Goal: Task Accomplishment & Management: Manage account settings

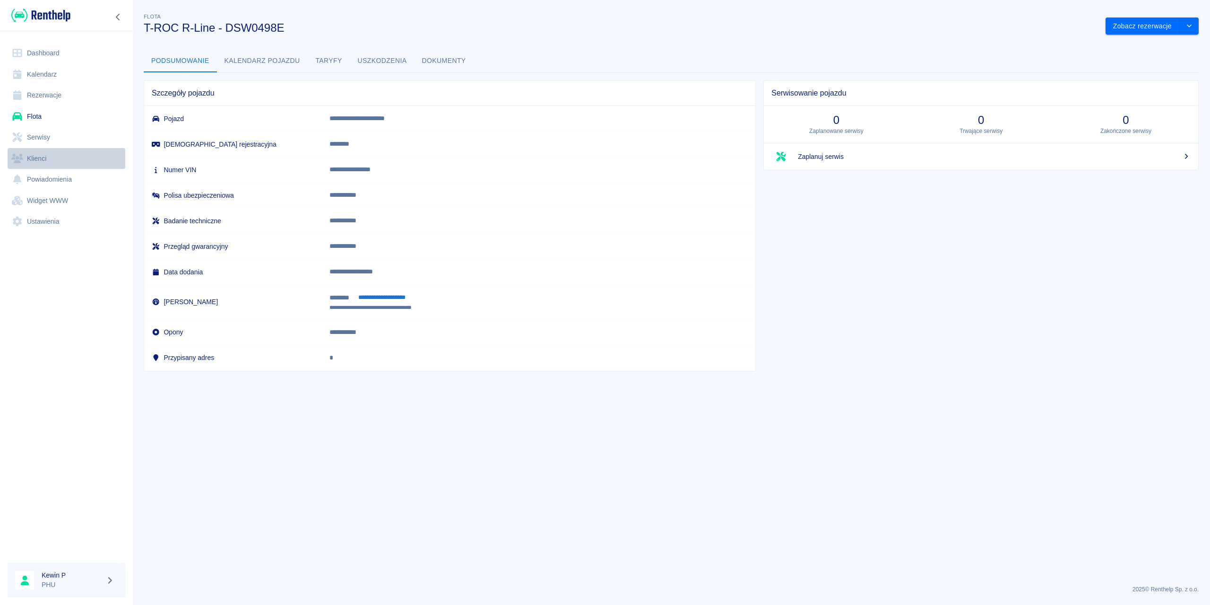
click at [42, 152] on link "Klienci" at bounding box center [67, 158] width 118 height 21
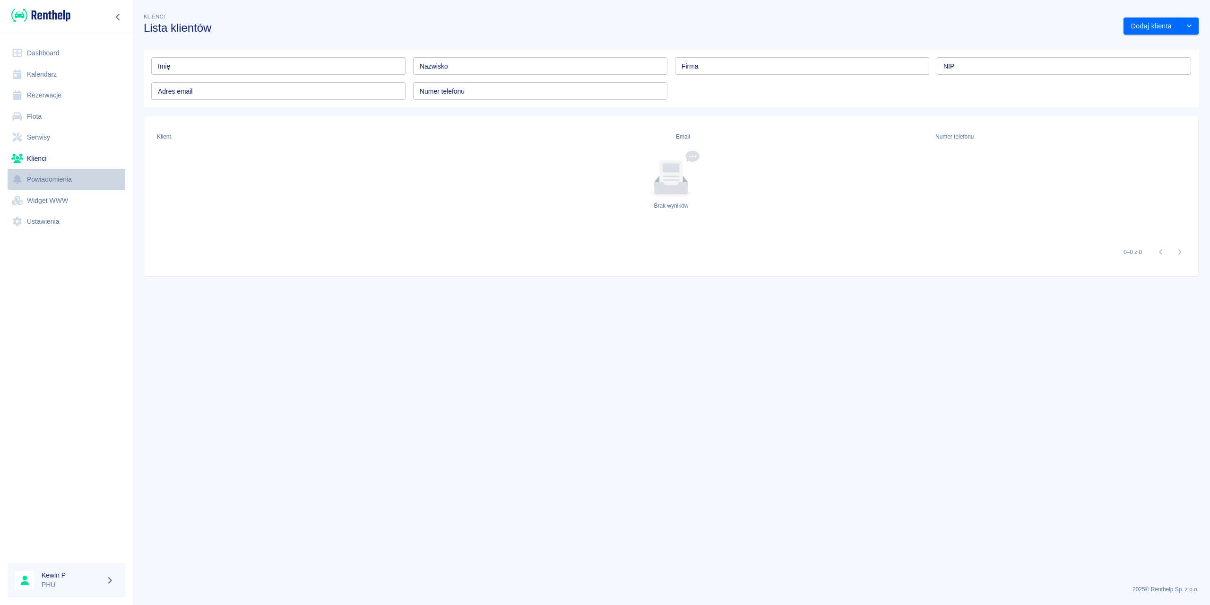
click at [49, 173] on link "Powiadomienia" at bounding box center [67, 179] width 118 height 21
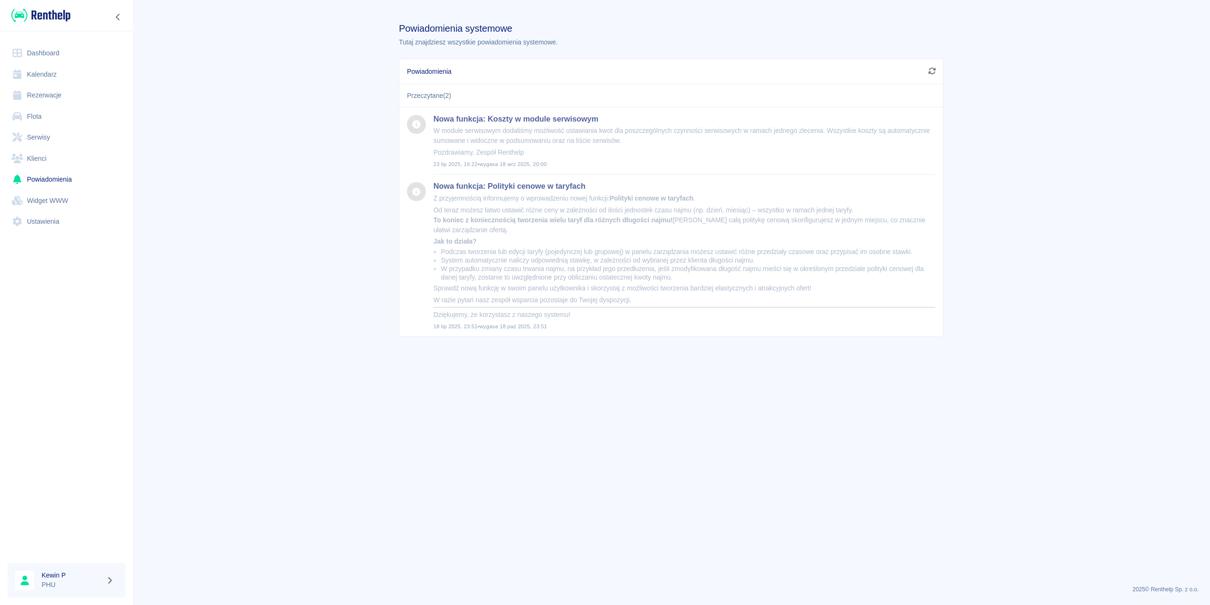
click at [93, 434] on h6 "Kewin P" at bounding box center [72, 574] width 61 height 9
click at [107, 434] on icon "button" at bounding box center [109, 580] width 11 height 9
click at [86, 434] on div at bounding box center [605, 302] width 1210 height 605
click at [35, 223] on link "Ustawienia" at bounding box center [67, 221] width 118 height 21
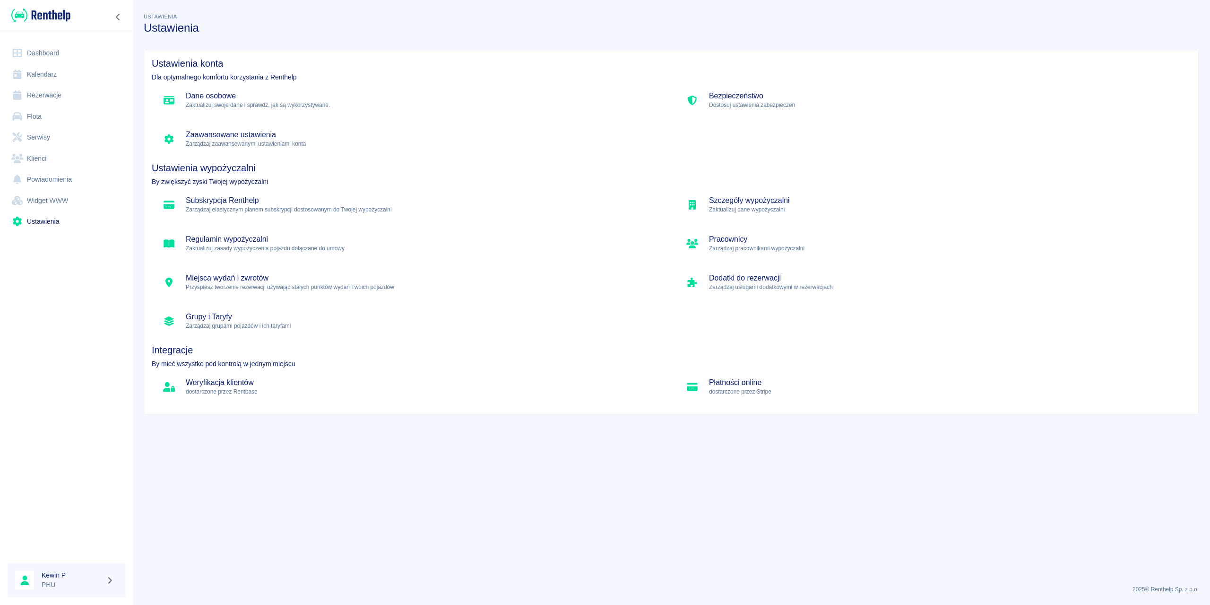
click at [250, 94] on h5 "Dane osobowe" at bounding box center [423, 95] width 474 height 9
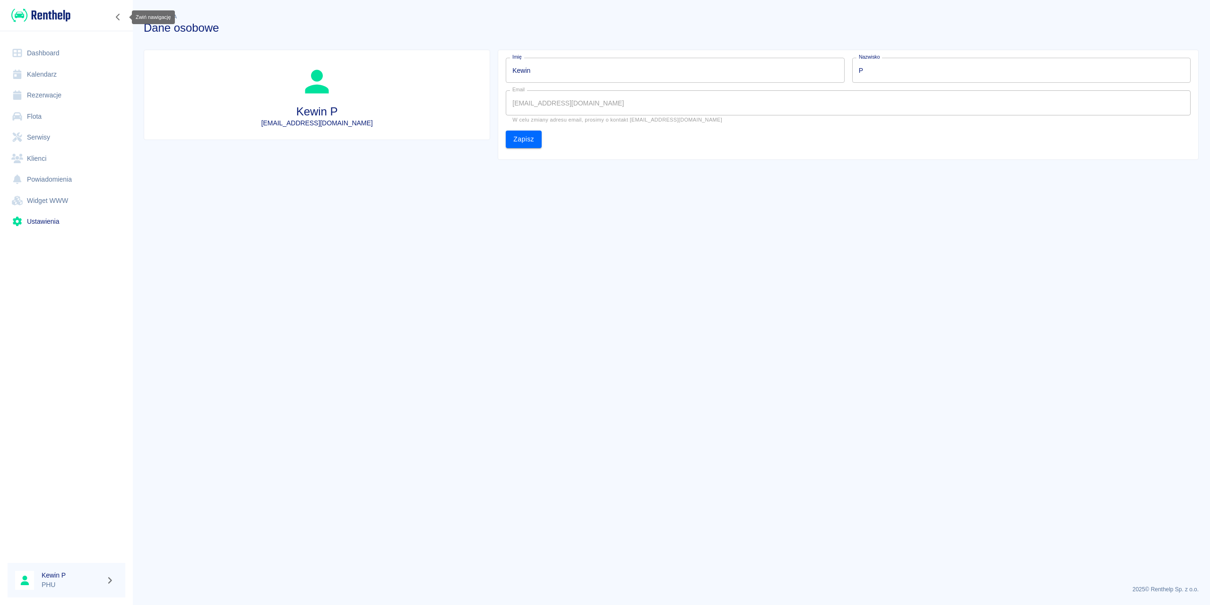
click at [120, 17] on icon "Zwiń nawigację" at bounding box center [117, 17] width 9 height 8
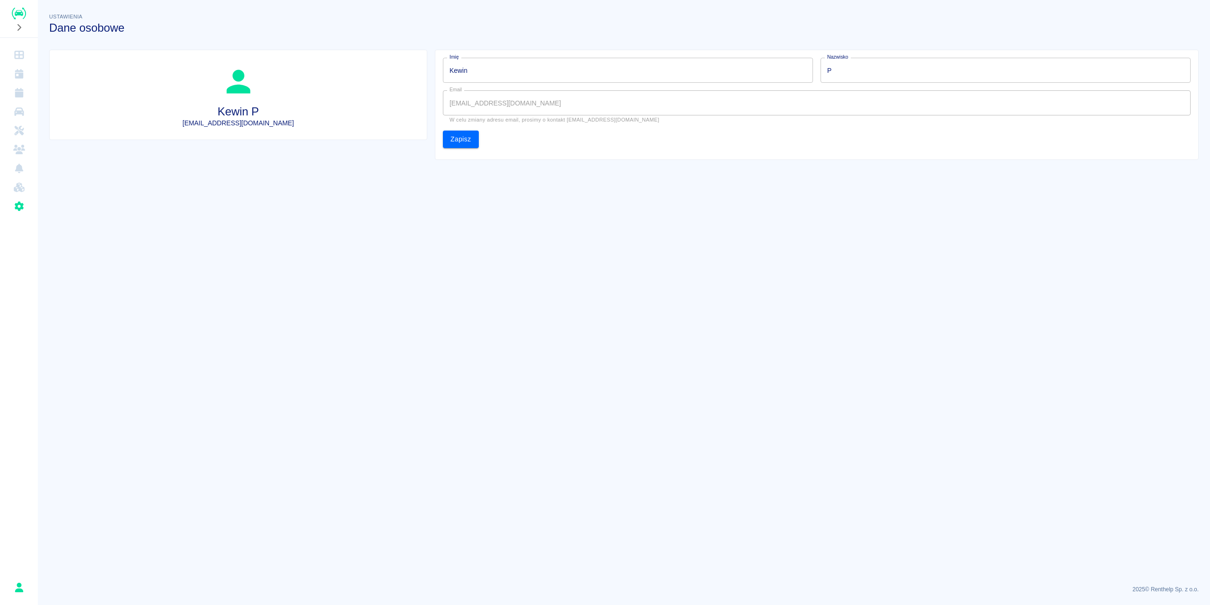
click at [25, 26] on button "Rozwiń nawigację" at bounding box center [19, 27] width 14 height 12
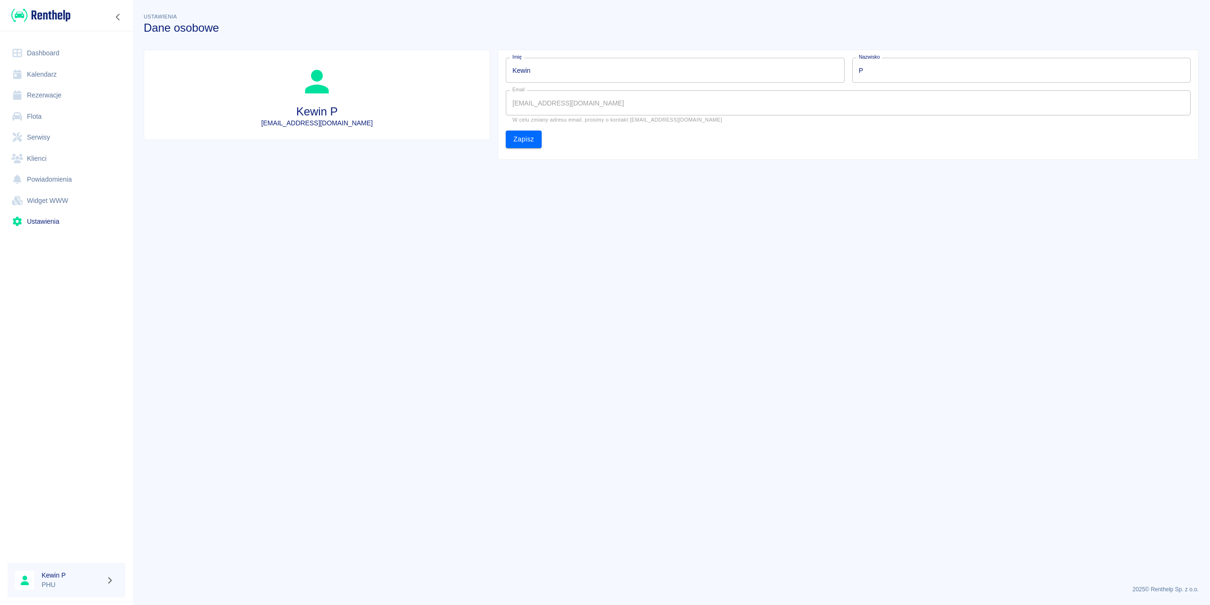
click at [52, 223] on link "Ustawienia" at bounding box center [67, 221] width 118 height 21
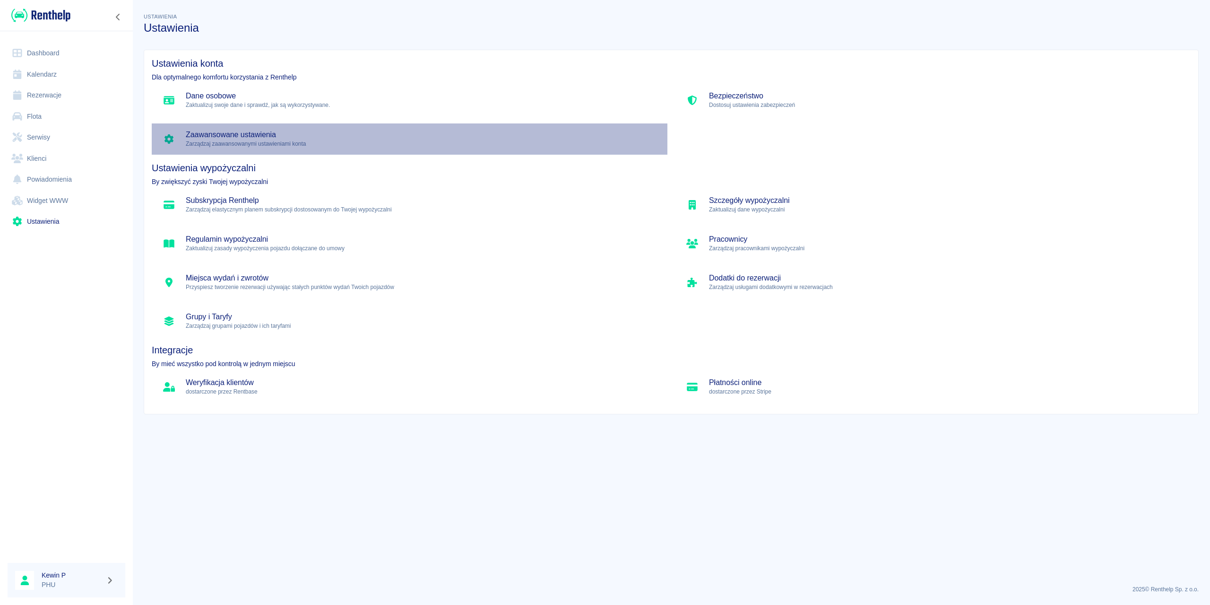
click at [217, 141] on p "Zarządzaj zaawansowanymi ustawieniami konta" at bounding box center [423, 143] width 474 height 9
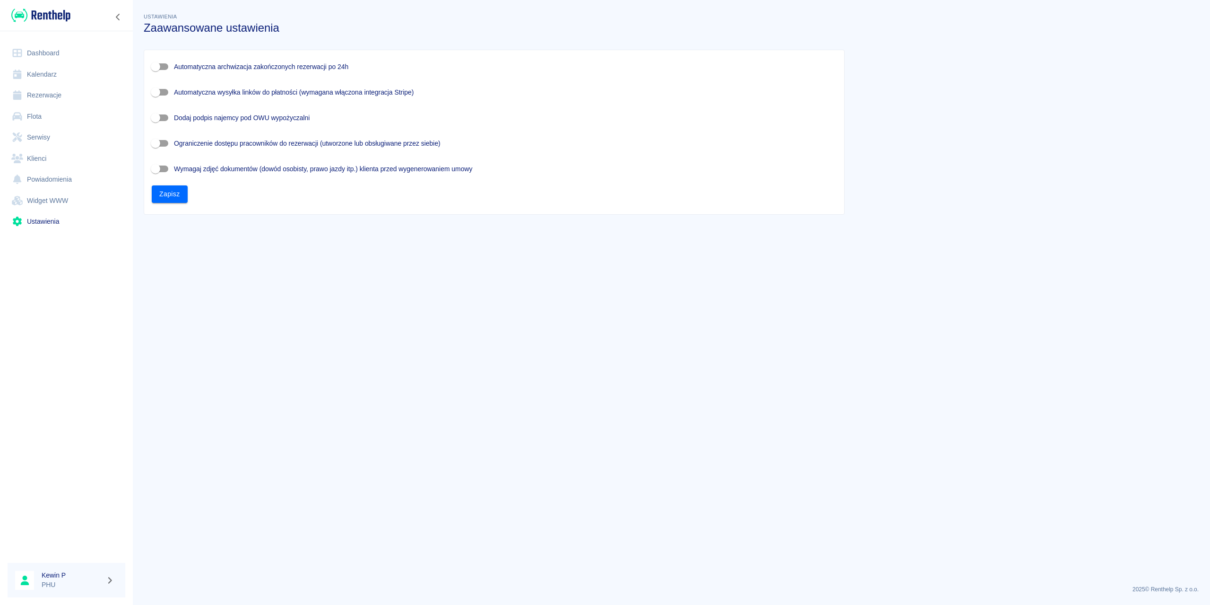
click at [47, 220] on link "Ustawienia" at bounding box center [67, 221] width 118 height 21
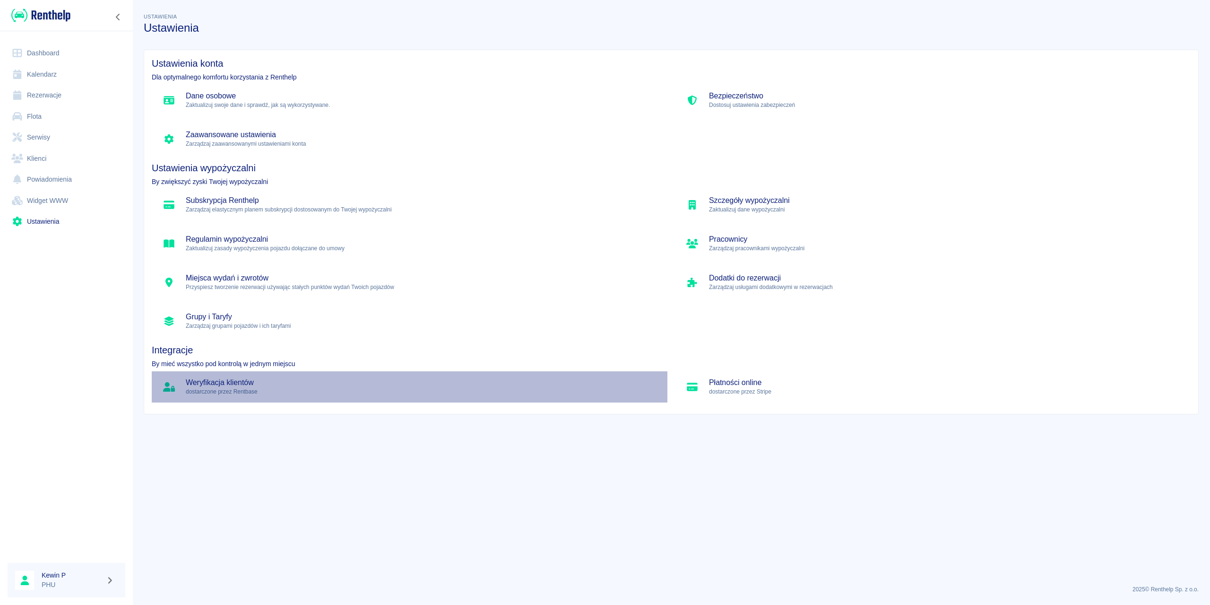
click at [254, 391] on p "dostarczone przez Rentbase" at bounding box center [423, 391] width 474 height 9
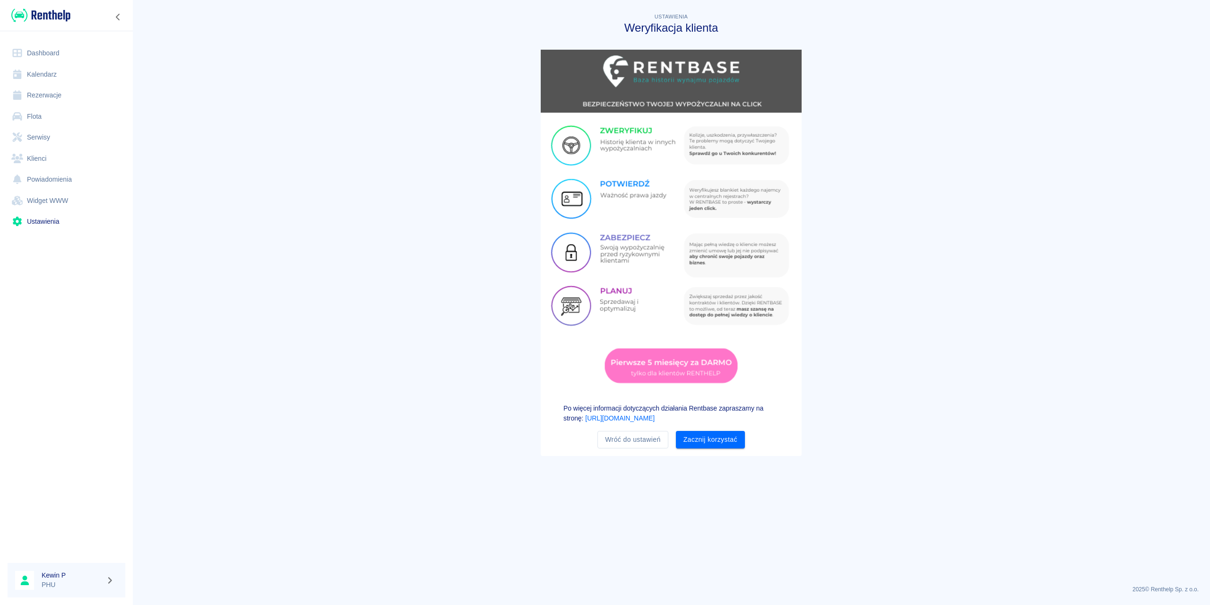
click at [717, 434] on button "Zacznij korzystać" at bounding box center [710, 439] width 69 height 17
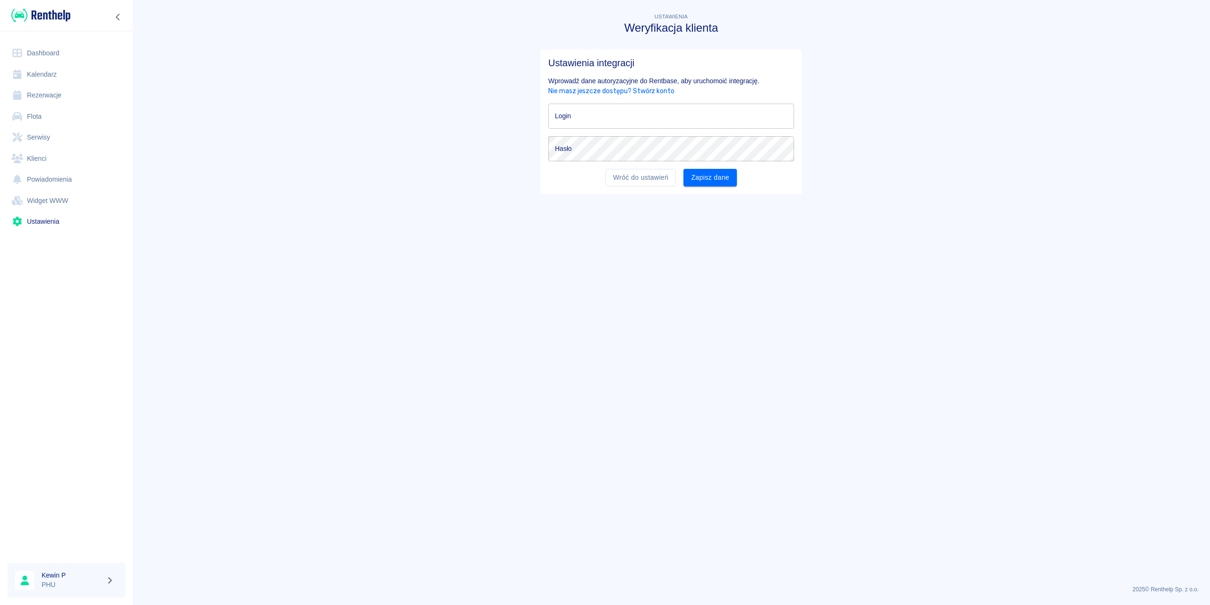
type input "[EMAIL_ADDRESS][DOMAIN_NAME]"
click at [647, 89] on link "Nie masz jeszcze dostępu? Stwórz konto" at bounding box center [611, 91] width 126 height 8
click at [627, 178] on link "Wróć do ustawień" at bounding box center [641, 177] width 70 height 17
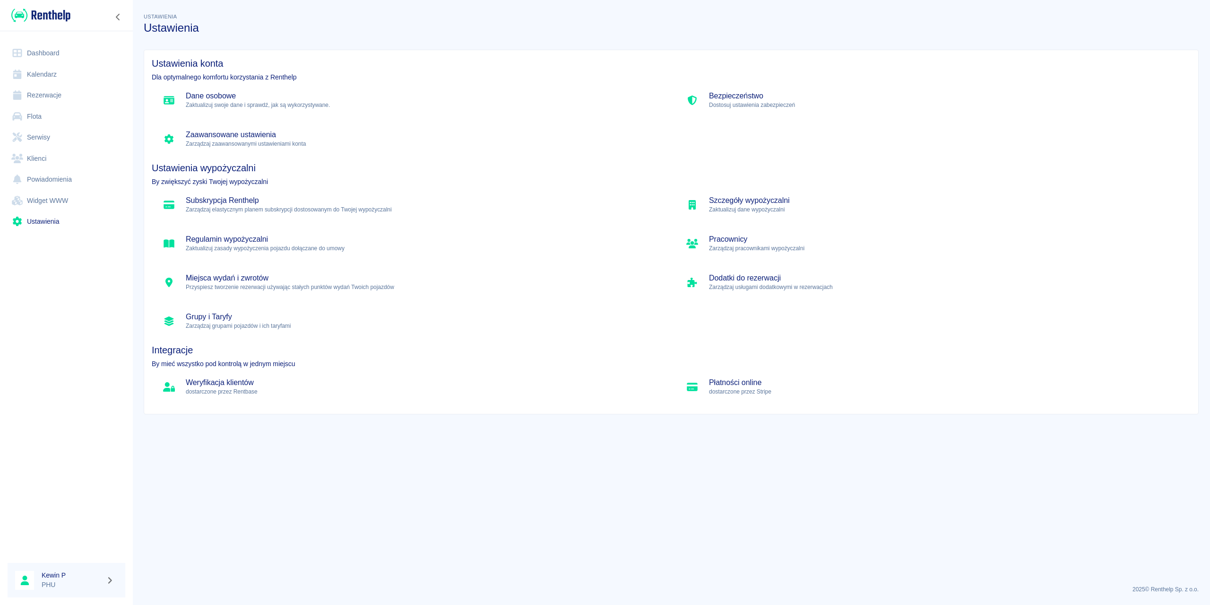
click at [282, 215] on div "Subskrypcja Renthelp Zarządzaj elastycznym planem subskrypcji dostosowanym do T…" at bounding box center [410, 204] width 516 height 31
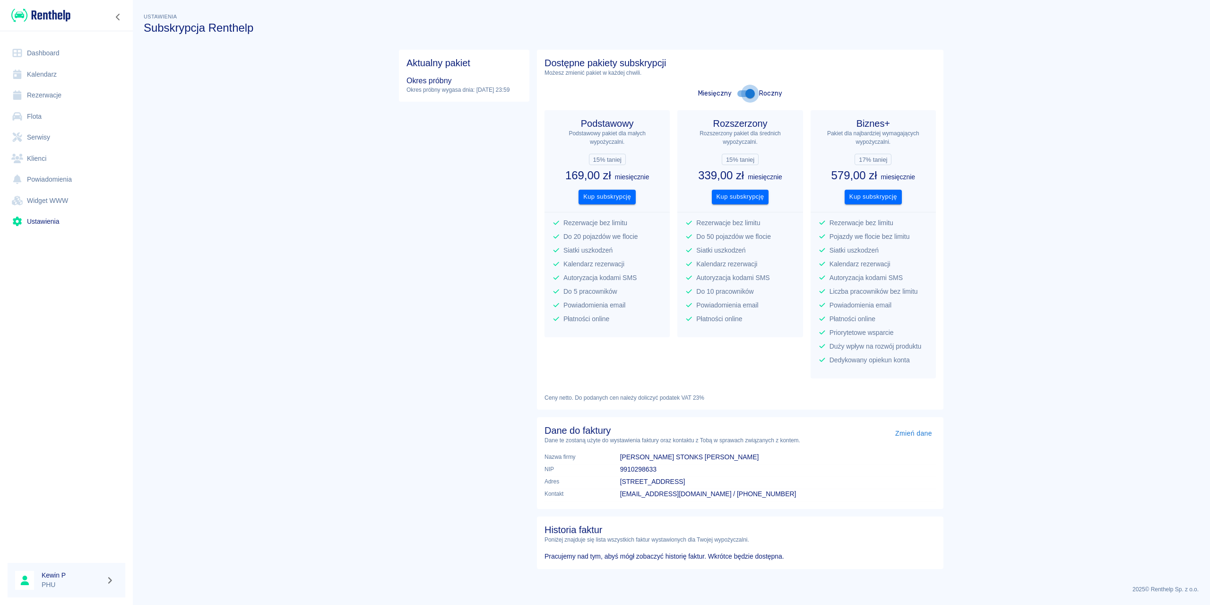
click at [745, 97] on input "checkbox" at bounding box center [750, 94] width 54 height 18
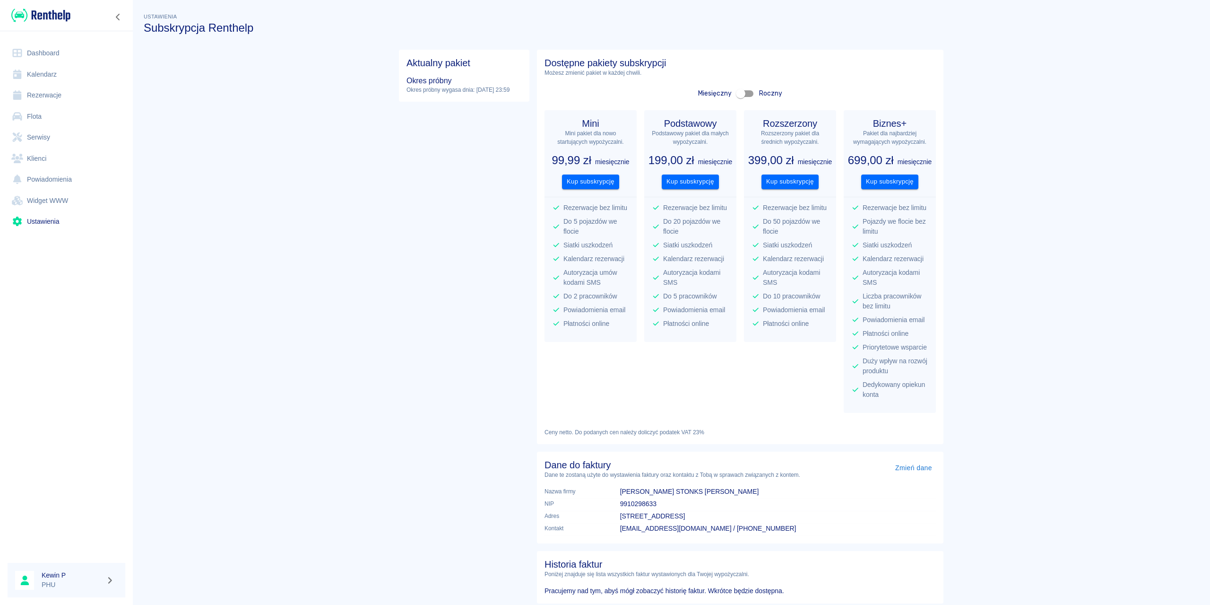
click at [738, 96] on input "checkbox" at bounding box center [741, 94] width 54 height 18
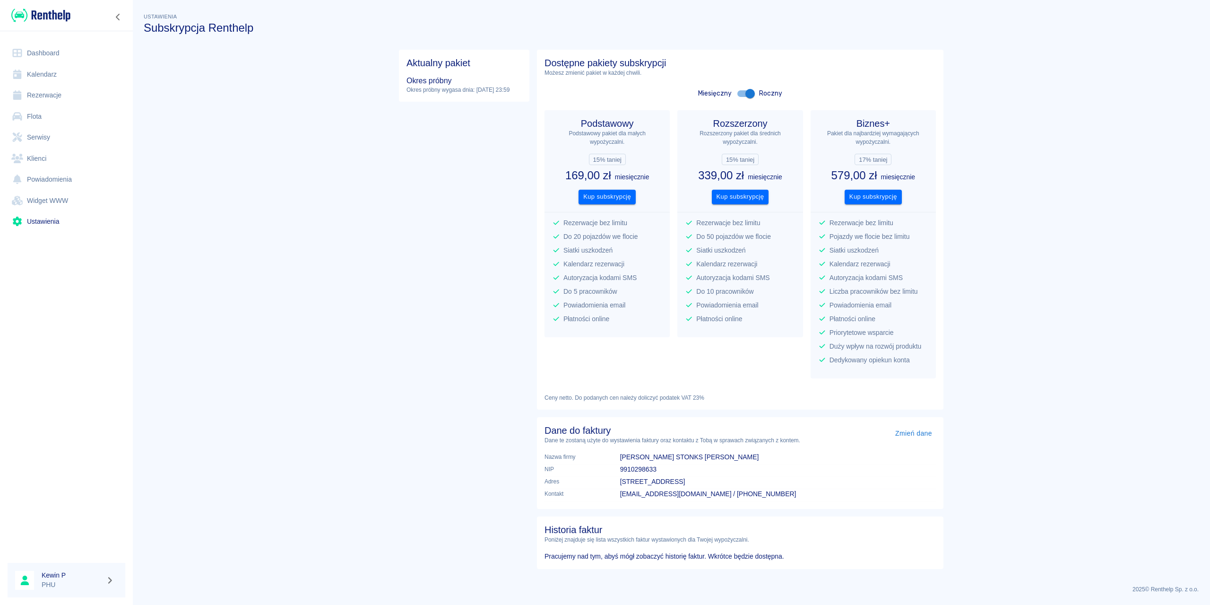
click at [747, 95] on input "checkbox" at bounding box center [750, 94] width 54 height 18
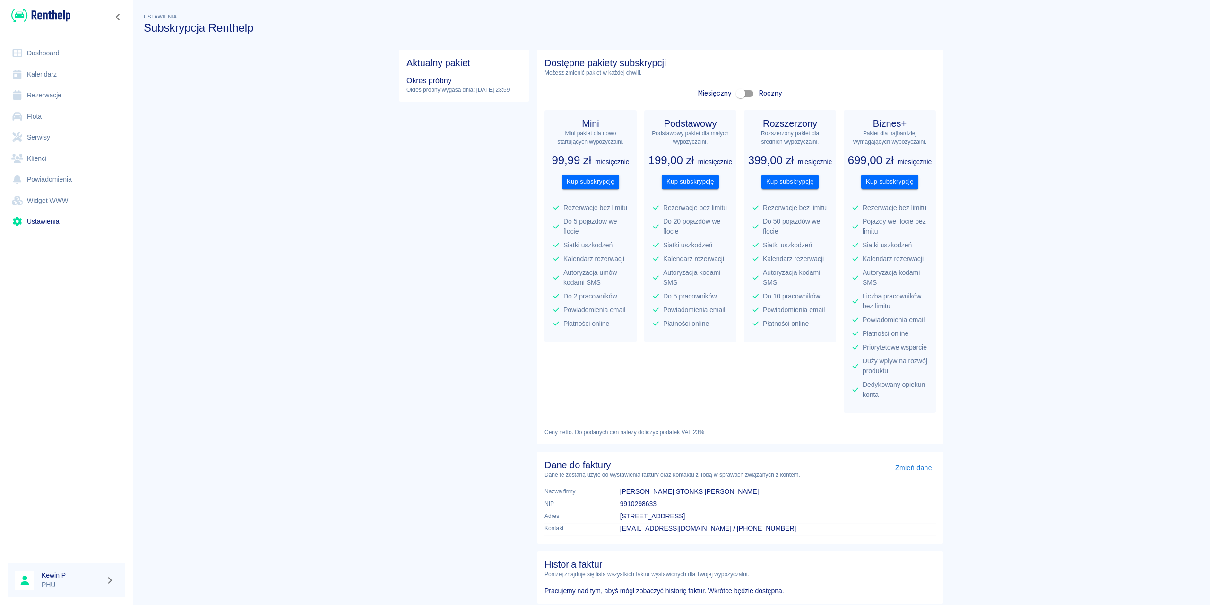
click at [739, 89] on input "checkbox" at bounding box center [741, 94] width 54 height 18
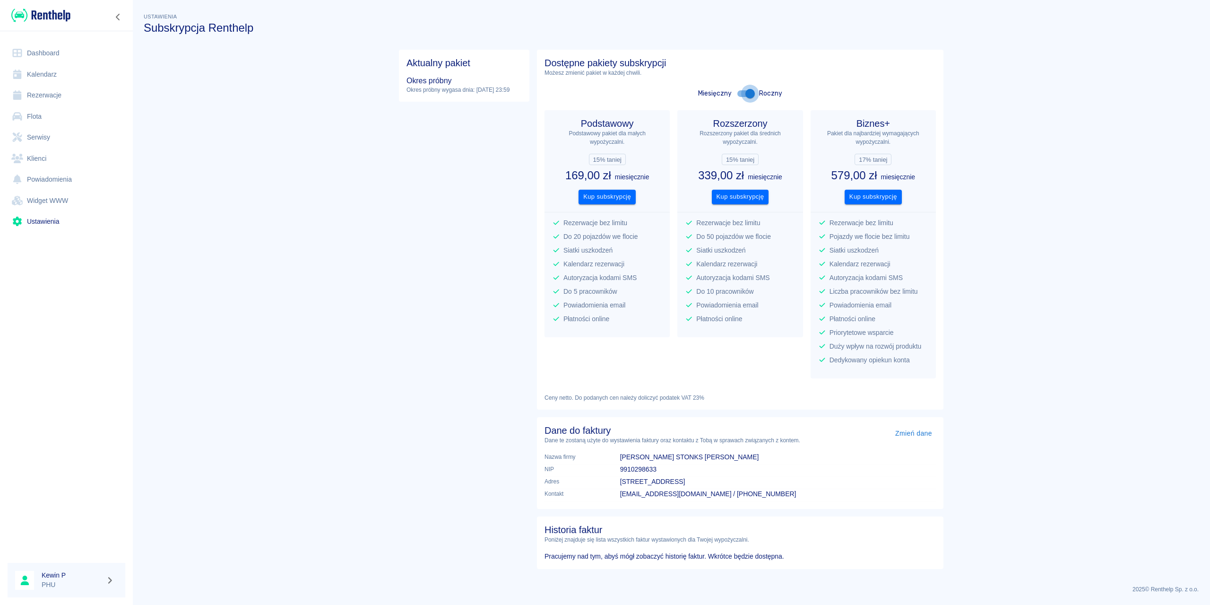
click at [740, 89] on input "checkbox" at bounding box center [750, 94] width 54 height 18
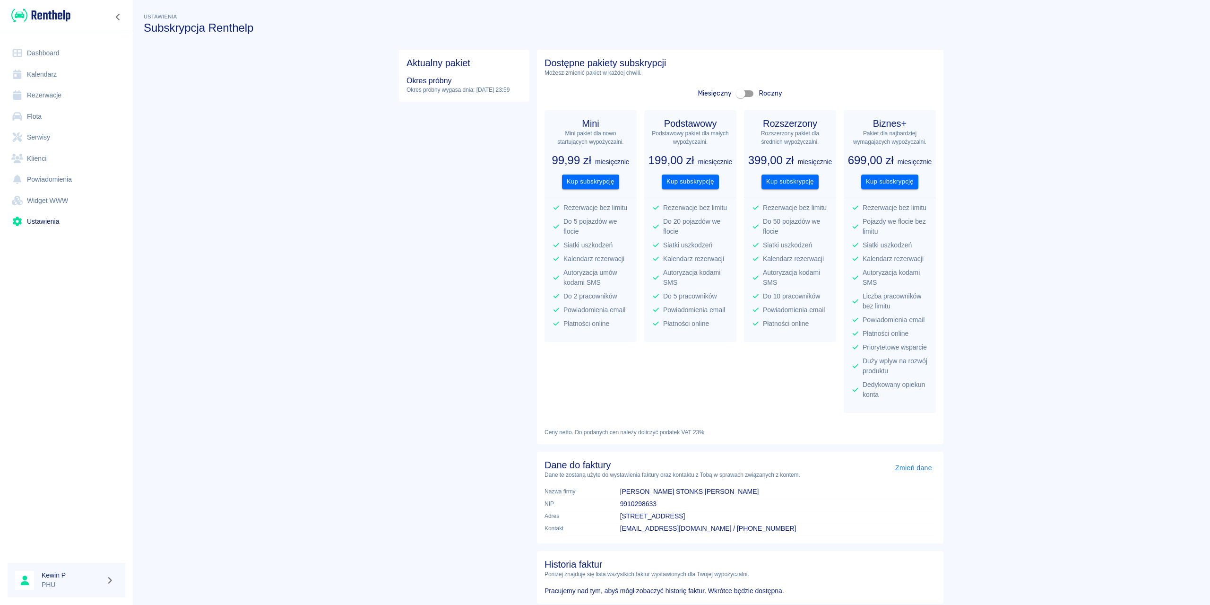
click at [744, 88] on input "checkbox" at bounding box center [741, 94] width 54 height 18
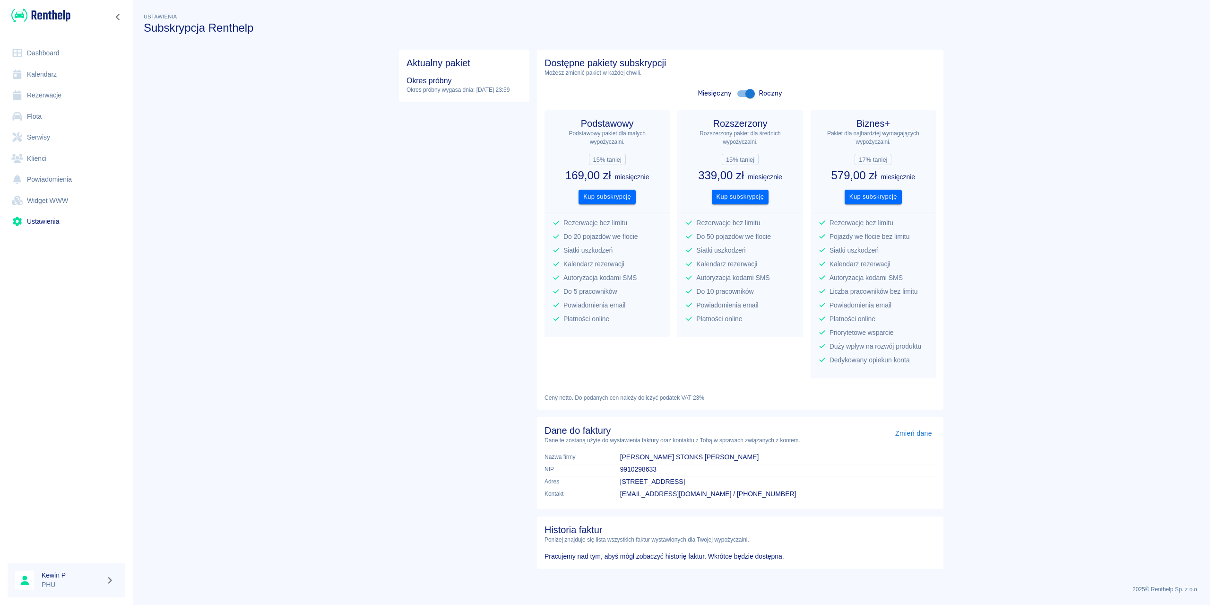
click at [760, 88] on div "Miesięczny Roczny" at bounding box center [740, 94] width 391 height 18
click at [753, 88] on input "checkbox" at bounding box center [750, 94] width 54 height 18
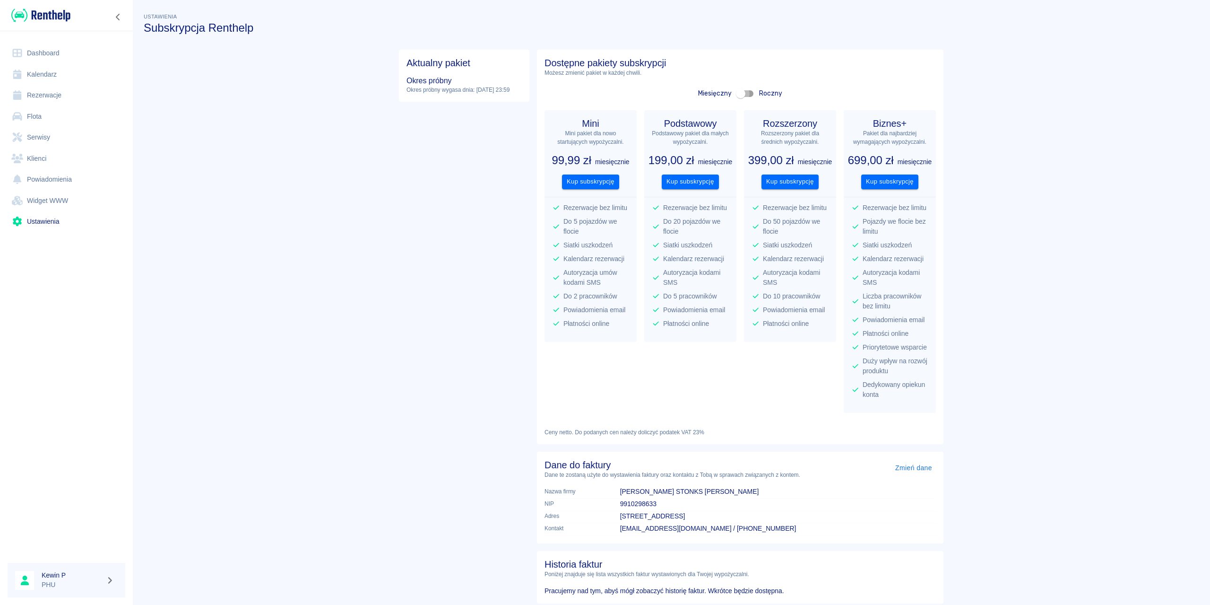
click at [753, 88] on input "checkbox" at bounding box center [741, 94] width 54 height 18
checkbox input "true"
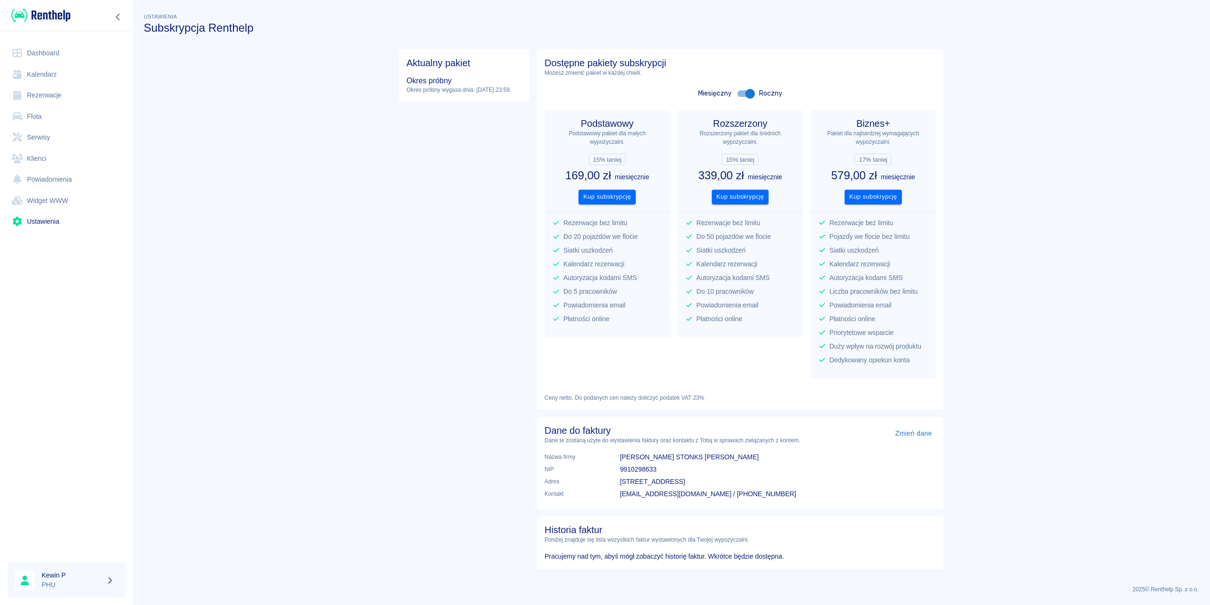
click at [44, 217] on link "Ustawienia" at bounding box center [67, 221] width 118 height 21
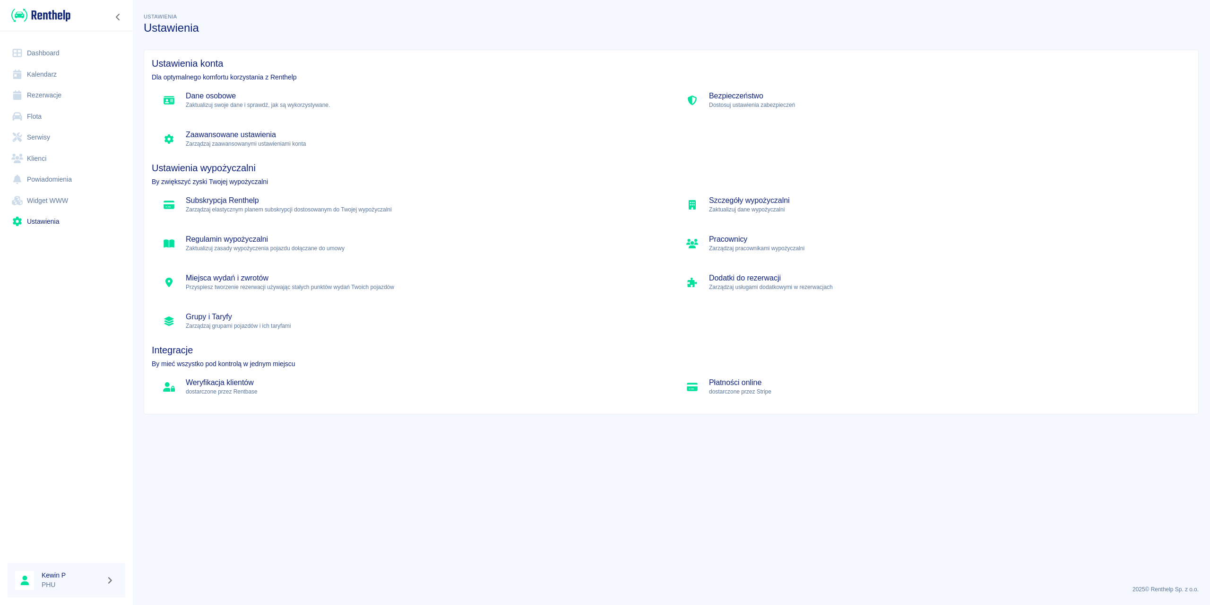
click at [745, 209] on p "Zaktualizuj dane wypożyczalni" at bounding box center [946, 209] width 474 height 9
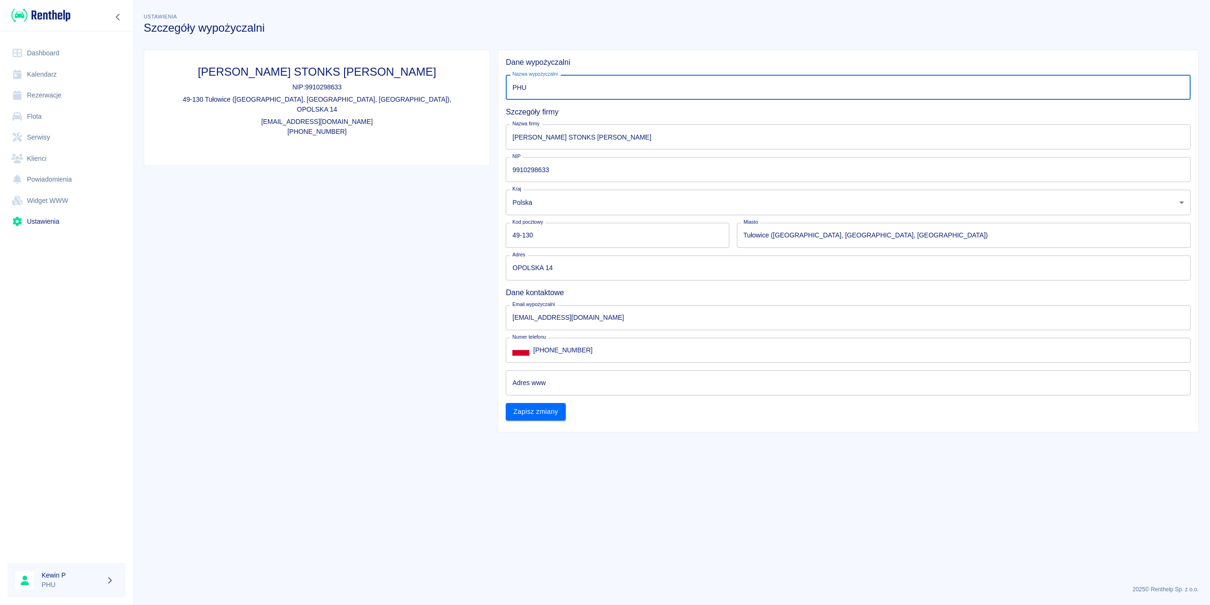
click at [581, 96] on input "PHU" at bounding box center [848, 87] width 685 height 25
drag, startPoint x: 563, startPoint y: 93, endPoint x: 466, endPoint y: 96, distance: 97.5
click at [466, 96] on div "Biuro Rachunkowe STONKS [PERSON_NAME] NIP: 9910298633 49-130 Tułowice ([STREET_…" at bounding box center [667, 237] width 1063 height 390
click at [574, 87] on input "Wypożyczalnia Carport" at bounding box center [848, 87] width 685 height 25
type input "Wypożyczalnia CarPort"
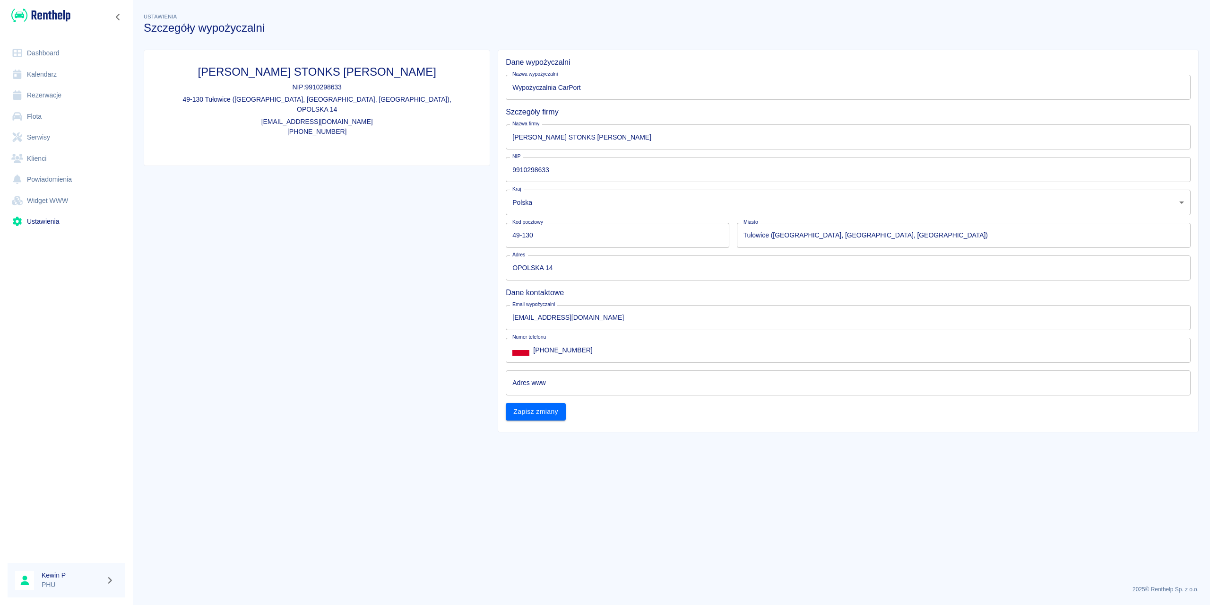
click at [613, 105] on div "Szczegóły firmy" at bounding box center [844, 108] width 693 height 17
click at [573, 145] on input "[PERSON_NAME] STONKS [PERSON_NAME]" at bounding box center [848, 136] width 685 height 25
drag, startPoint x: 655, startPoint y: 145, endPoint x: 491, endPoint y: 139, distance: 164.1
click at [491, 139] on div "Dane wypożyczalni Nazwa wypożyczalni Wypożyczalnia CarPort Nazwa wypożyczalni S…" at bounding box center [844, 237] width 709 height 390
click at [463, 188] on div "Biuro Rachunkowe STONKS [PERSON_NAME] NIP: 9910298633 49-130 [STREET_ADDRESS] […" at bounding box center [313, 237] width 354 height 390
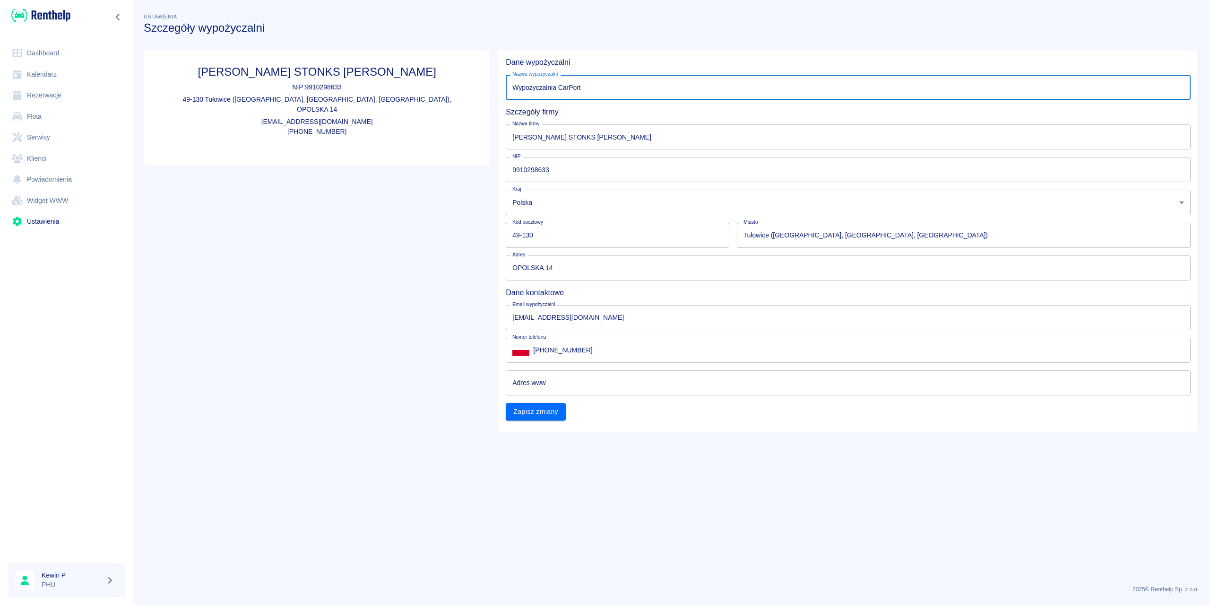
drag, startPoint x: 559, startPoint y: 80, endPoint x: 466, endPoint y: 77, distance: 93.2
click at [466, 76] on div "Biuro Rachunkowe STONKS [PERSON_NAME] NIP: 9910298633 49-130 [STREET_ADDRESS] […" at bounding box center [667, 237] width 1063 height 390
drag, startPoint x: 659, startPoint y: 142, endPoint x: 465, endPoint y: 136, distance: 194.9
click at [464, 135] on div "Biuro Rachunkowe STONKS [PERSON_NAME] NIP: 9910298633 49-130 [STREET_ADDRESS] […" at bounding box center [667, 237] width 1063 height 390
paste input "Wypożyczalnia CarPort"
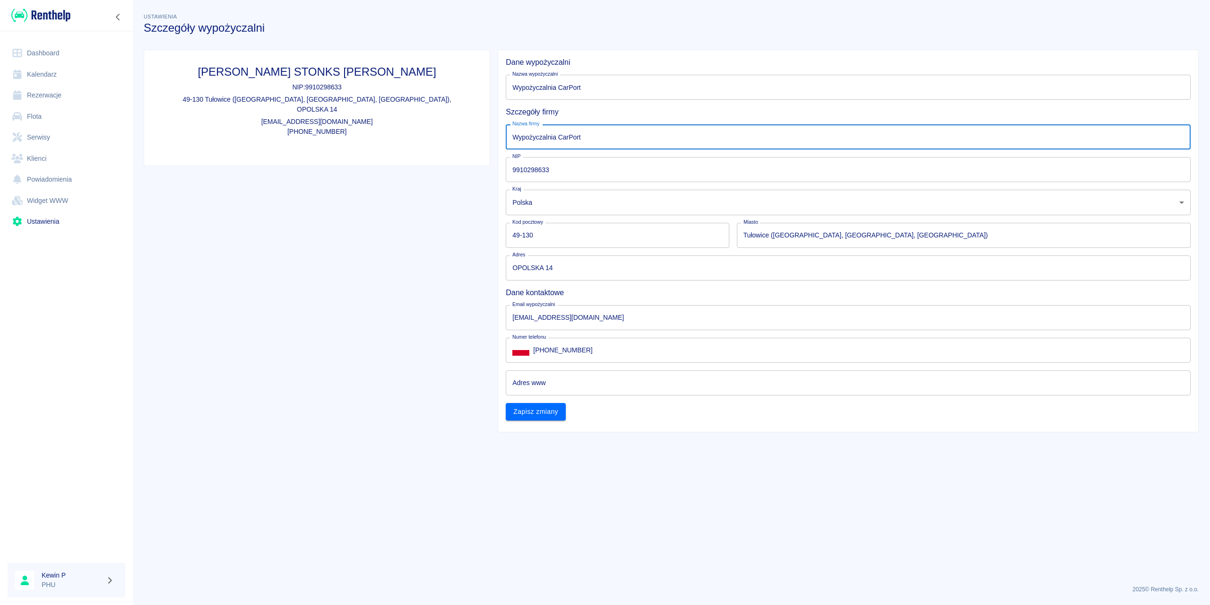
type input "Wypożyczalnia CarPort"
click at [517, 163] on input "9910298633" at bounding box center [848, 169] width 685 height 25
drag, startPoint x: 529, startPoint y: 168, endPoint x: 438, endPoint y: 166, distance: 91.3
click at [438, 166] on div "Biuro Rachunkowe STONKS [PERSON_NAME] NIP: 9910298633 49-130 Tułowice ([STREET_…" at bounding box center [667, 237] width 1063 height 390
paste input "884270731"
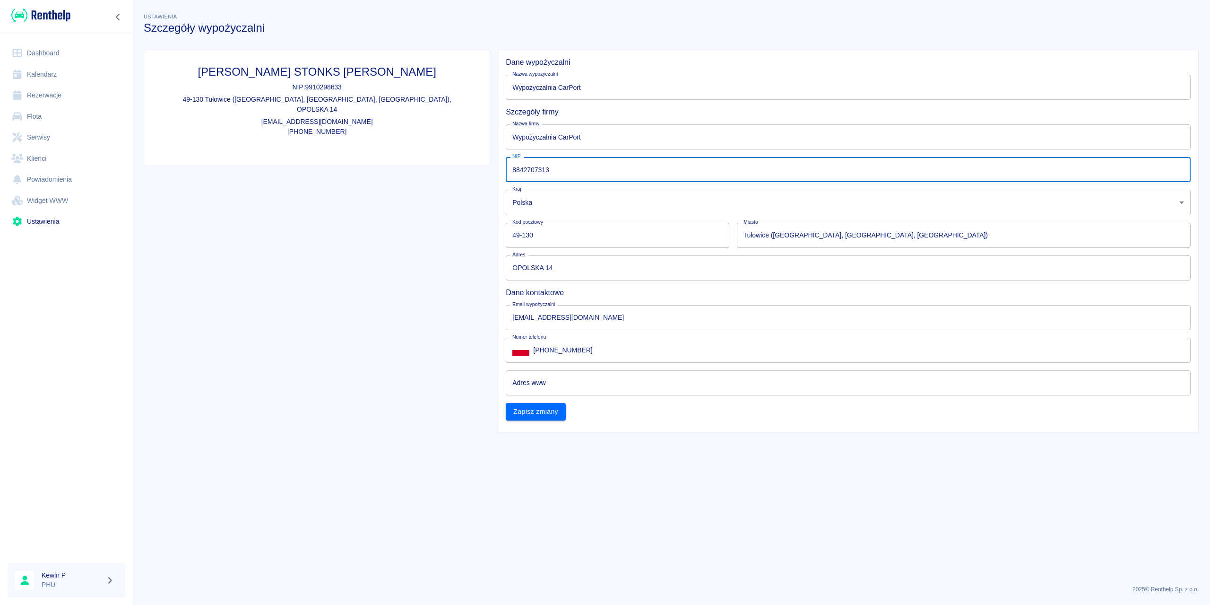
type input "8842707313"
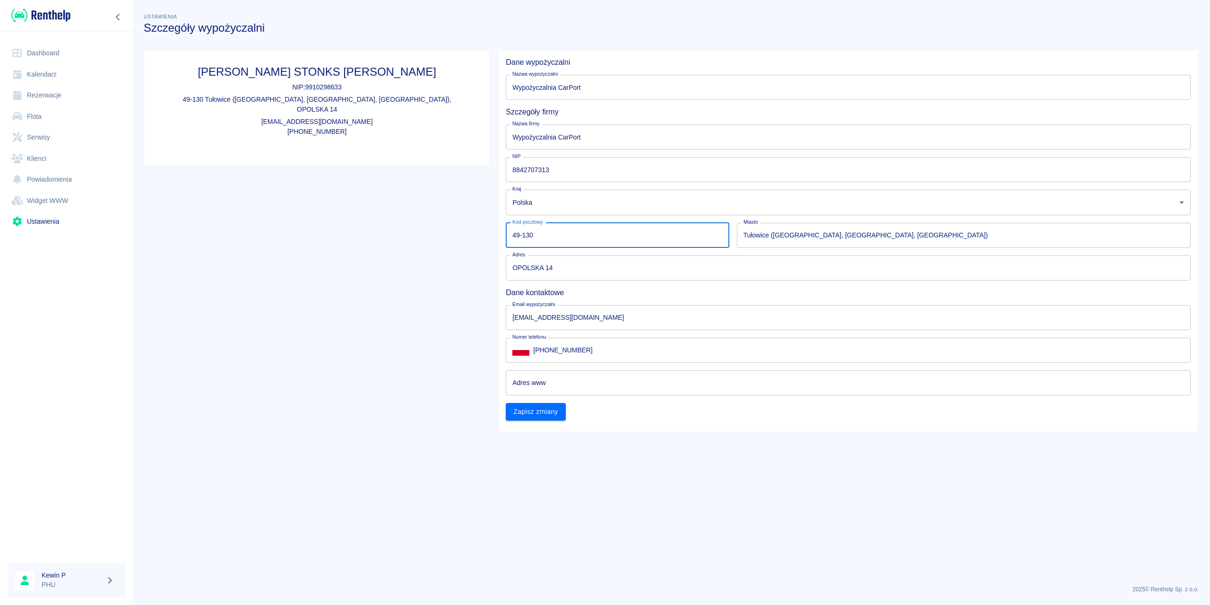
drag, startPoint x: 536, startPoint y: 241, endPoint x: 476, endPoint y: 239, distance: 60.1
click at [476, 239] on div "Biuro Rachunkowe STONKS [PERSON_NAME] NIP: 9910298633 49-130 Tułowice ([STREET_…" at bounding box center [667, 237] width 1063 height 390
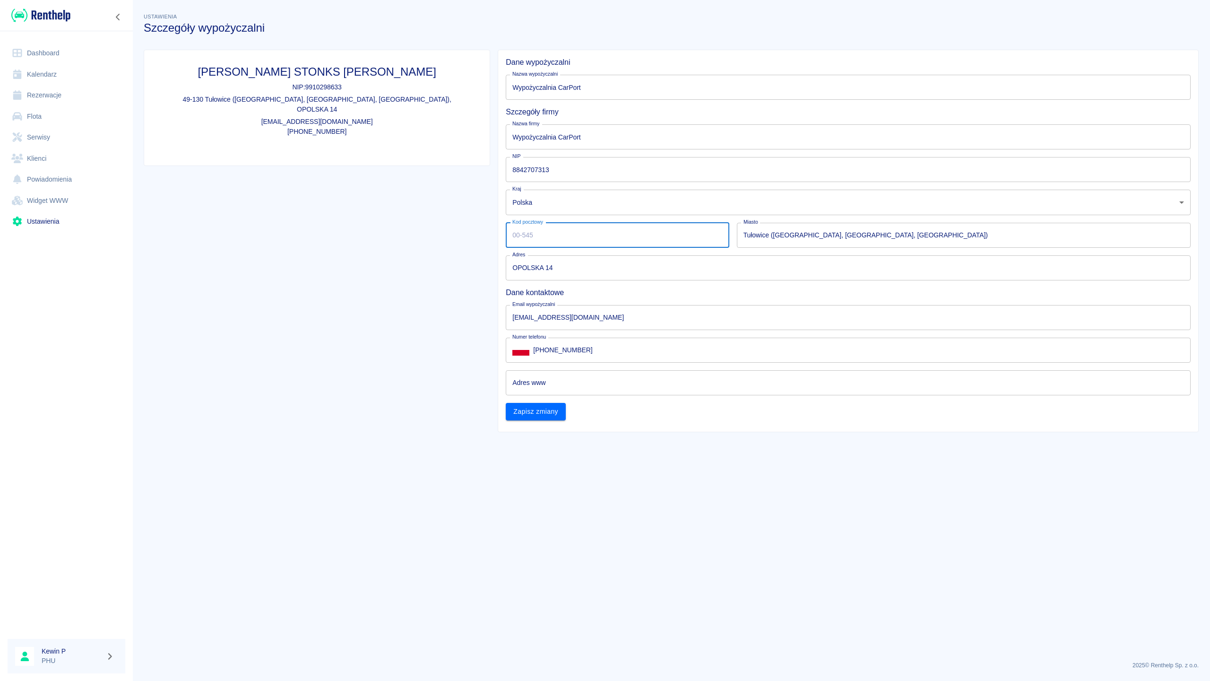
click at [345, 230] on div "Biuro Rachunkowe STONKS [PERSON_NAME] NIP: 9910298633 49-130 [STREET_ADDRESS] […" at bounding box center [313, 237] width 354 height 390
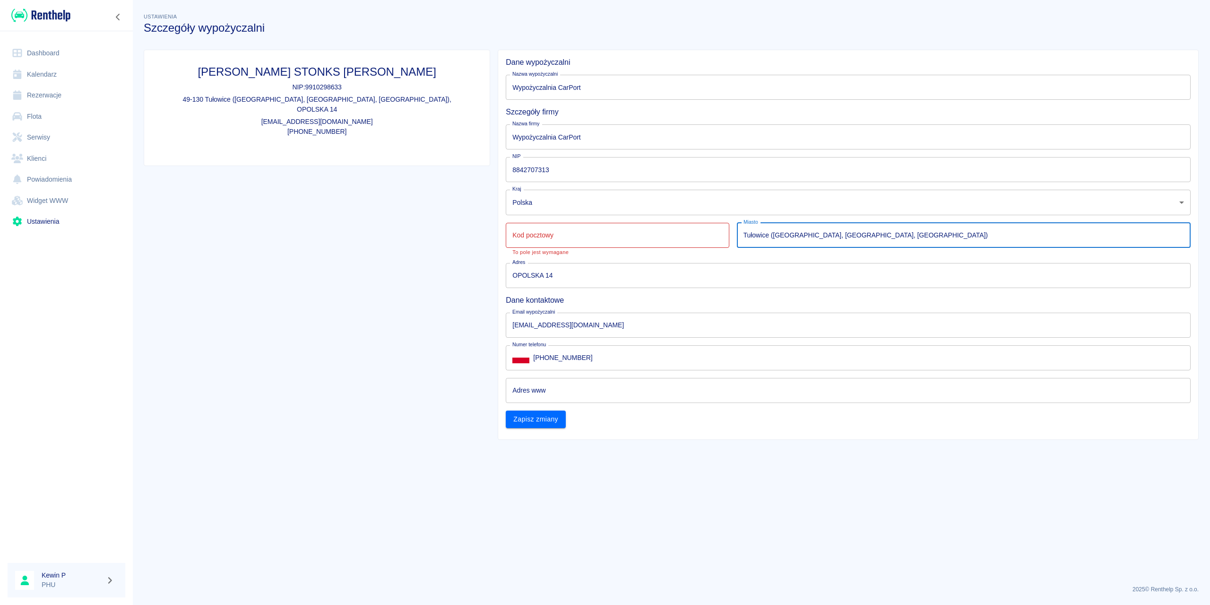
drag, startPoint x: 898, startPoint y: 238, endPoint x: 625, endPoint y: 259, distance: 273.5
click at [629, 256] on div "Dane wypożyczalni Nazwa wypożyczalni Wypożyczalnia CarPort Nazwa wypożyczalni S…" at bounding box center [844, 239] width 693 height 378
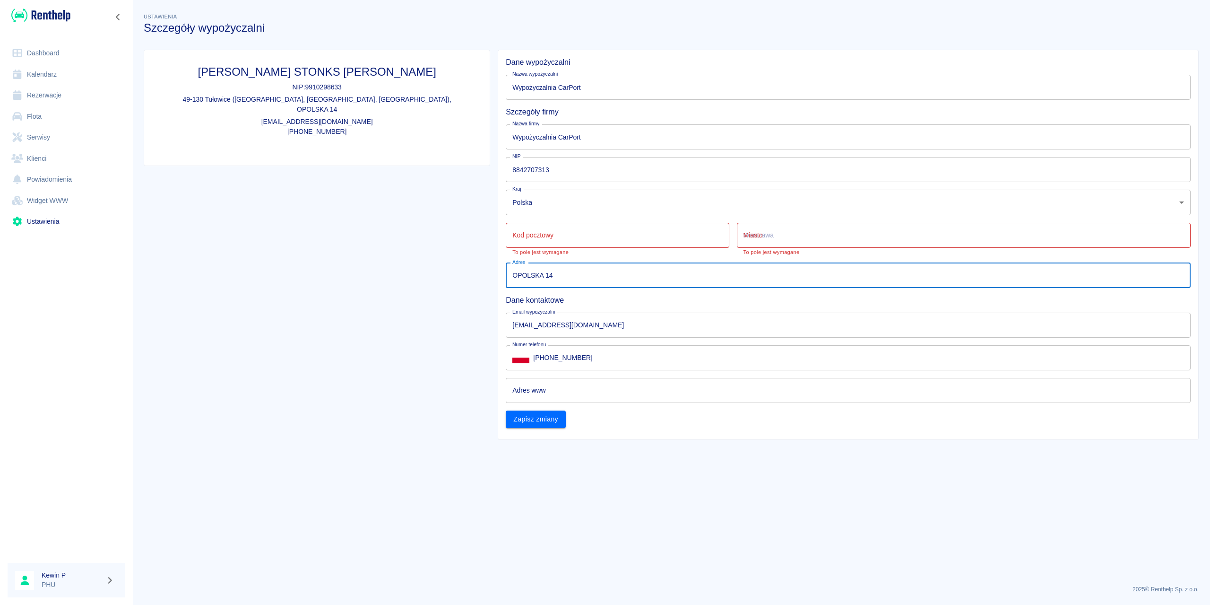
drag, startPoint x: 613, startPoint y: 276, endPoint x: 389, endPoint y: 297, distance: 225.0
click at [398, 293] on div "Biuro Rachunkowe STONKS [PERSON_NAME] NIP: 9910298633 49-130 Tułowice ([STREET_…" at bounding box center [667, 241] width 1063 height 398
drag, startPoint x: 390, startPoint y: 343, endPoint x: 400, endPoint y: 346, distance: 10.8
click at [390, 343] on div "Biuro Rachunkowe STONKS [PERSON_NAME] NIP: 9910298633 49-130 [STREET_ADDRESS] […" at bounding box center [313, 241] width 354 height 398
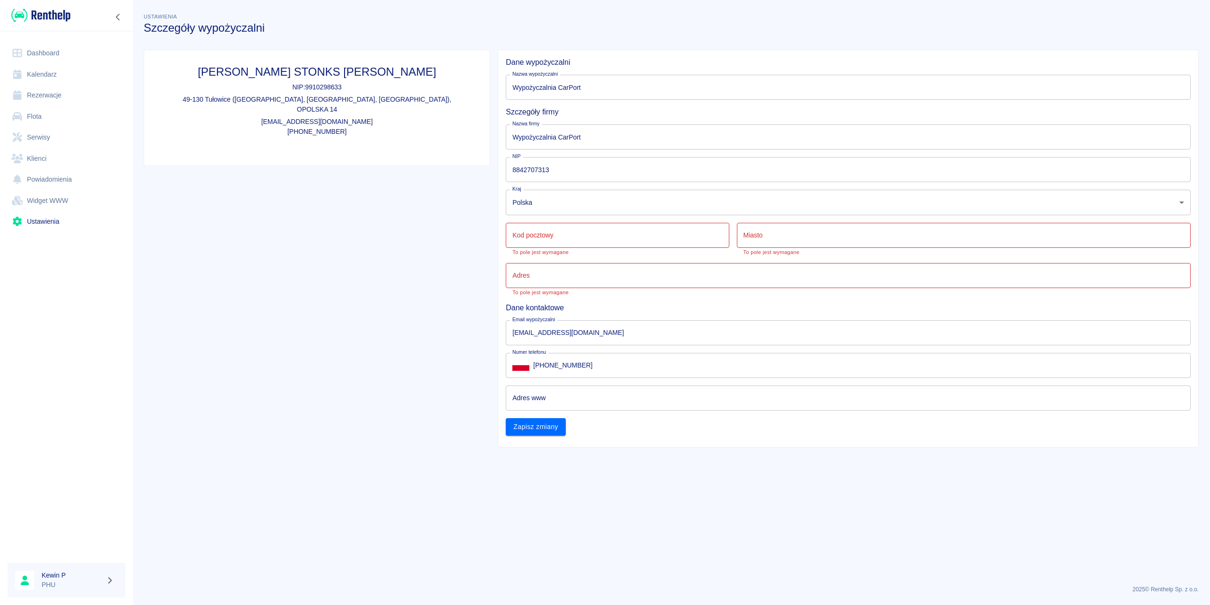
click at [546, 238] on input "Kod pocztowy" at bounding box center [617, 235] width 223 height 25
paste input "55-050"
type input "55-050"
click at [788, 241] on input "Miasto" at bounding box center [964, 235] width 454 height 25
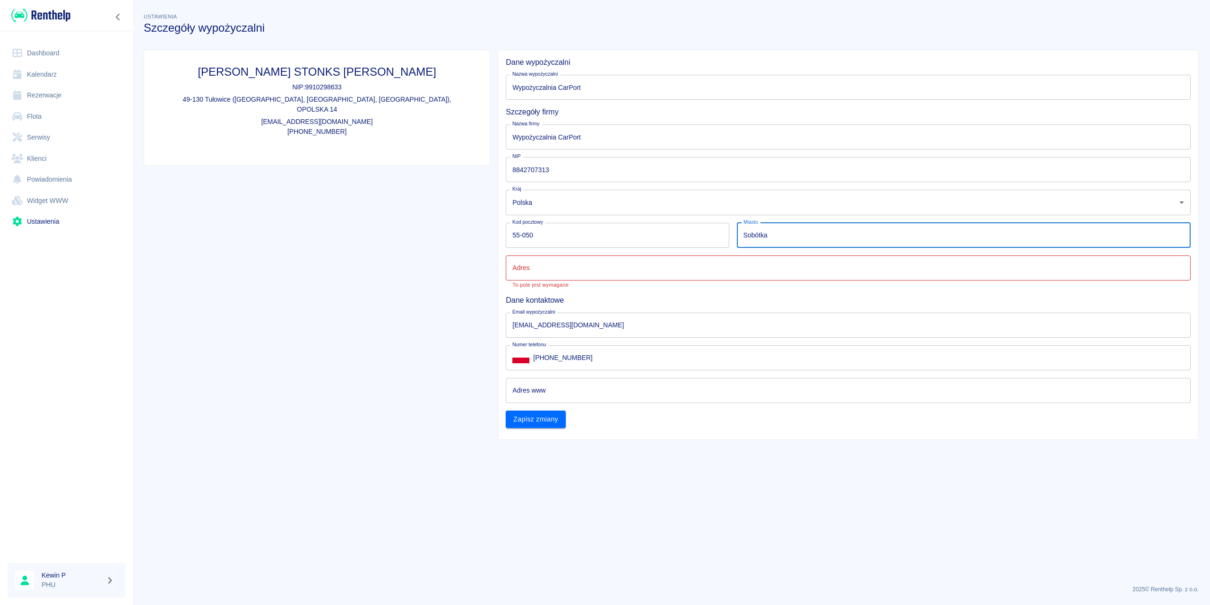
type input "Sobótka"
click at [536, 266] on input "Adres" at bounding box center [848, 267] width 685 height 25
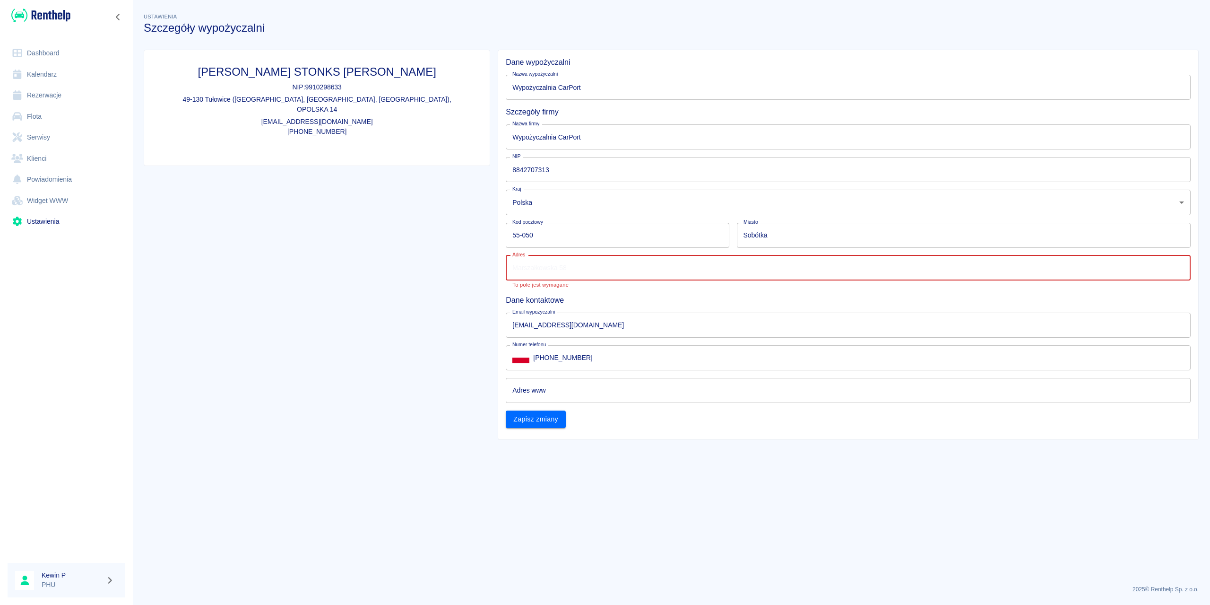
paste input "[PERSON_NAME] 11"
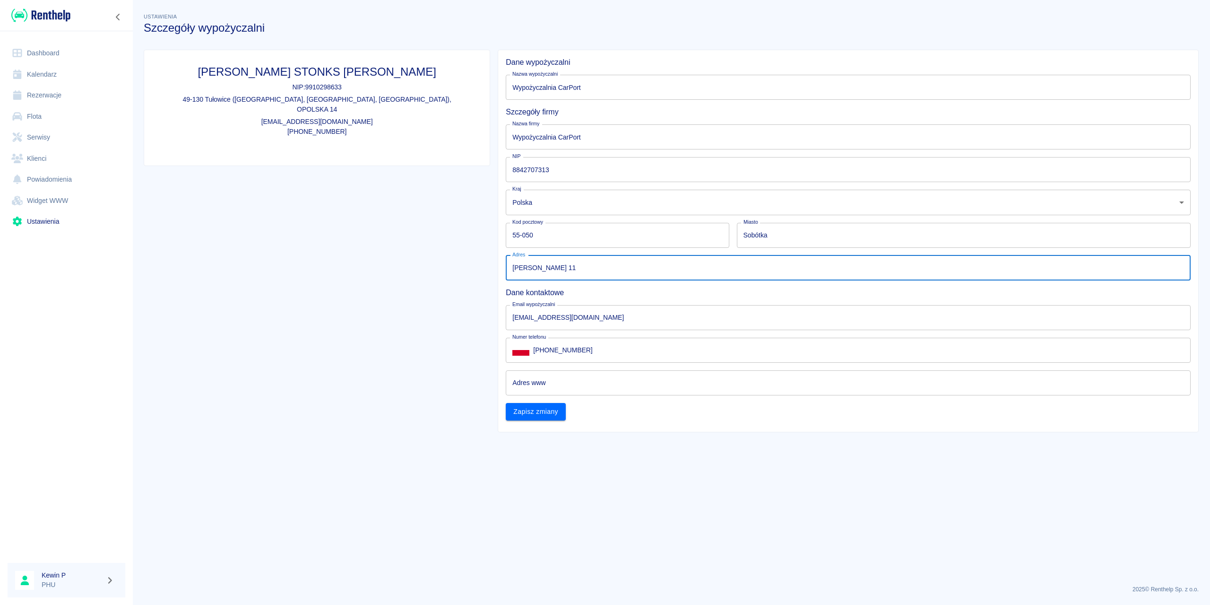
click at [511, 268] on input "[PERSON_NAME] 11" at bounding box center [848, 267] width 685 height 25
type input "[PERSON_NAME] 11"
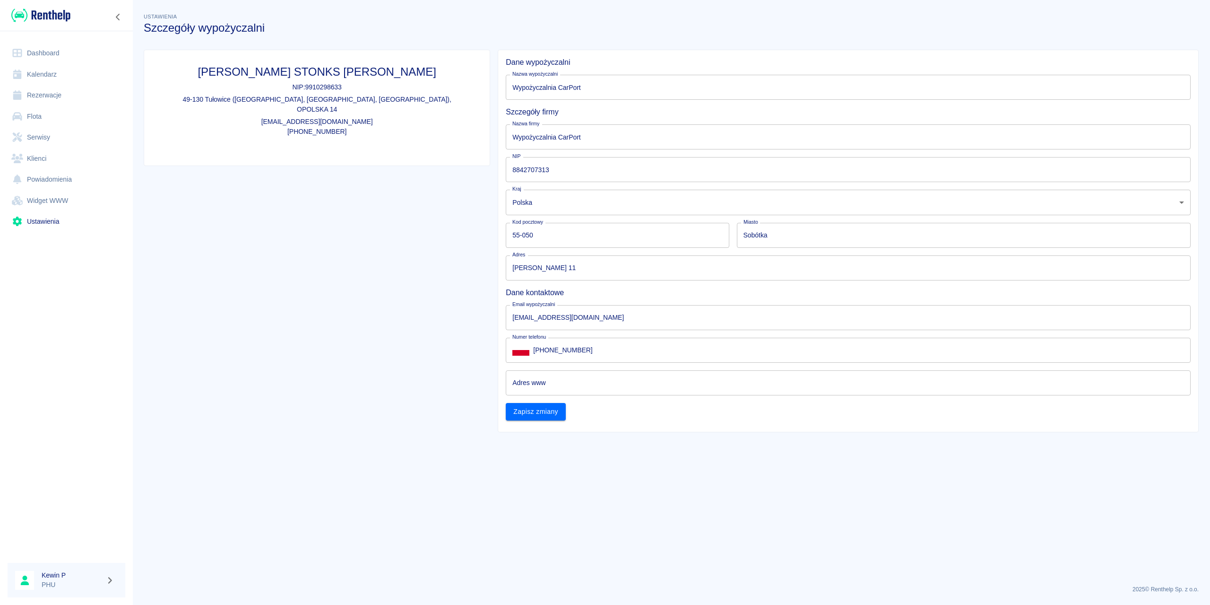
click at [459, 278] on div "Biuro Rachunkowe STONKS [PERSON_NAME] NIP: 9910298633 49-130 [STREET_ADDRESS] […" at bounding box center [313, 237] width 354 height 390
click at [546, 412] on button "Zapisz zmiany" at bounding box center [536, 411] width 60 height 17
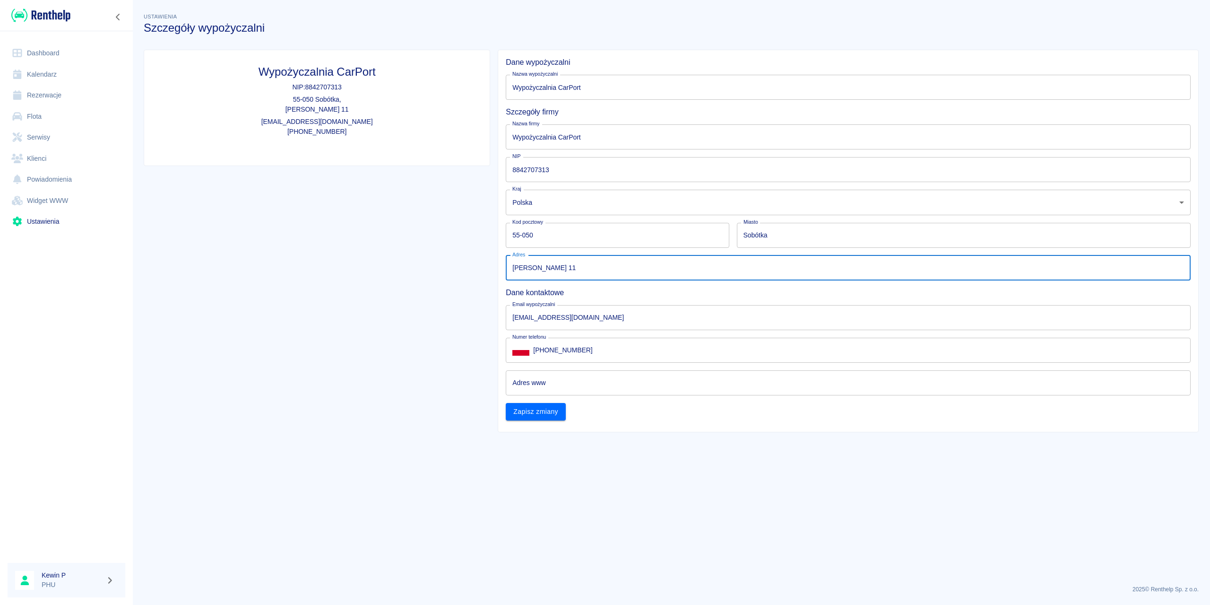
drag, startPoint x: 596, startPoint y: 267, endPoint x: 420, endPoint y: 260, distance: 176.0
click at [416, 267] on div "Wypożyczalnia CarPort NIP: 8842707313 55-050 Sobótka , [PERSON_NAME] 11 [EMAIL_…" at bounding box center [667, 237] width 1063 height 390
type input "1"
click at [523, 411] on button "Zapisz zmiany" at bounding box center [536, 411] width 60 height 17
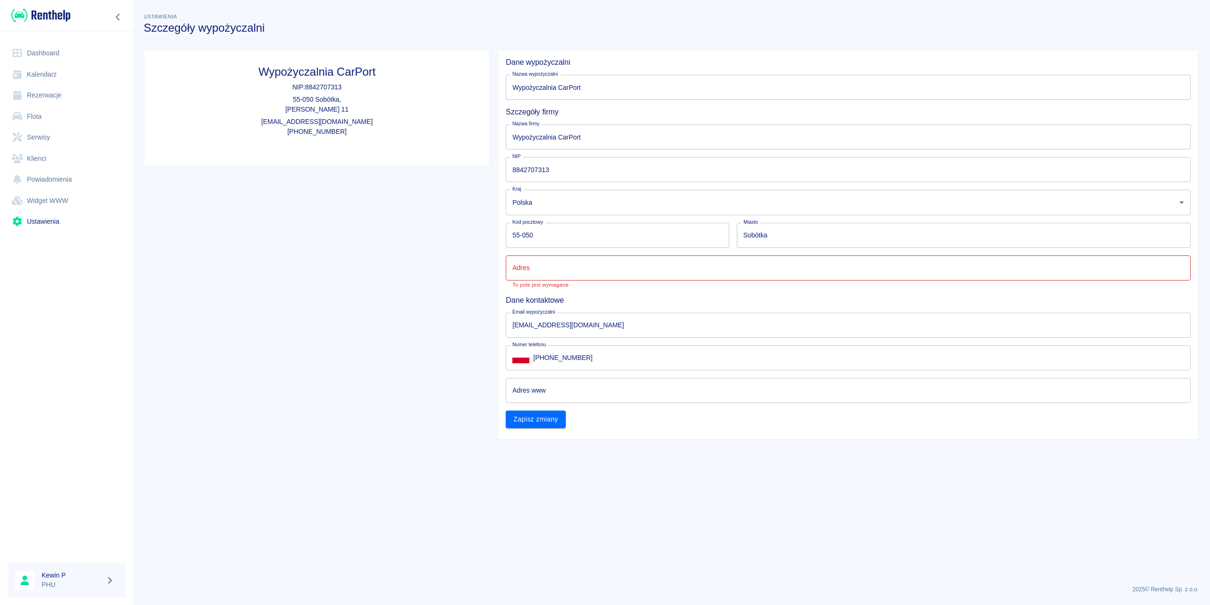
click at [558, 256] on input "Adres" at bounding box center [848, 267] width 685 height 25
click at [541, 417] on button "Zapisz zmiany" at bounding box center [536, 418] width 60 height 17
click at [551, 269] on input "." at bounding box center [848, 267] width 685 height 25
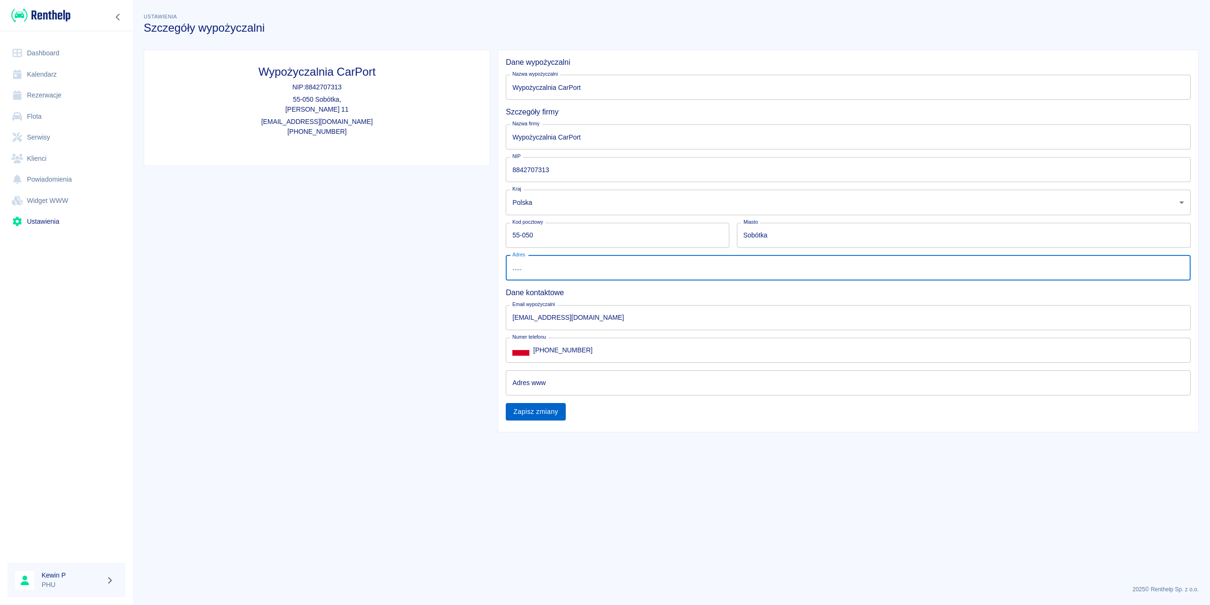
type input "....."
click at [526, 415] on button "Zapisz zmiany" at bounding box center [536, 411] width 60 height 17
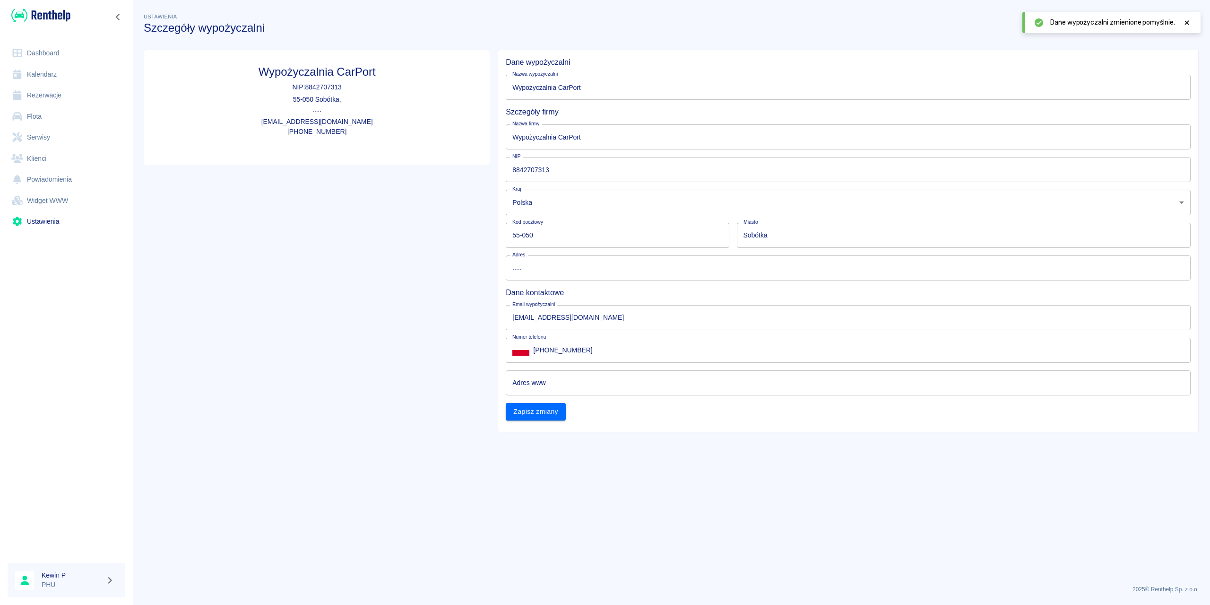
click at [381, 374] on div "Wypożyczalnia CarPort NIP: 8842707313 55-050 Sobótka , ..... [EMAIL_ADDRESS][DO…" at bounding box center [313, 237] width 354 height 390
drag, startPoint x: 557, startPoint y: 234, endPoint x: 419, endPoint y: 228, distance: 138.1
click at [419, 228] on div "Wypożyczalnia CarPort NIP: 8842707313 55-050 Sobótka , ..... [EMAIL_ADDRESS][DO…" at bounding box center [667, 237] width 1063 height 390
type input "58-100"
drag, startPoint x: 796, startPoint y: 238, endPoint x: 688, endPoint y: 236, distance: 107.8
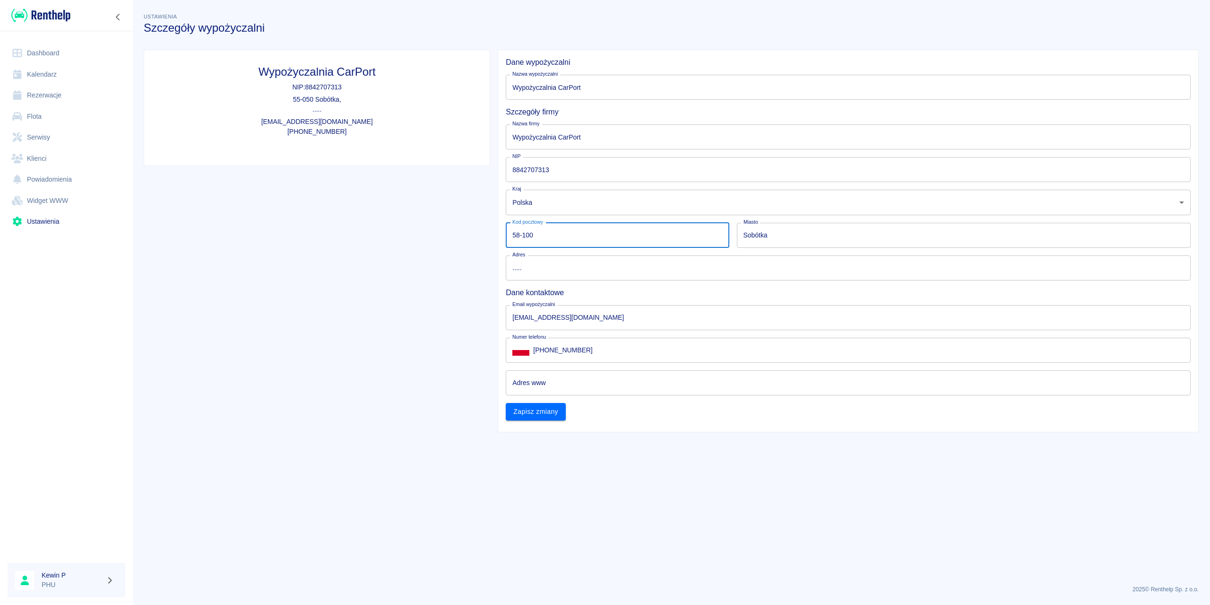
click at [688, 236] on div "Dane wypożyczalni Nazwa wypożyczalni Wypożyczalnia CarPort Nazwa wypożyczalni S…" at bounding box center [844, 235] width 693 height 370
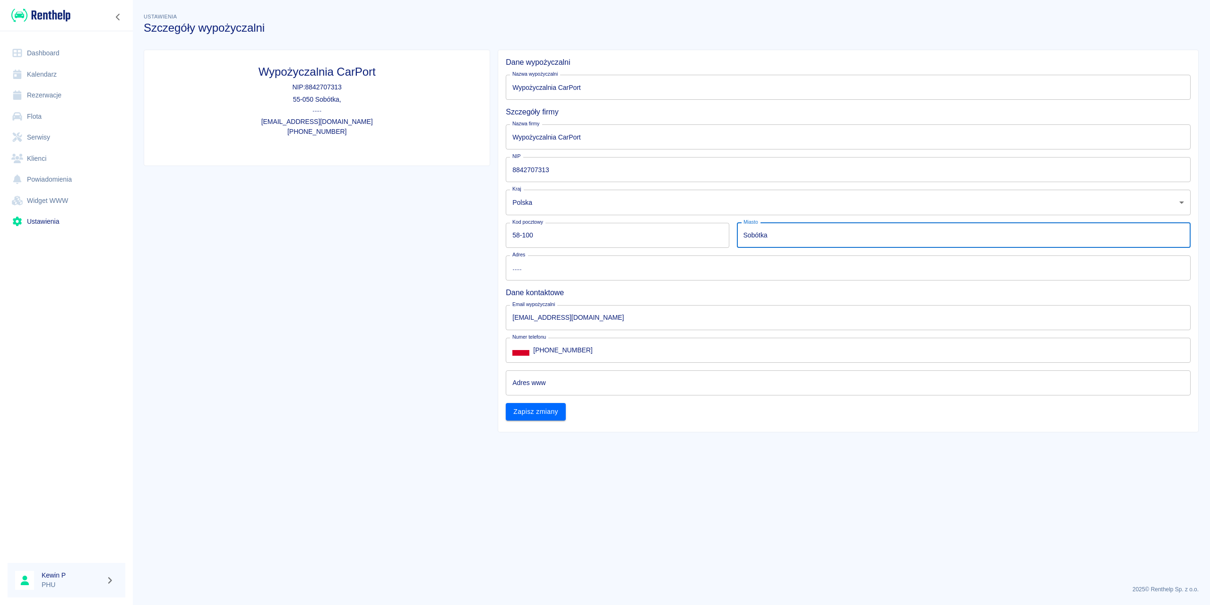
type input "ś"
type input "Świdnica"
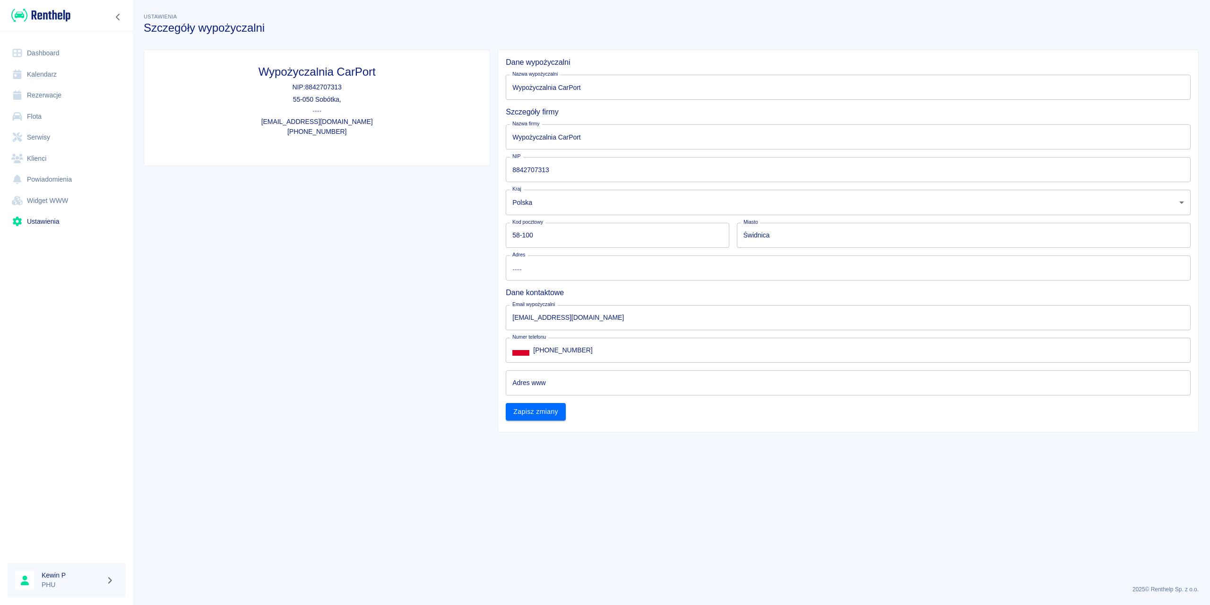
click at [435, 285] on div "Wypożyczalnia CarPort NIP: 8842707313 55-050 Sobótka , ..... [EMAIL_ADDRESS][DO…" at bounding box center [313, 237] width 354 height 390
click at [551, 415] on button "Zapisz zmiany" at bounding box center [536, 411] width 60 height 17
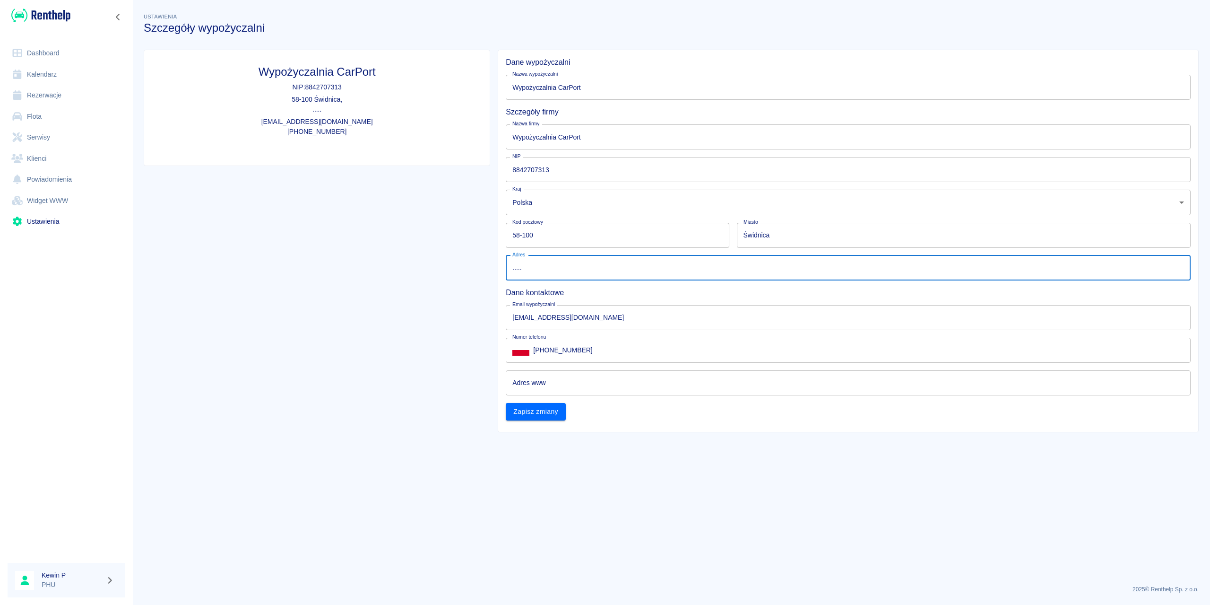
drag, startPoint x: 460, startPoint y: 262, endPoint x: 451, endPoint y: 261, distance: 9.0
click at [449, 262] on div "Wypożyczalnia CarPort NIP: 8842707313 58-100 Świdnica , ..... [EMAIL_ADDRESS][D…" at bounding box center [667, 237] width 1063 height 390
type input "------------------"
click at [428, 260] on div "Wypożyczalnia CarPort NIP: 8842707313 58-100 Świdnica , ..... [EMAIL_ADDRESS][D…" at bounding box center [313, 237] width 354 height 390
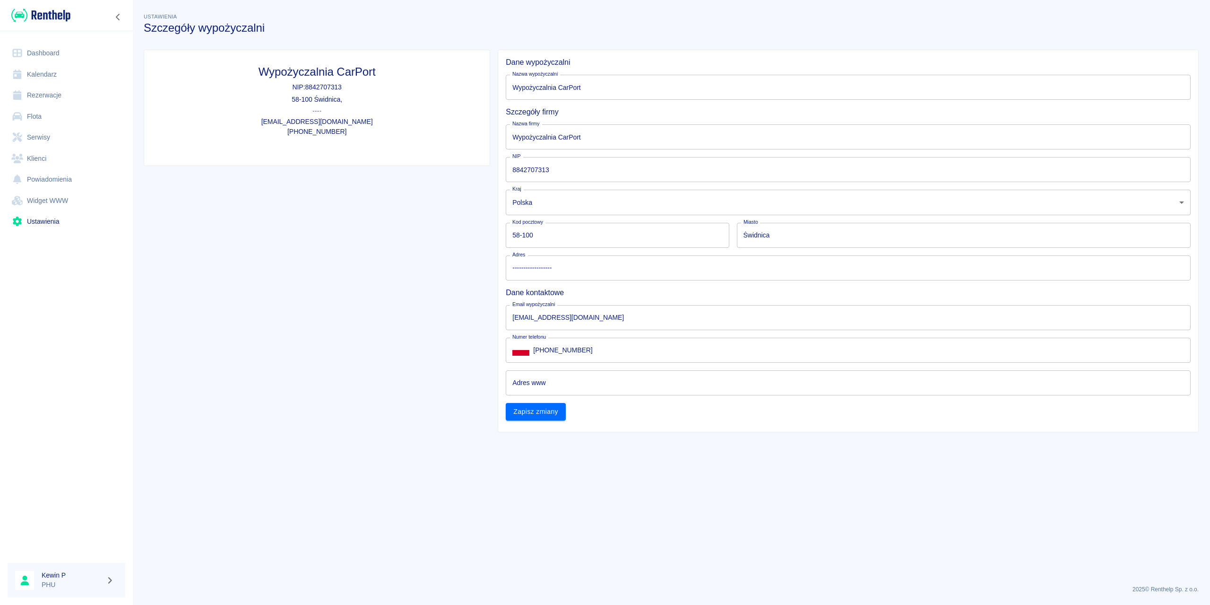
click at [42, 225] on link "Ustawienia" at bounding box center [67, 221] width 118 height 21
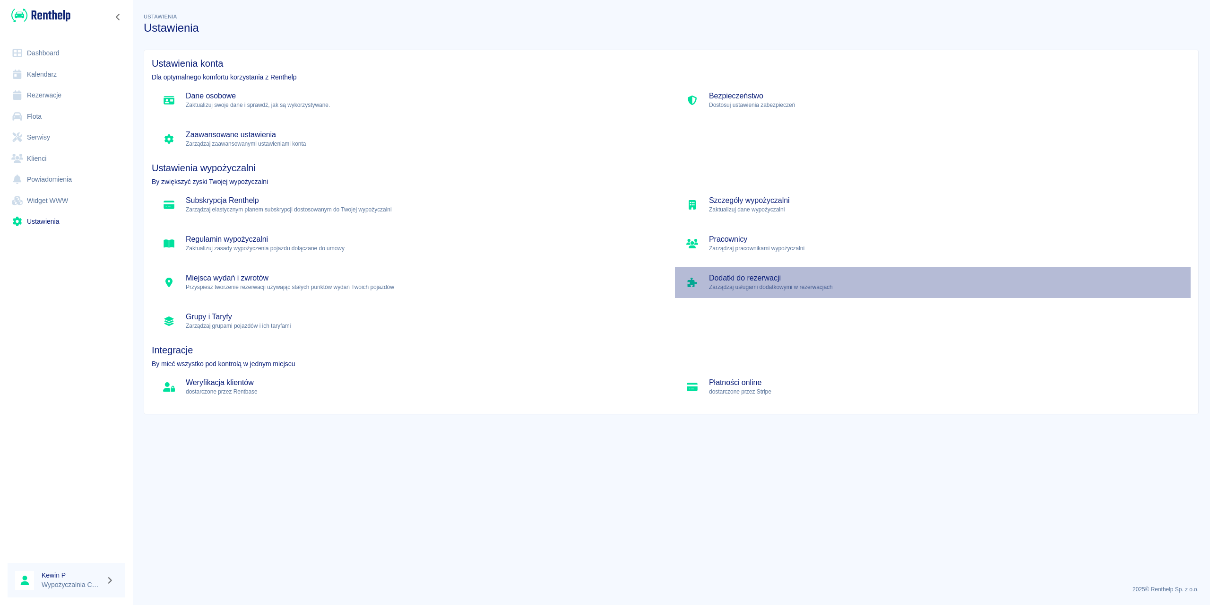
click at [744, 288] on p "Zarządzaj usługami dodatkowymi w rezerwacjach" at bounding box center [946, 287] width 474 height 9
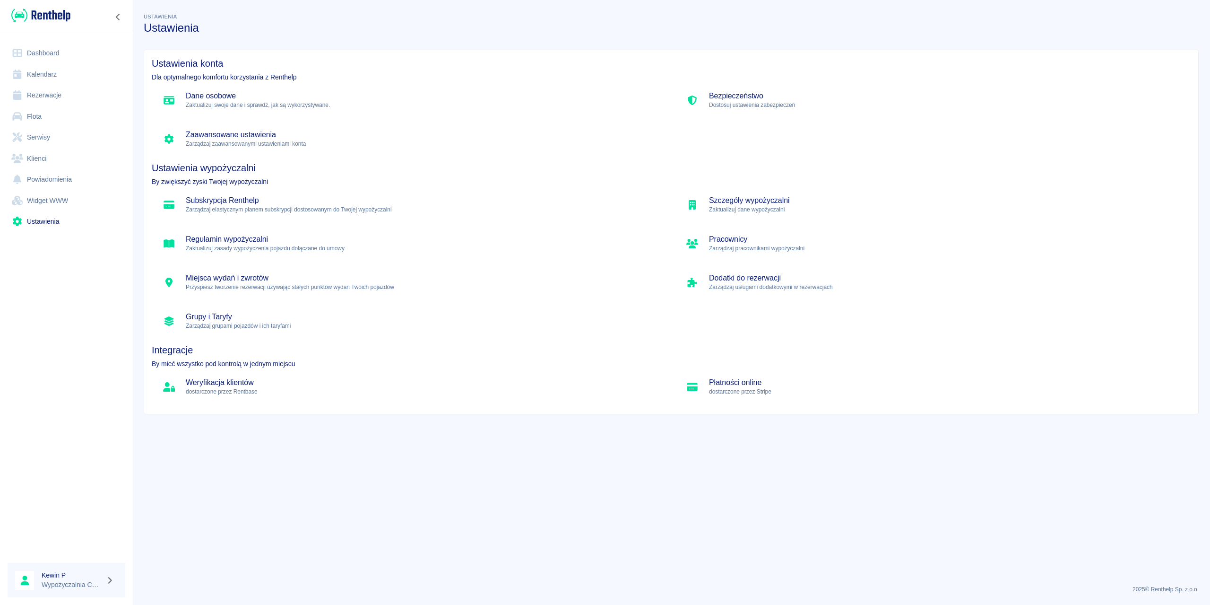
click at [761, 104] on p "Dostosuj ustawienia zabezpieczeń" at bounding box center [946, 105] width 474 height 9
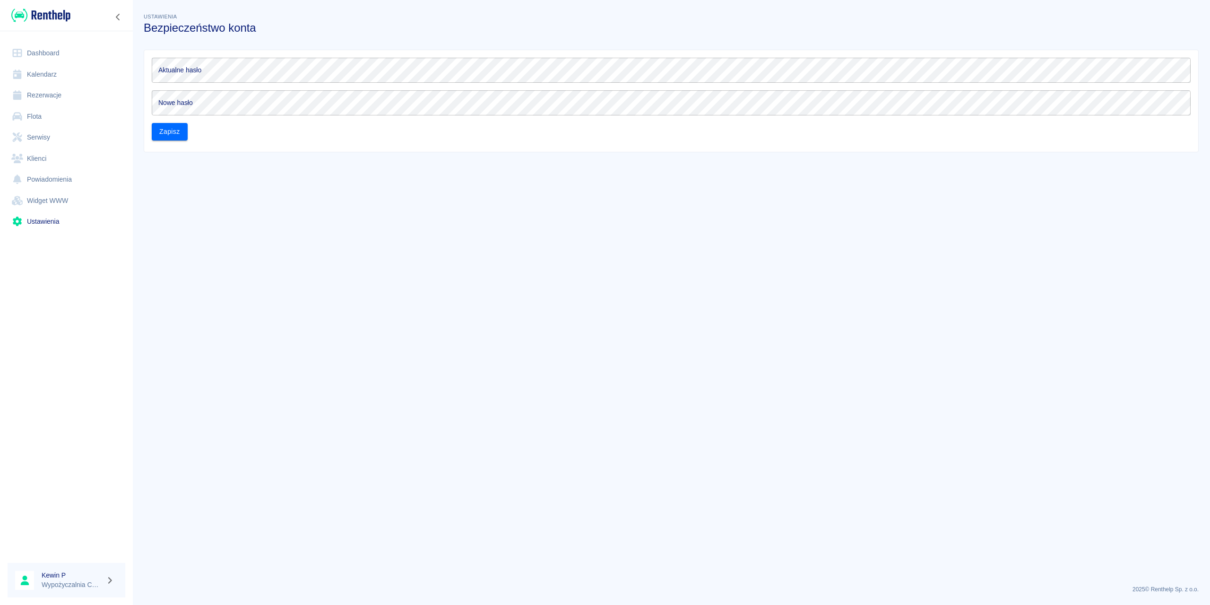
click at [52, 217] on link "Ustawienia" at bounding box center [67, 221] width 118 height 21
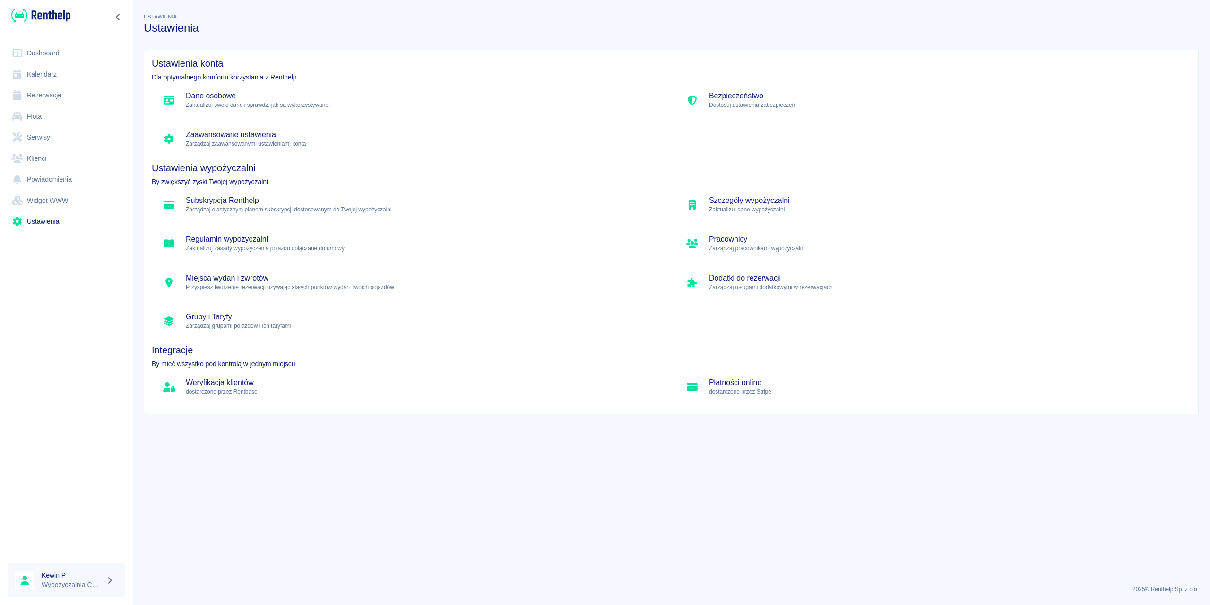
click at [37, 117] on link "Flota" at bounding box center [67, 116] width 118 height 21
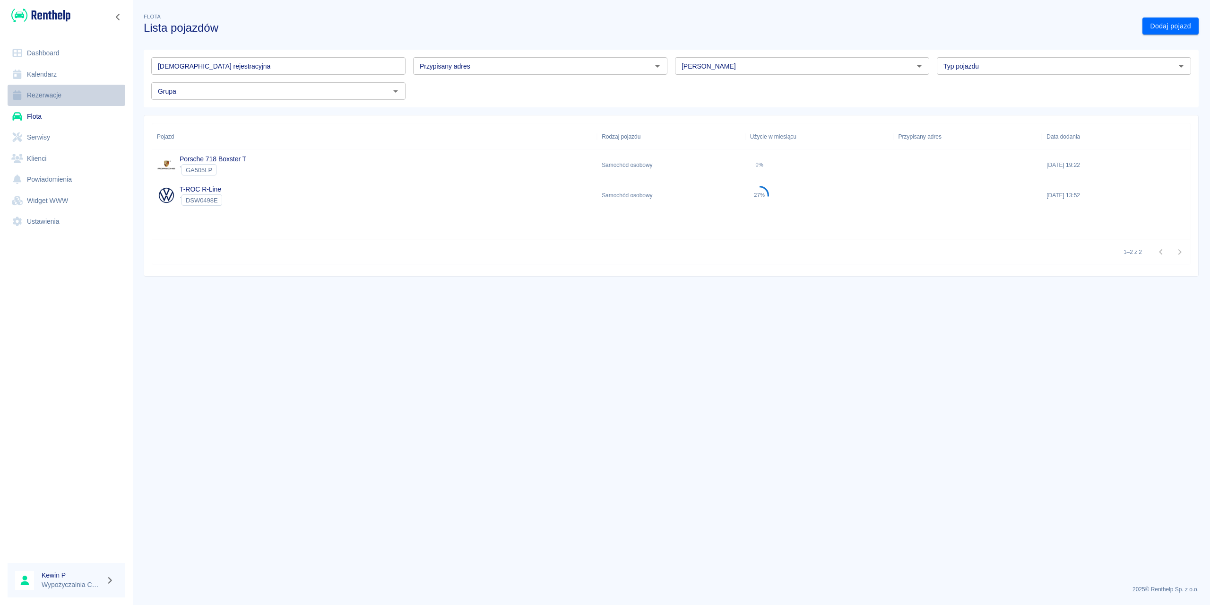
click at [46, 92] on link "Rezerwacje" at bounding box center [67, 95] width 118 height 21
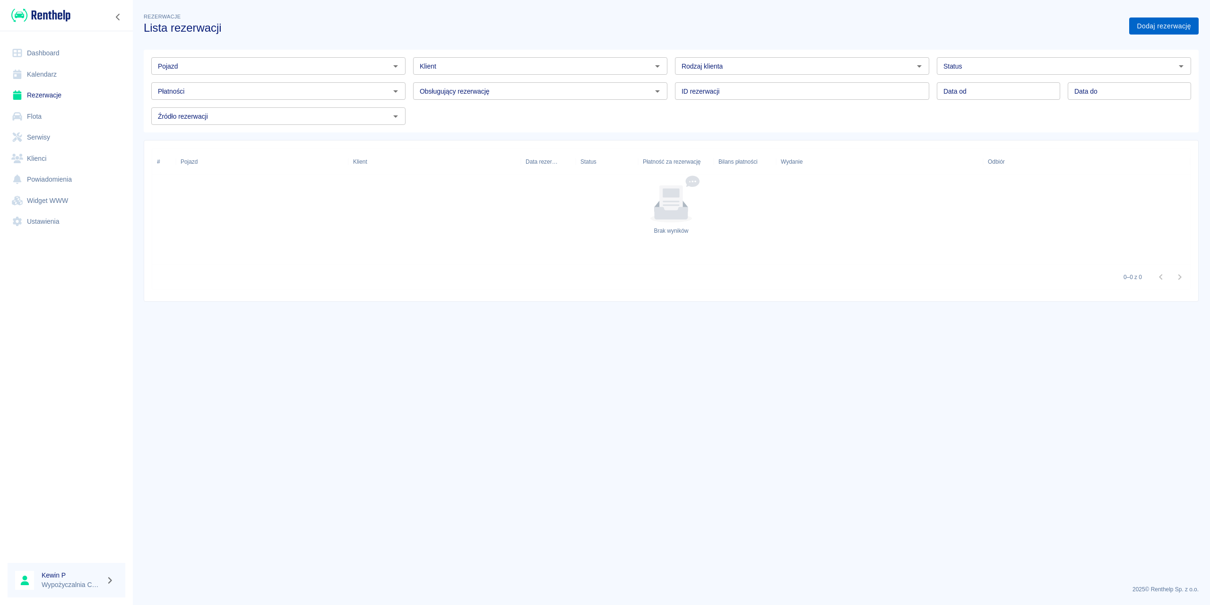
click at [907, 25] on link "Dodaj rezerwację" at bounding box center [1163, 25] width 69 height 17
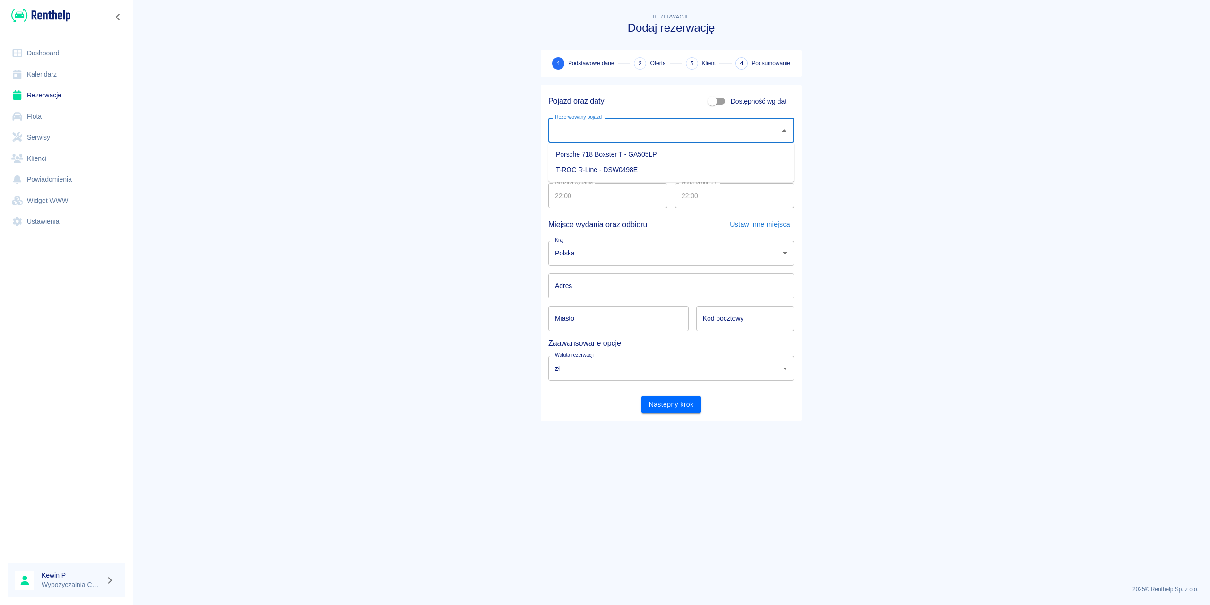
click at [594, 134] on input "Rezerwowany pojazd" at bounding box center [664, 130] width 223 height 17
click at [583, 167] on li "T-ROC R-Line - DSW0498E" at bounding box center [671, 170] width 246 height 16
type input "T-ROC R-Line - DSW0498E"
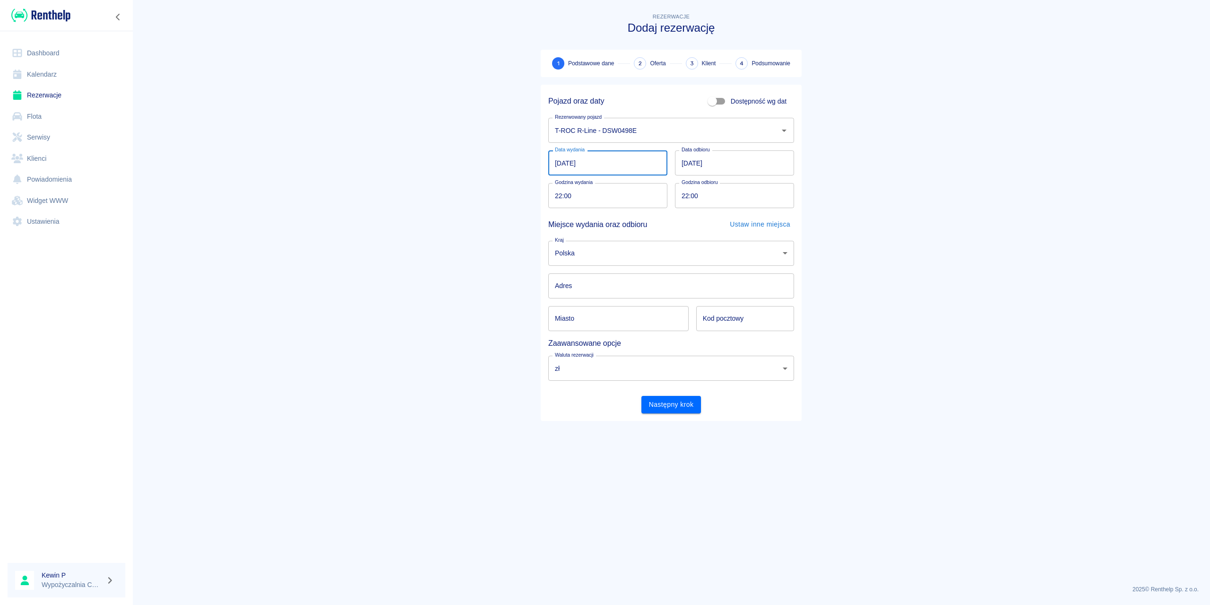
click at [582, 159] on input "[DATE]" at bounding box center [607, 162] width 119 height 25
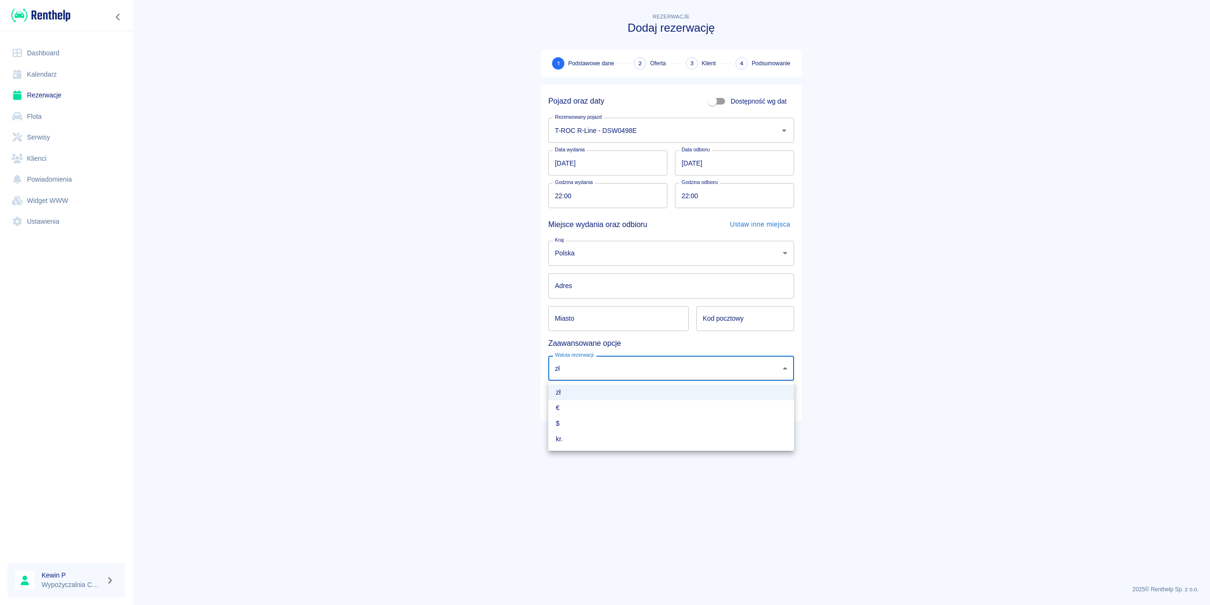
click at [587, 362] on body "Używamy plików Cookies, by zapewnić Ci najlepsze możliwe doświadczenie. Aby dow…" at bounding box center [605, 302] width 1210 height 605
click at [474, 315] on div at bounding box center [605, 302] width 1210 height 605
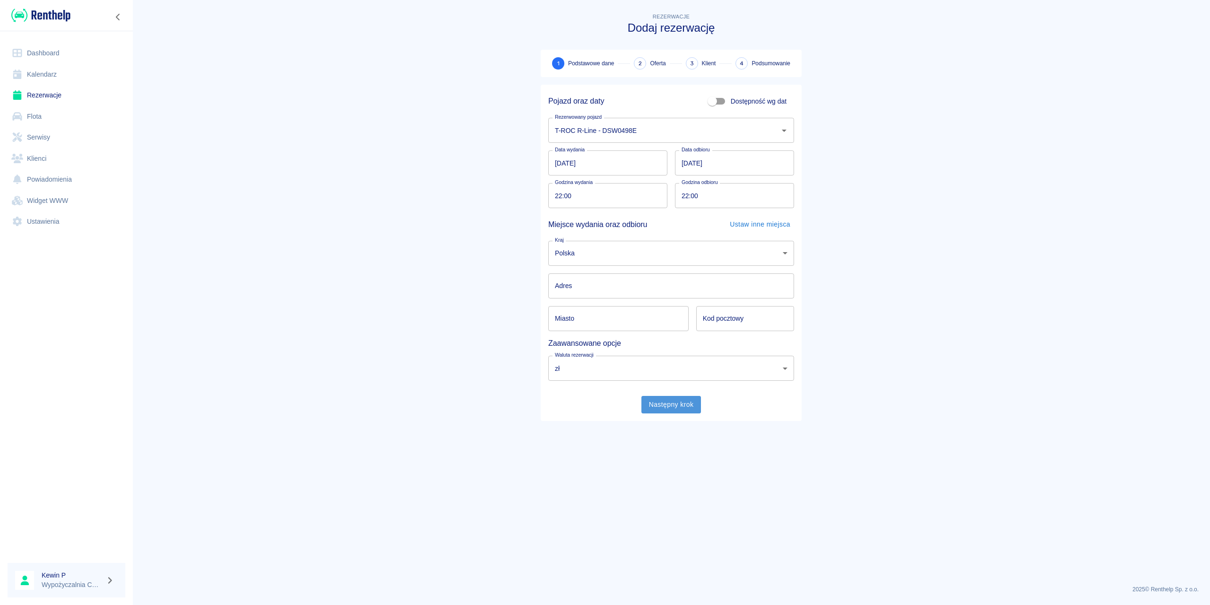
click at [656, 402] on button "Następny krok" at bounding box center [671, 404] width 60 height 17
click at [621, 259] on body "Używamy plików Cookies, by zapewnić Ci najlepsze możliwe doświadczenie. Aby dow…" at bounding box center [605, 302] width 1210 height 605
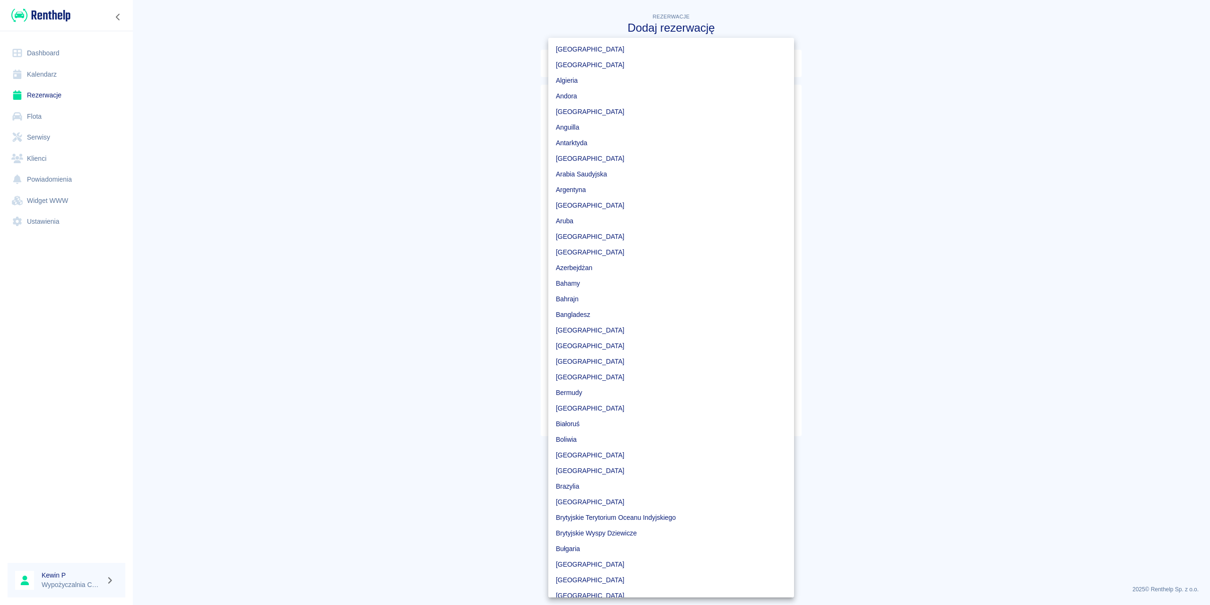
scroll to position [2353, 0]
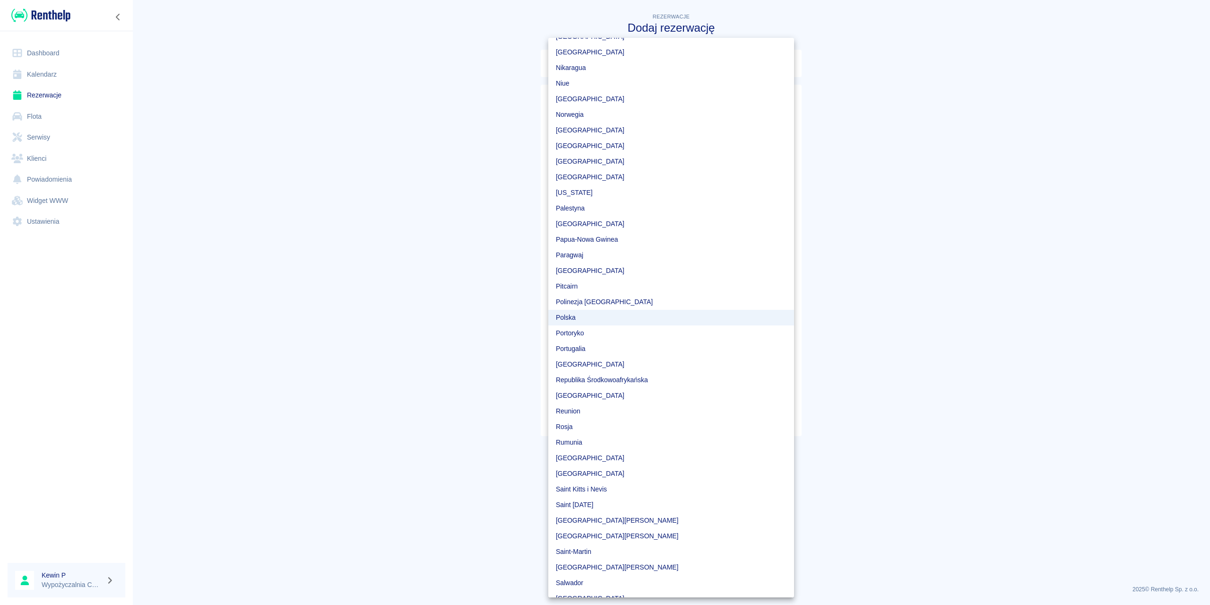
click at [453, 262] on div at bounding box center [605, 302] width 1210 height 605
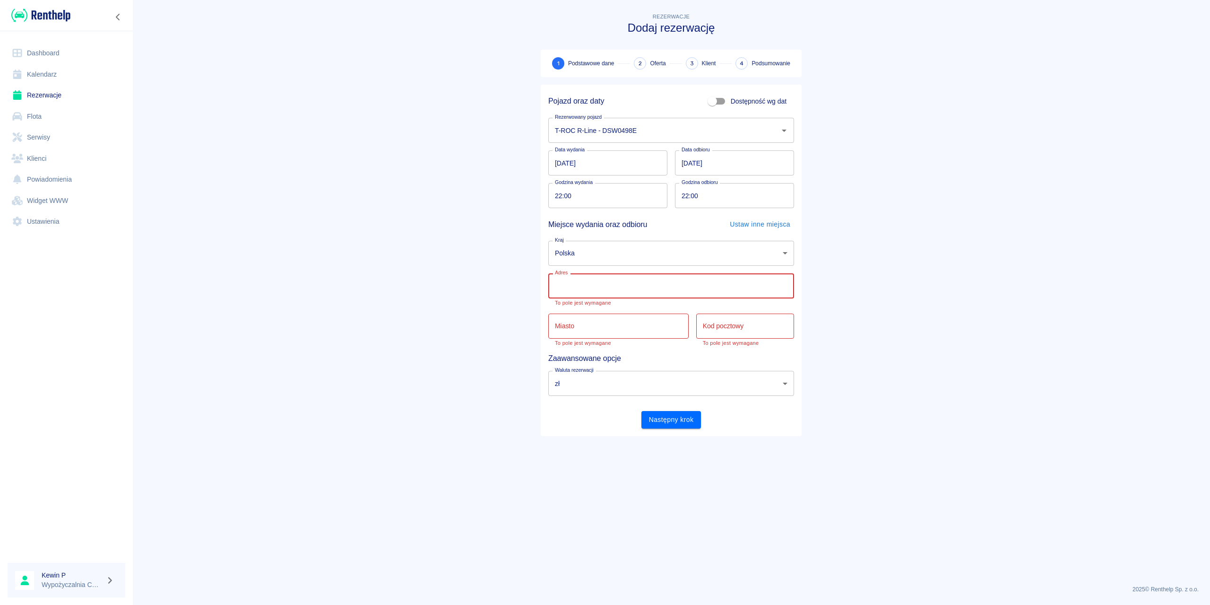
click at [574, 292] on input "Adres" at bounding box center [671, 285] width 246 height 25
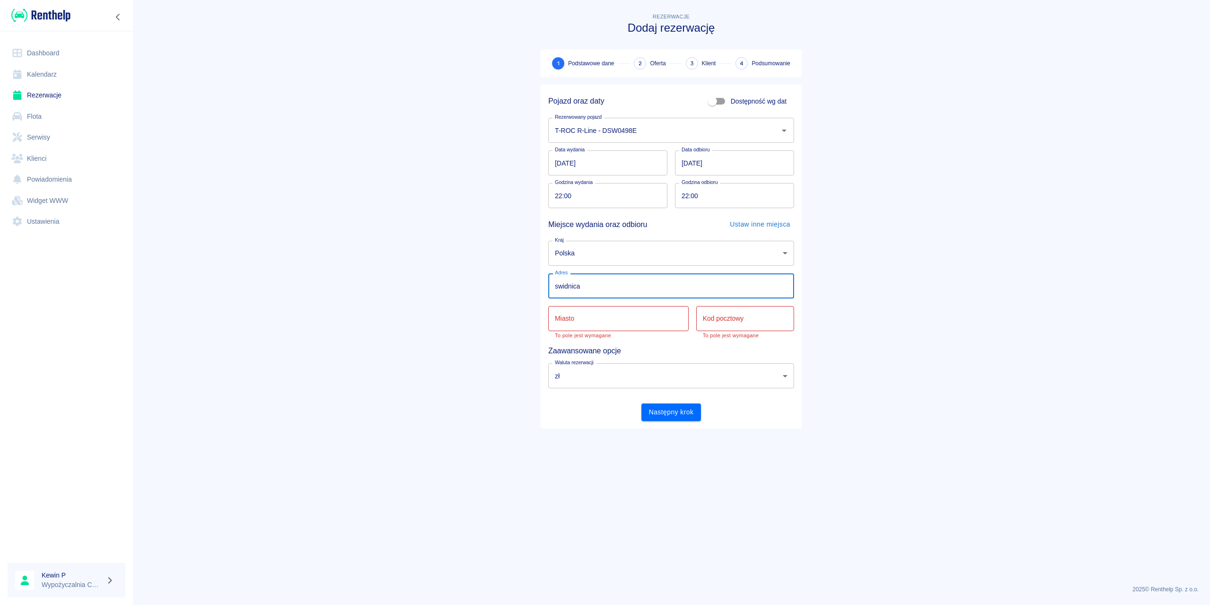
type input "swidnica"
click at [570, 317] on input "Miasto" at bounding box center [618, 318] width 140 height 25
type input "swid"
click at [714, 316] on input "Kod pocztowy" at bounding box center [745, 318] width 98 height 25
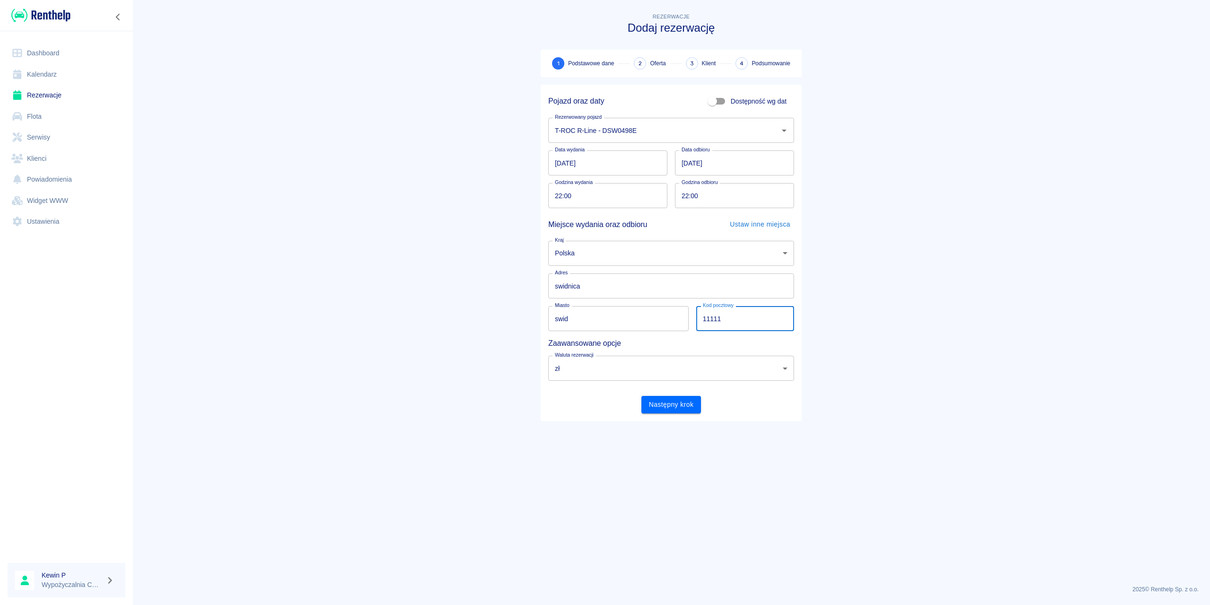
type input "11111"
click at [664, 396] on button "Następny krok" at bounding box center [671, 404] width 60 height 17
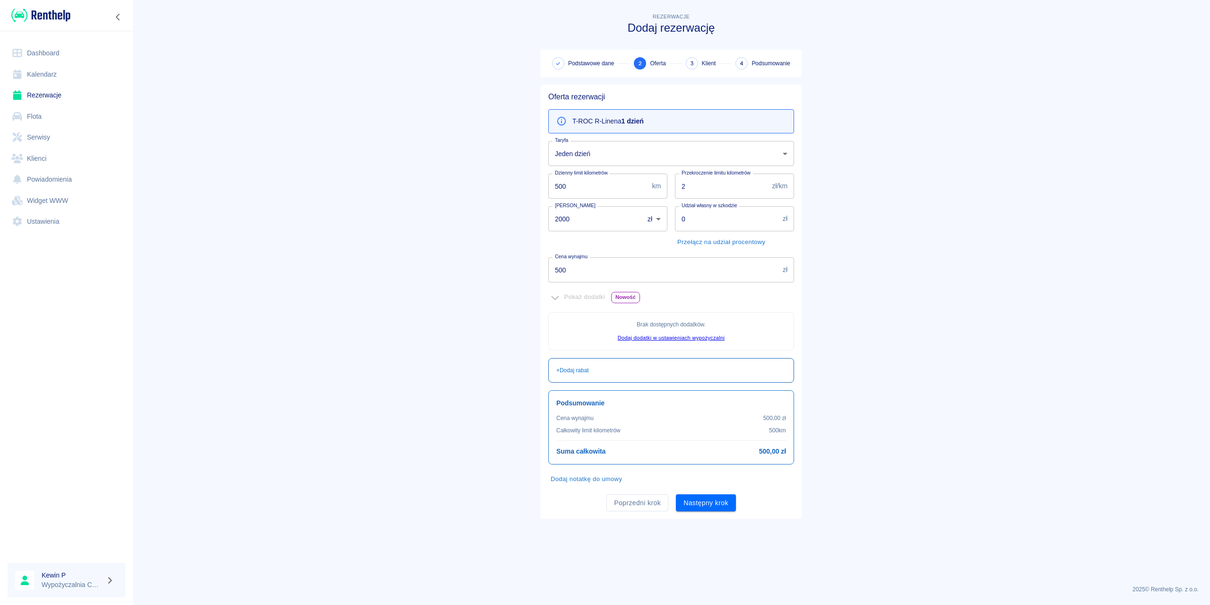
click at [586, 373] on p "+ Dodaj rabat" at bounding box center [572, 370] width 33 height 9
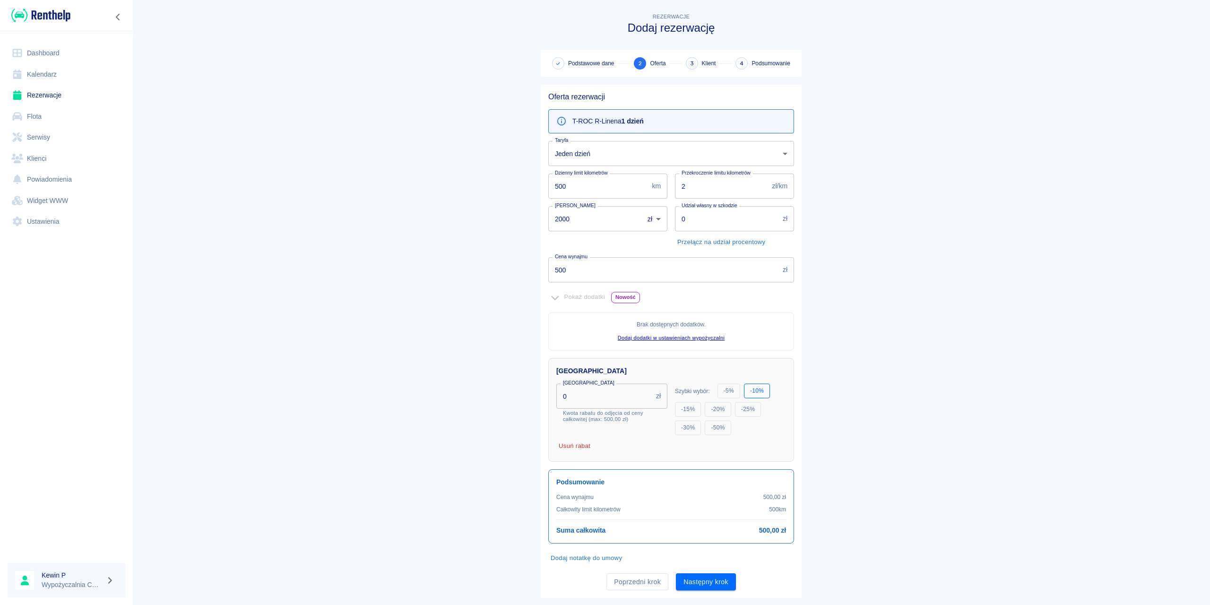
drag, startPoint x: 751, startPoint y: 394, endPoint x: 811, endPoint y: 395, distance: 60.1
click at [751, 393] on button "- 10 %" at bounding box center [757, 390] width 26 height 15
type input "50"
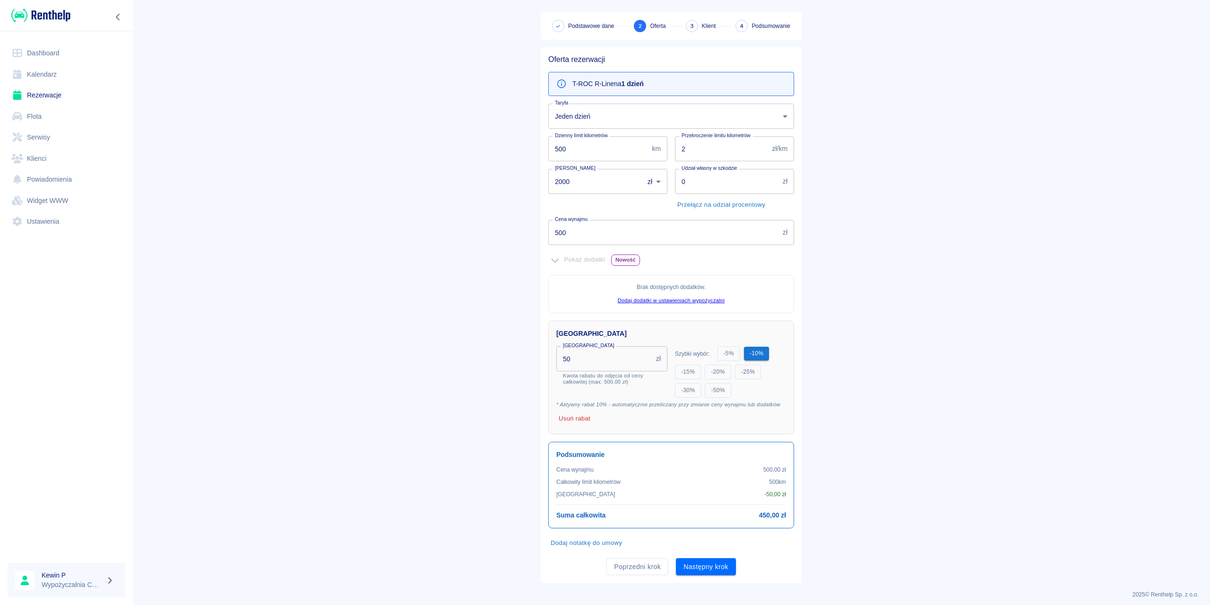
scroll to position [43, 0]
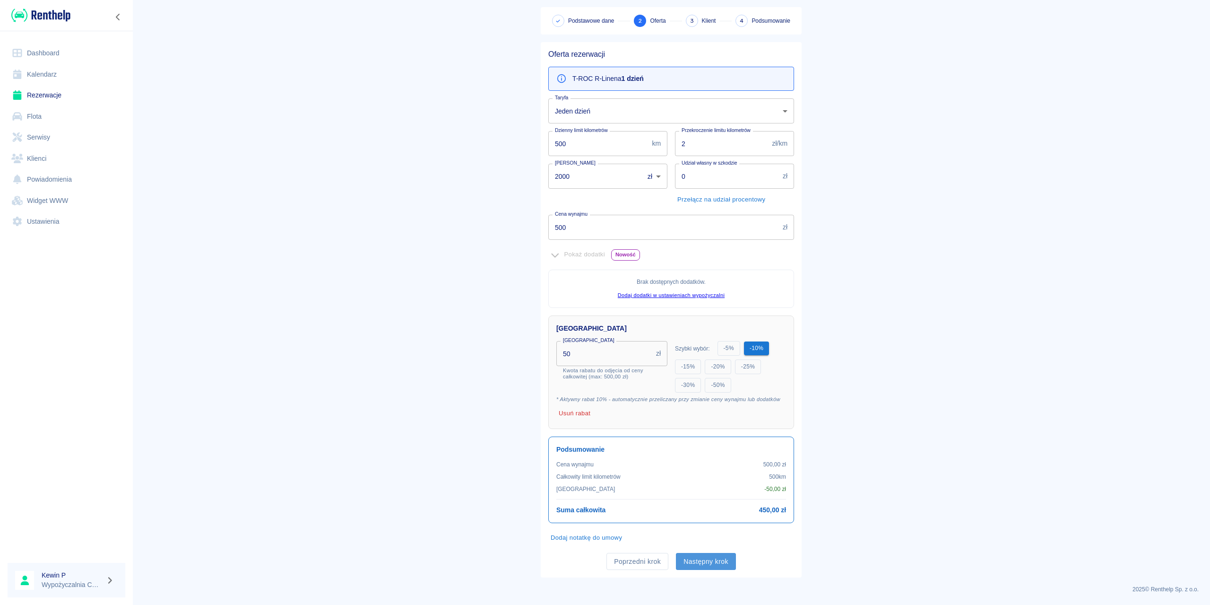
click at [723, 434] on button "Następny krok" at bounding box center [706, 561] width 60 height 17
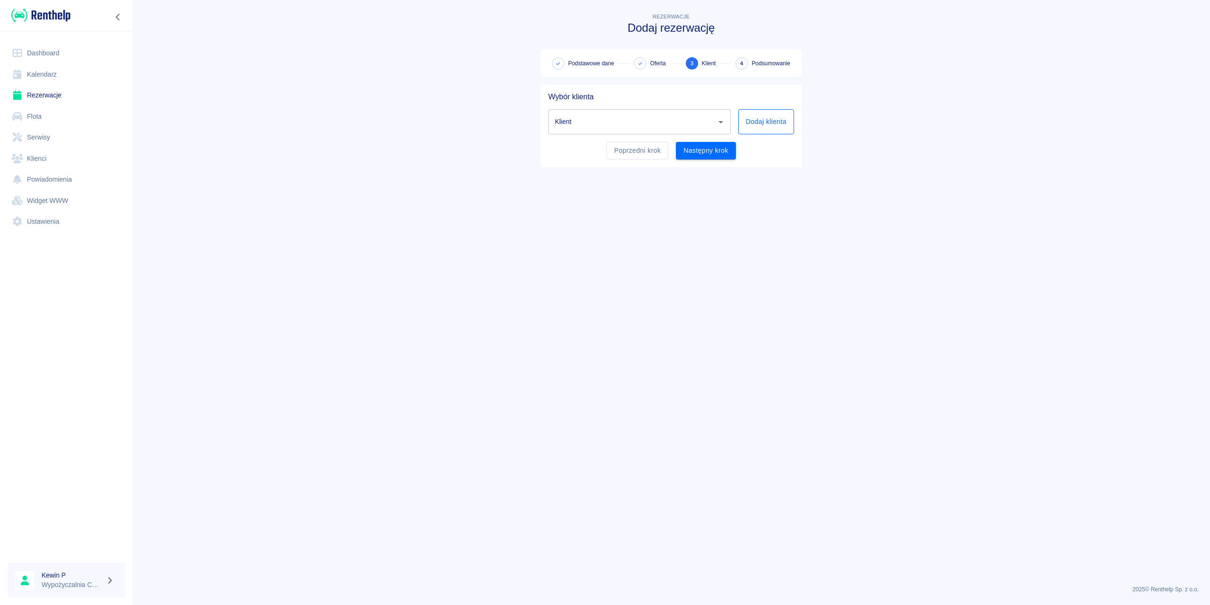
click at [745, 129] on button "Dodaj klienta" at bounding box center [766, 121] width 56 height 25
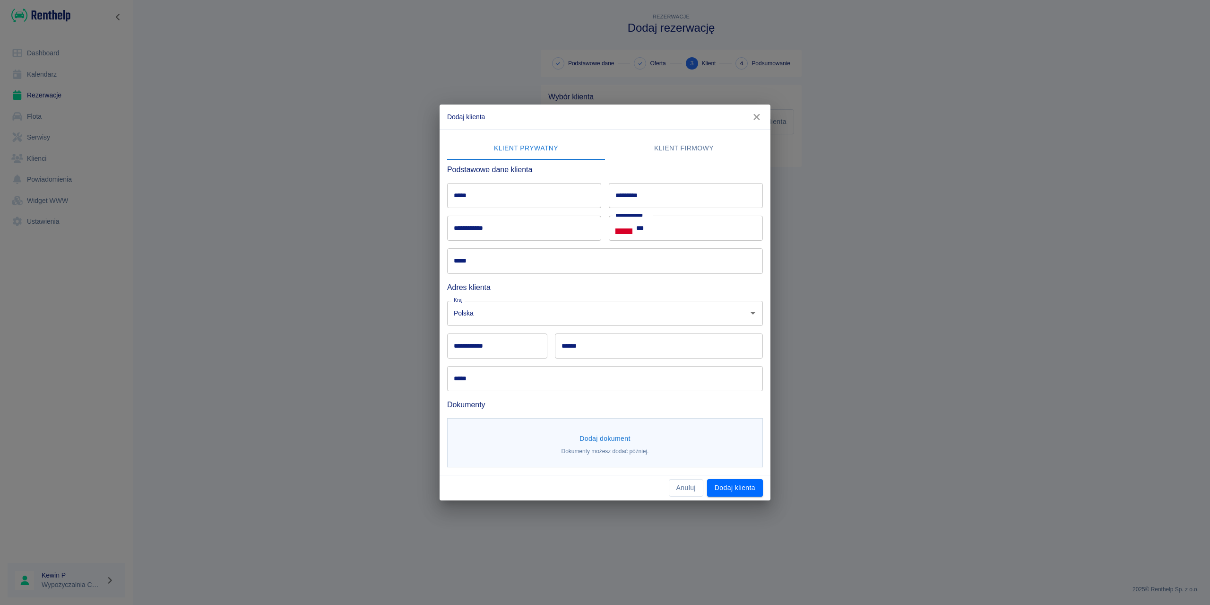
click at [497, 200] on input "*****" at bounding box center [524, 195] width 154 height 25
type input "***"
drag, startPoint x: 642, startPoint y: 203, endPoint x: 641, endPoint y: 196, distance: 6.8
click at [642, 199] on input "*********" at bounding box center [686, 195] width 154 height 25
type input "********"
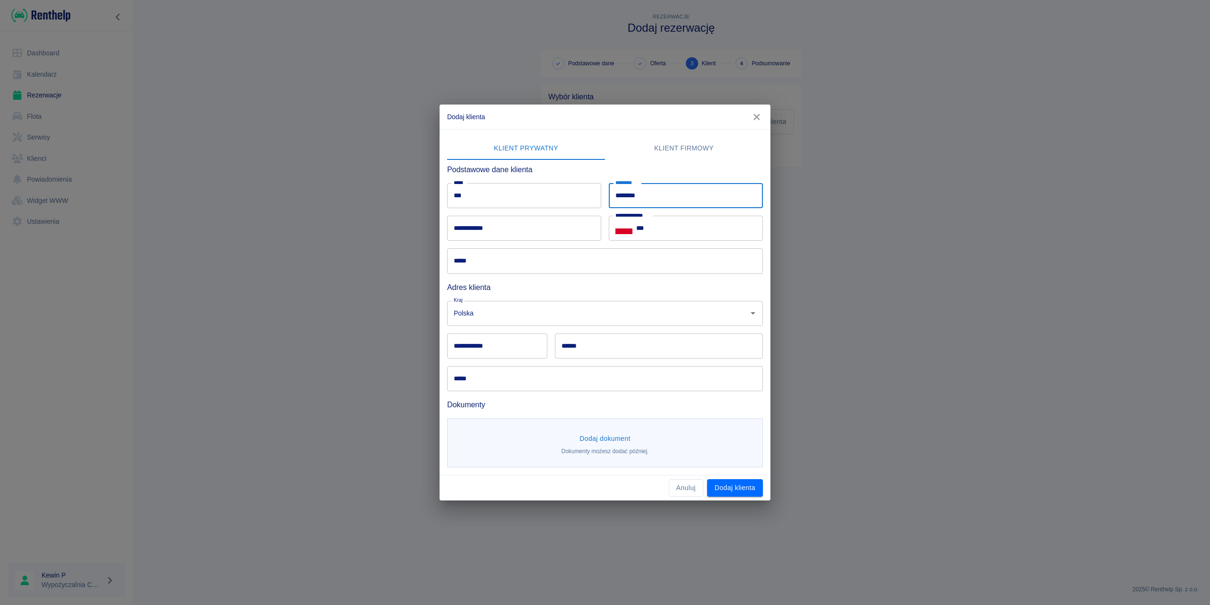
click at [508, 228] on input "**********" at bounding box center [524, 228] width 154 height 25
type input "**********"
type input "******"
type input "********"
type input "**********"
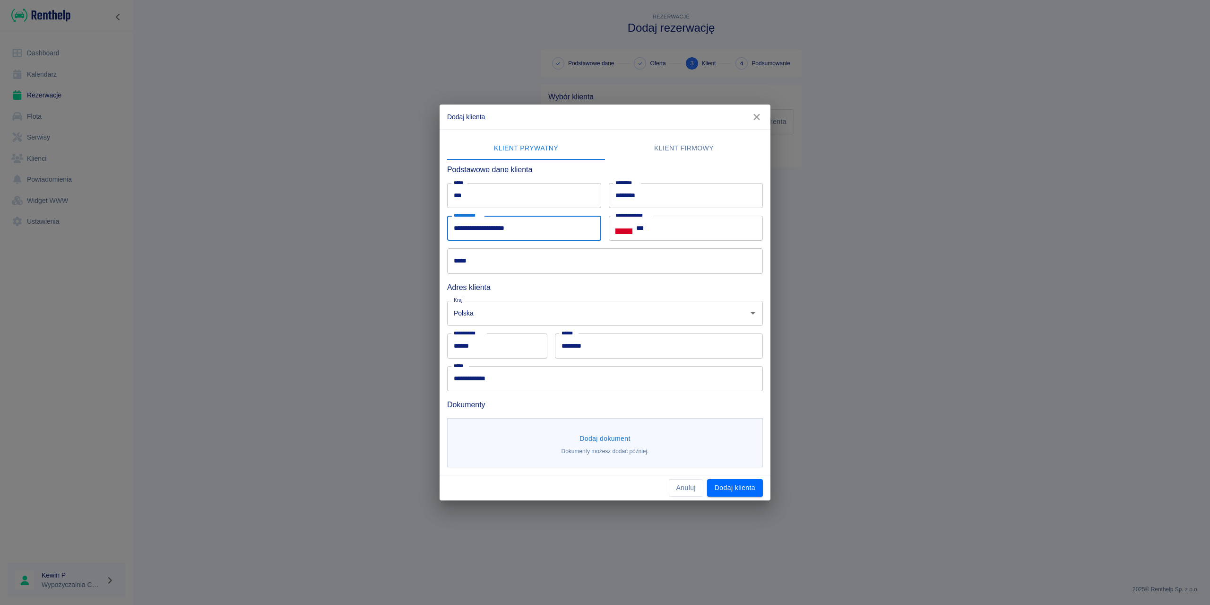
click at [658, 230] on input "***" at bounding box center [699, 228] width 127 height 25
click at [736, 434] on button "Dodaj klienta" at bounding box center [735, 487] width 56 height 17
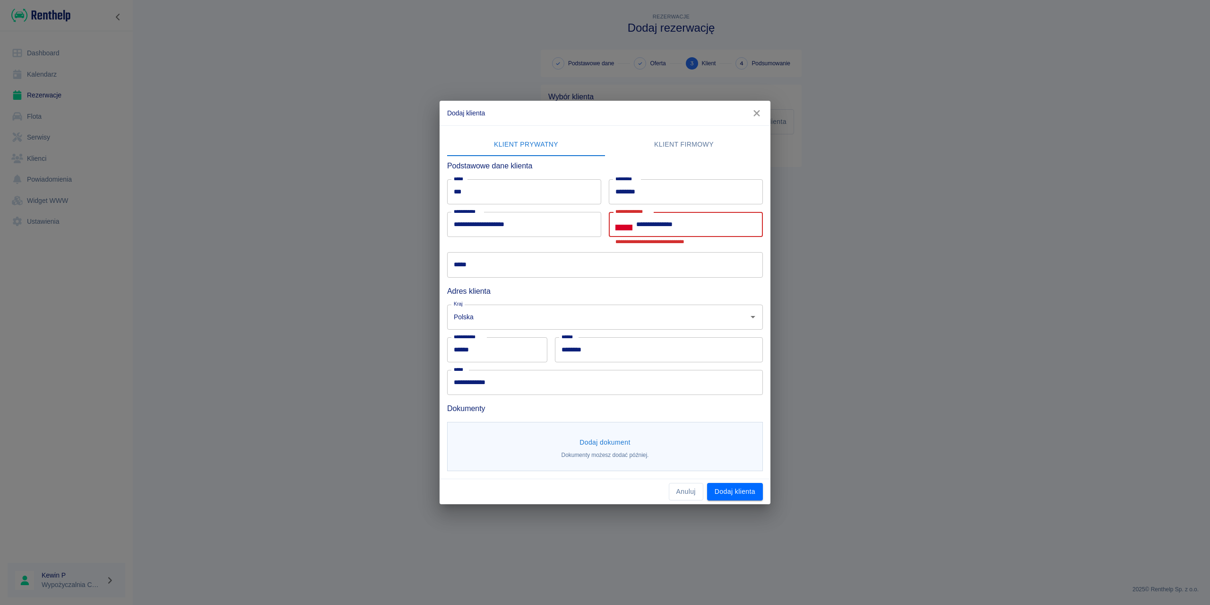
drag, startPoint x: 688, startPoint y: 225, endPoint x: 650, endPoint y: 226, distance: 38.8
click at [650, 226] on input "**********" at bounding box center [699, 224] width 127 height 25
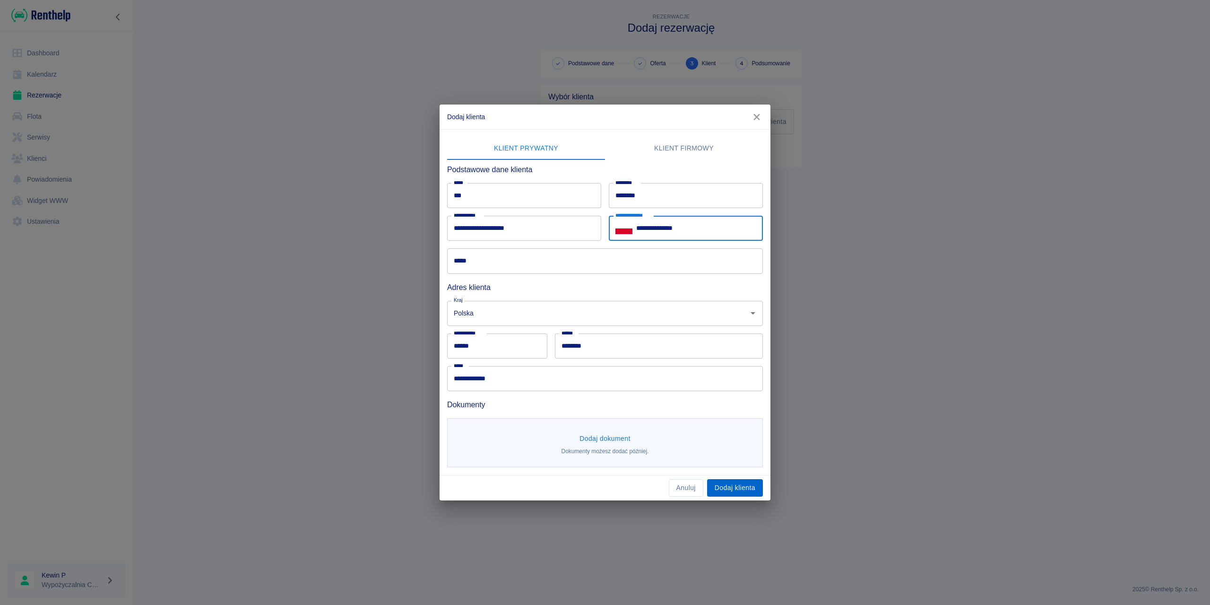
type input "**********"
click at [740, 434] on button "Dodaj klienta" at bounding box center [735, 487] width 56 height 17
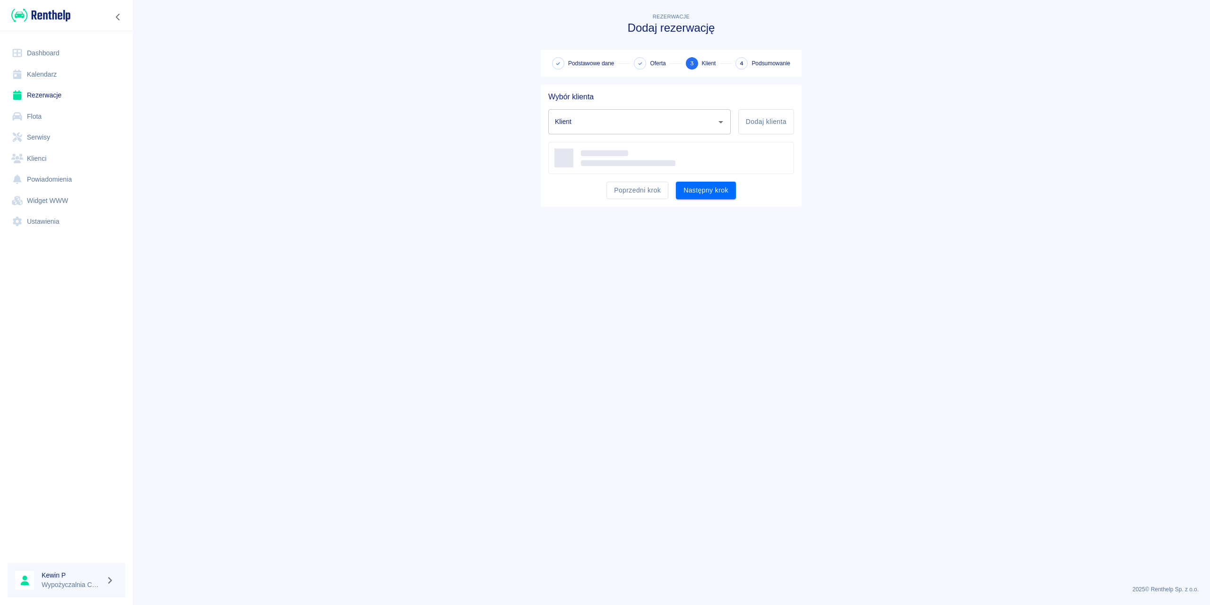
type input "[PERSON_NAME] ([PHONE_NUMBER])"
click at [688, 160] on div "**********" at bounding box center [671, 159] width 234 height 23
click at [694, 192] on button "Następny krok" at bounding box center [706, 192] width 60 height 17
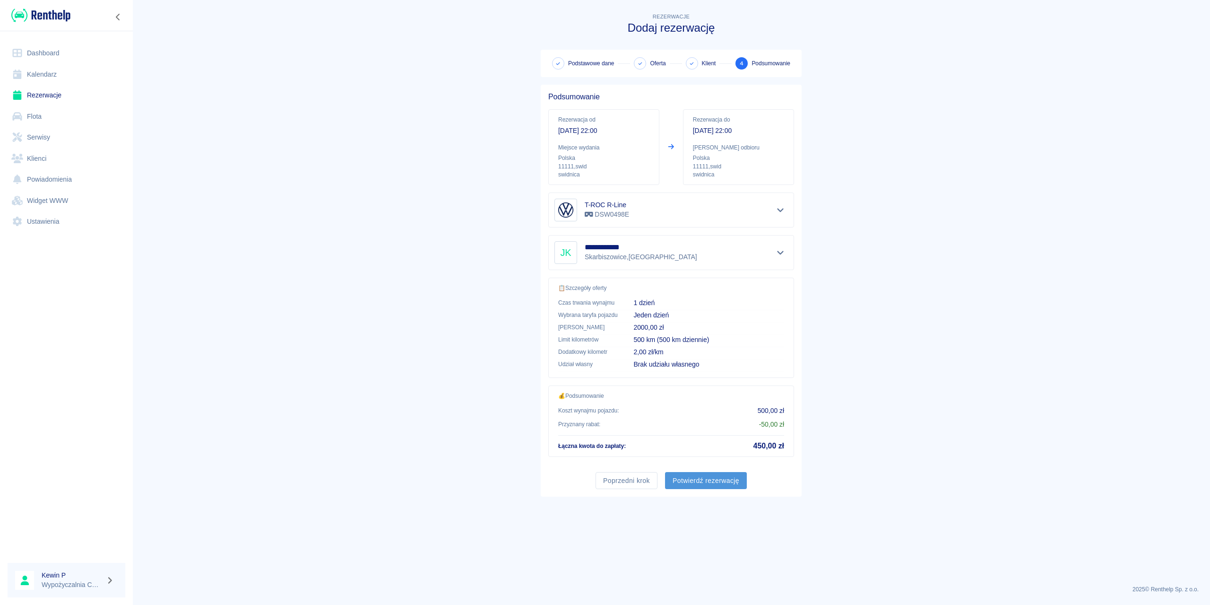
click at [704, 434] on button "Potwierdź rezerwację" at bounding box center [706, 480] width 82 height 17
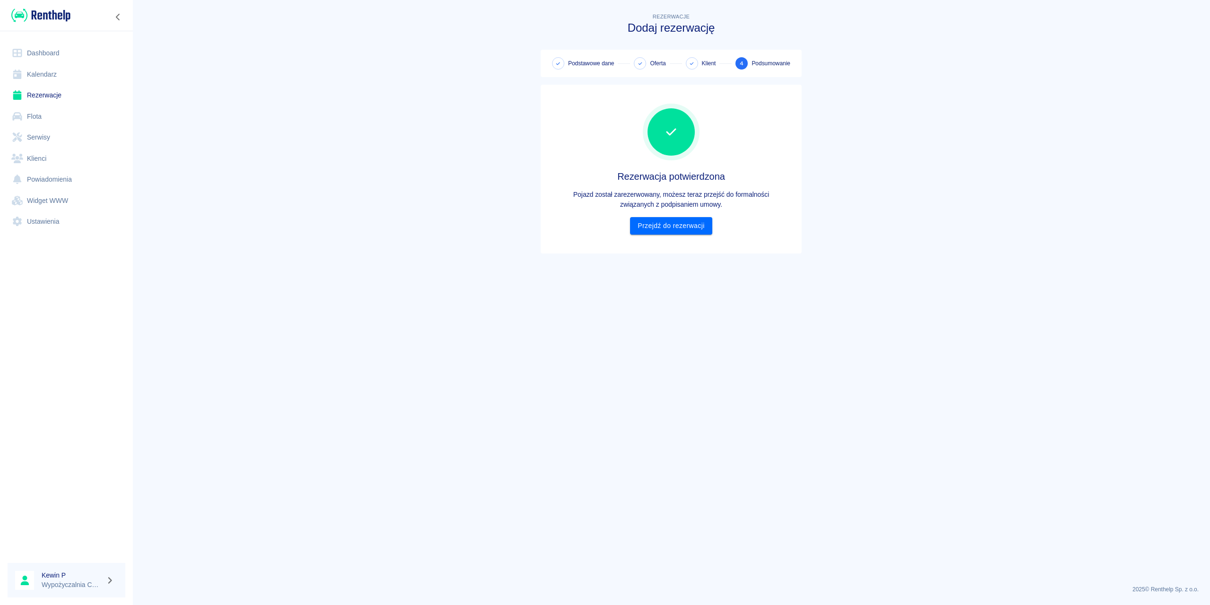
click at [61, 101] on link "Rezerwacje" at bounding box center [67, 95] width 118 height 21
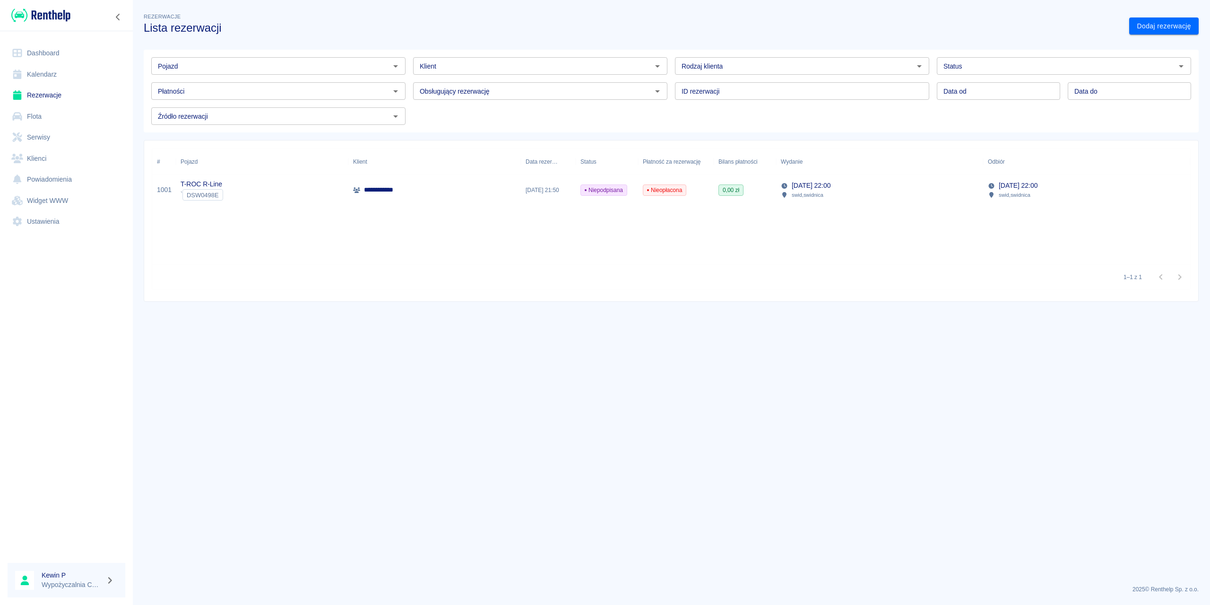
click at [15, 215] on link "Ustawienia" at bounding box center [67, 221] width 118 height 21
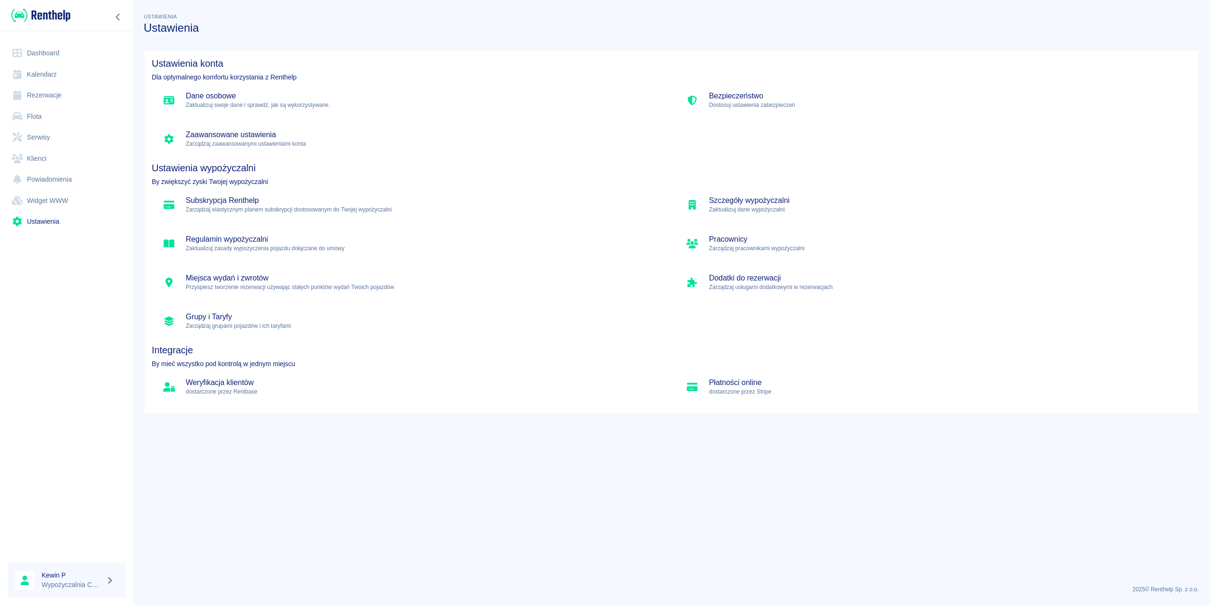
click at [275, 138] on h5 "Zaawansowane ustawienia" at bounding box center [423, 134] width 474 height 9
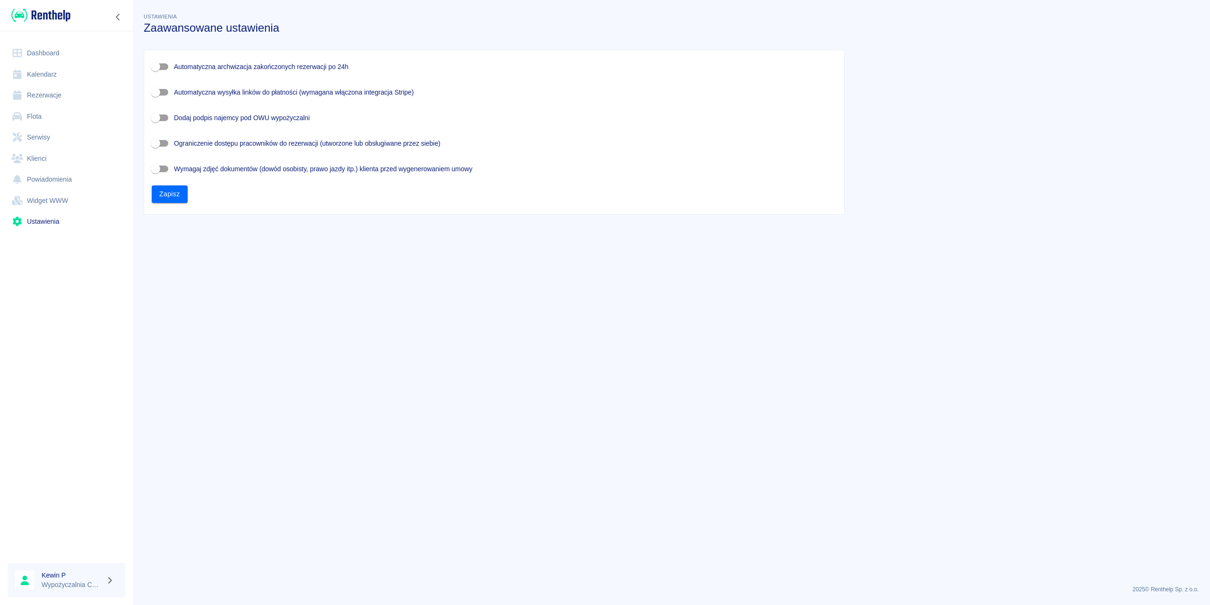
click at [121, 17] on icon "Zwiń nawigację" at bounding box center [117, 17] width 9 height 8
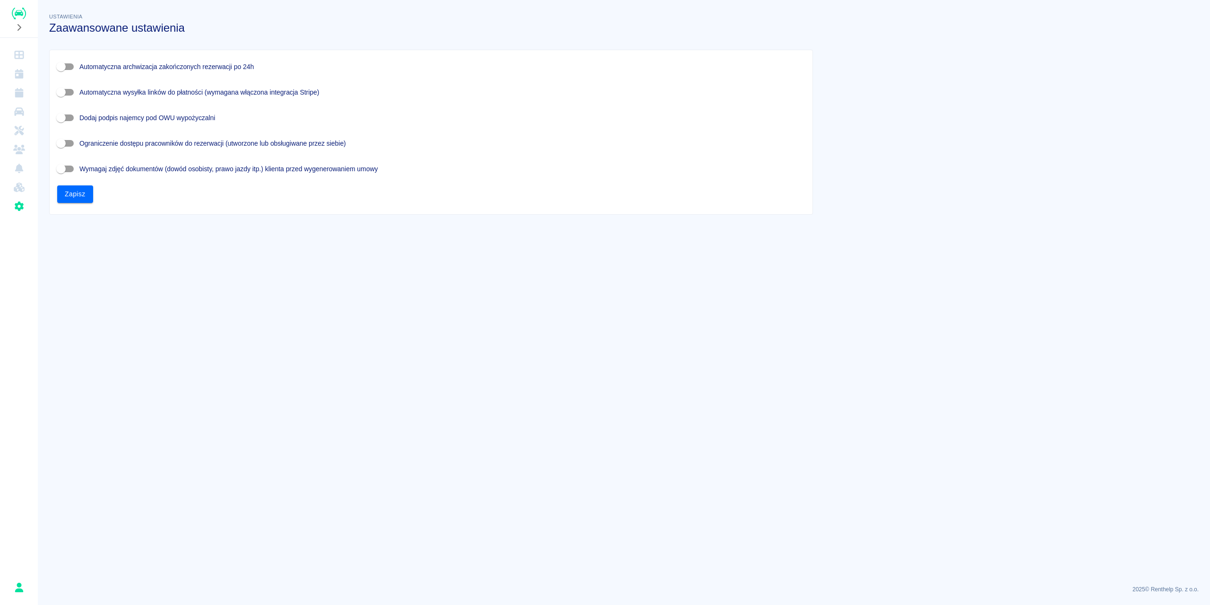
click at [18, 24] on icon "Rozwiń nawigację" at bounding box center [18, 28] width 9 height 8
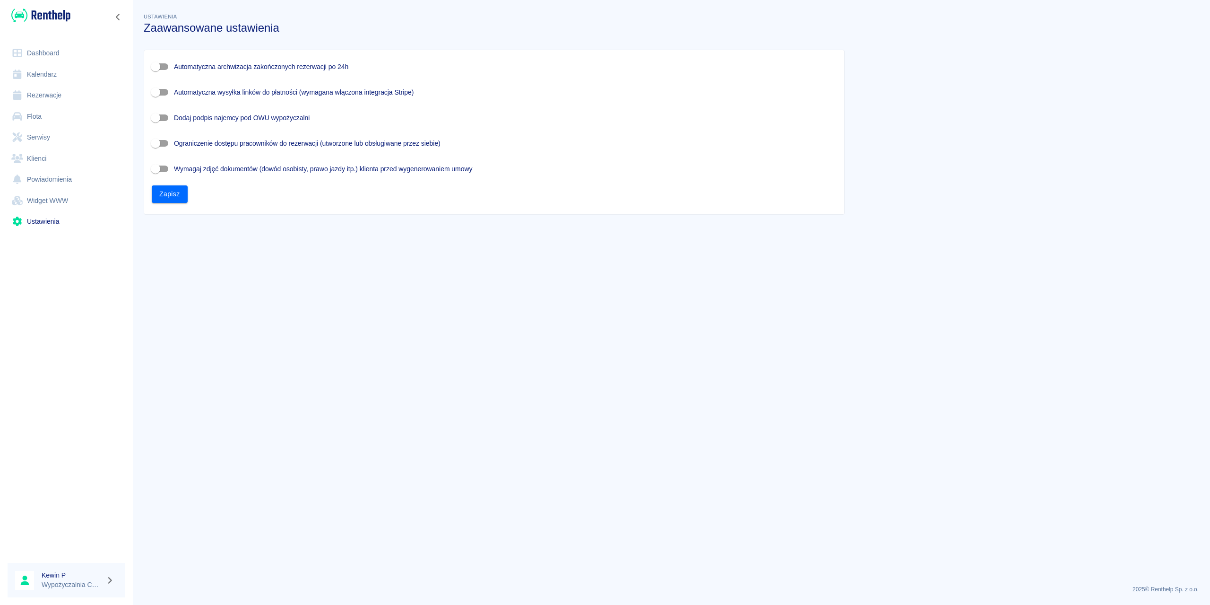
click at [54, 223] on link "Ustawienia" at bounding box center [67, 221] width 118 height 21
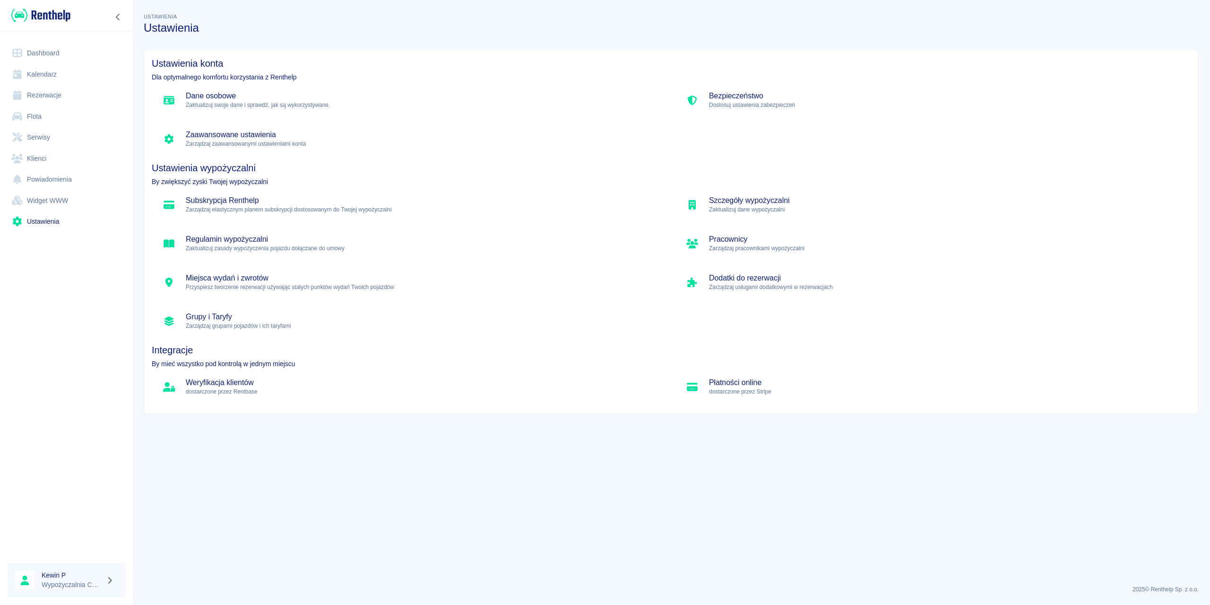
click at [277, 107] on p "Zaktualizuj swoje dane i sprawdź, jak są wykorzystywane." at bounding box center [423, 105] width 474 height 9
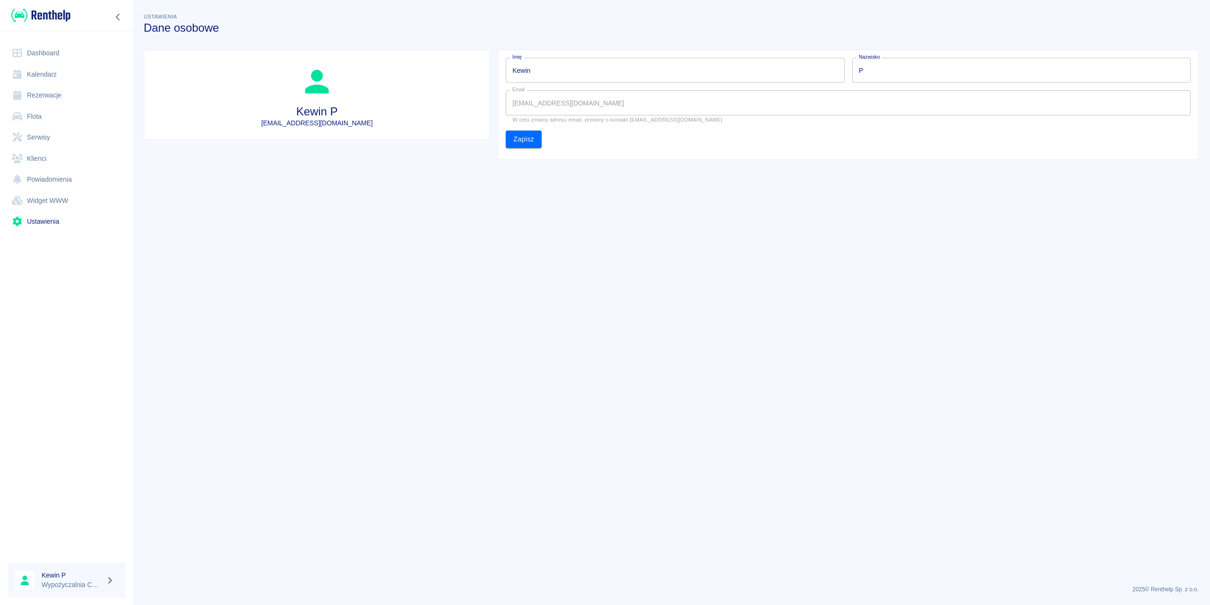
click at [27, 221] on link "Ustawienia" at bounding box center [67, 221] width 118 height 21
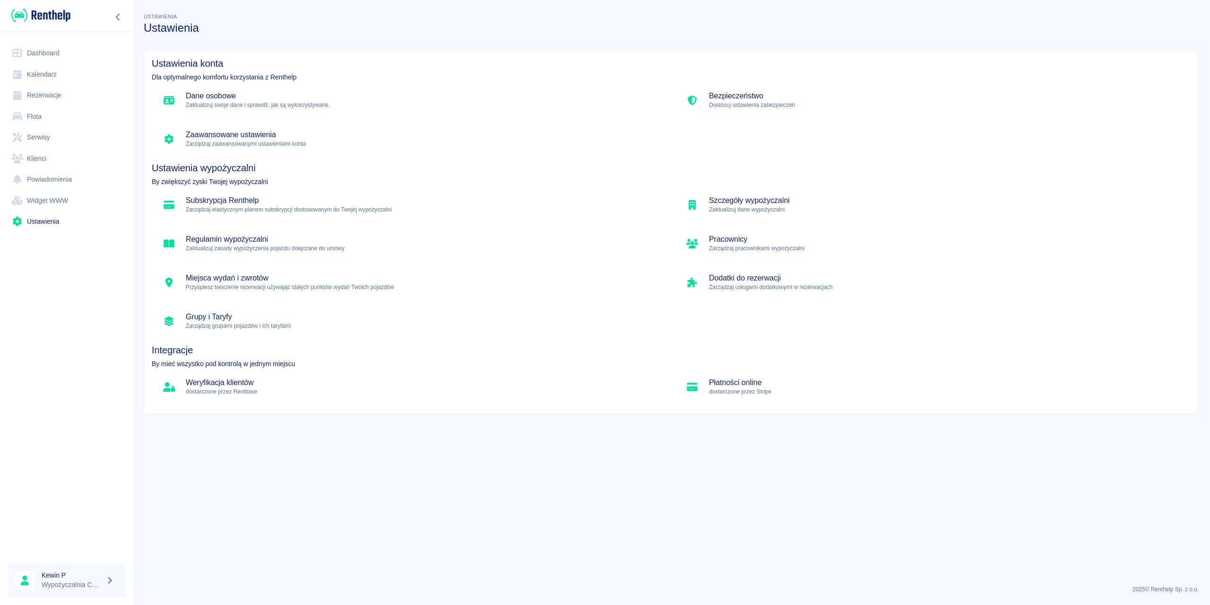
click at [776, 207] on p "Zaktualizuj dane wypożyczalni" at bounding box center [946, 209] width 474 height 9
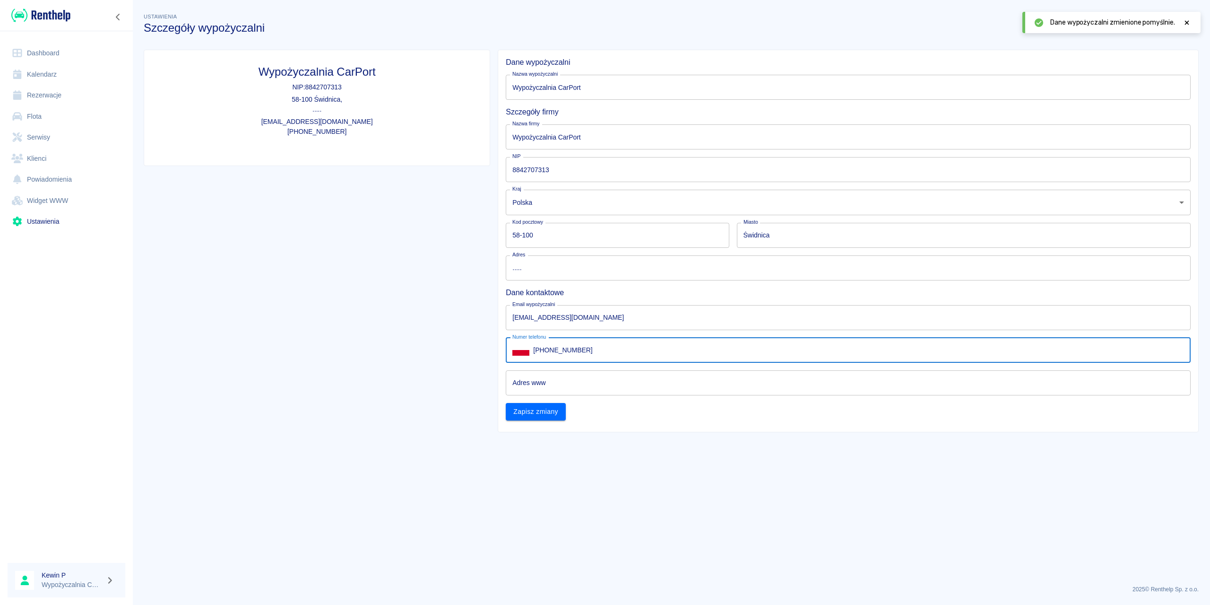
drag, startPoint x: 588, startPoint y: 353, endPoint x: 547, endPoint y: 355, distance: 40.7
click at [547, 355] on input "[PHONE_NUMBER]" at bounding box center [862, 350] width 658 height 25
type input "[PHONE_NUMBER]"
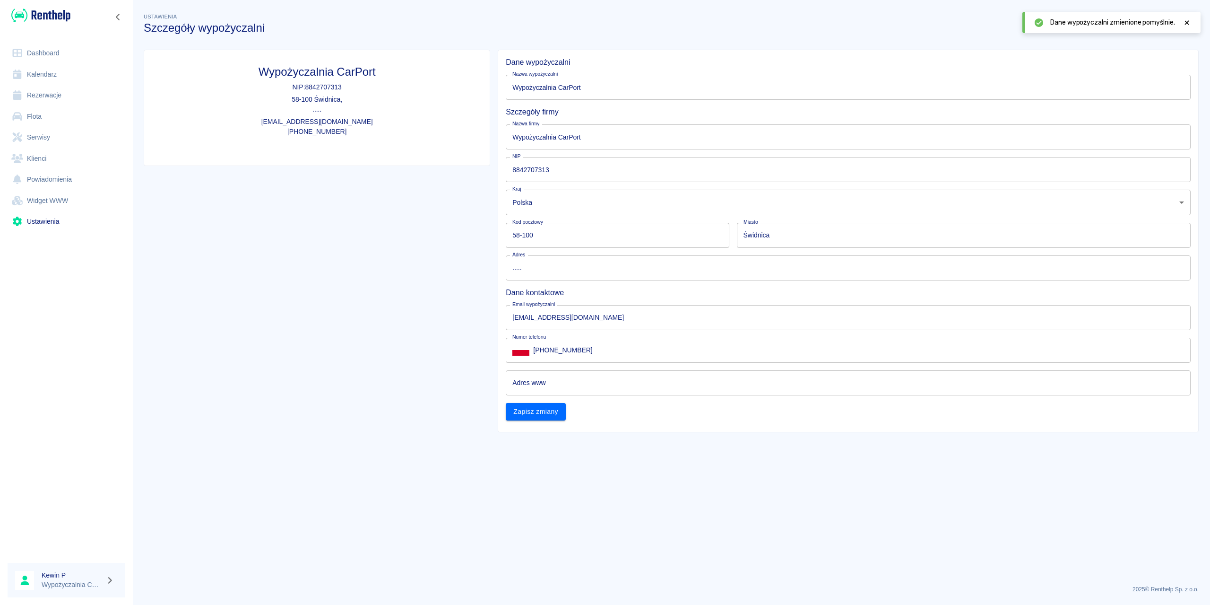
click at [372, 329] on div "Wypożyczalnia CarPort NIP: 8842707313 58-100 Świdnica , ..... [EMAIL_ADDRESS][D…" at bounding box center [313, 237] width 354 height 390
click at [551, 415] on button "Zapisz zmiany" at bounding box center [536, 411] width 60 height 17
click at [46, 115] on link "Flota" at bounding box center [67, 116] width 118 height 21
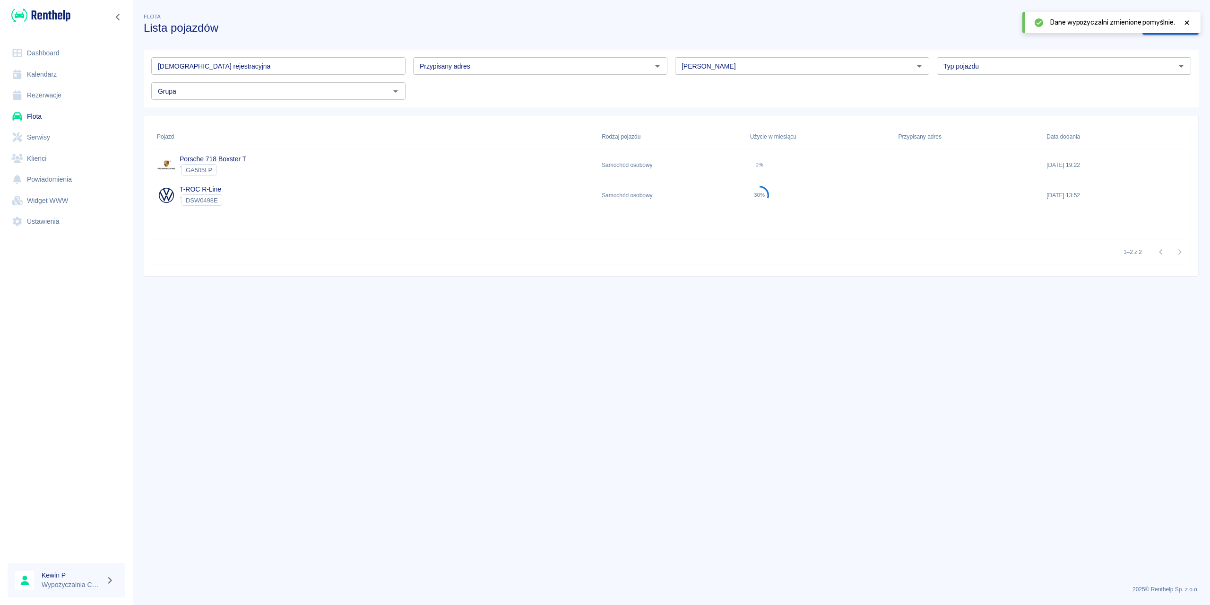
click at [59, 98] on link "Rezerwacje" at bounding box center [67, 95] width 118 height 21
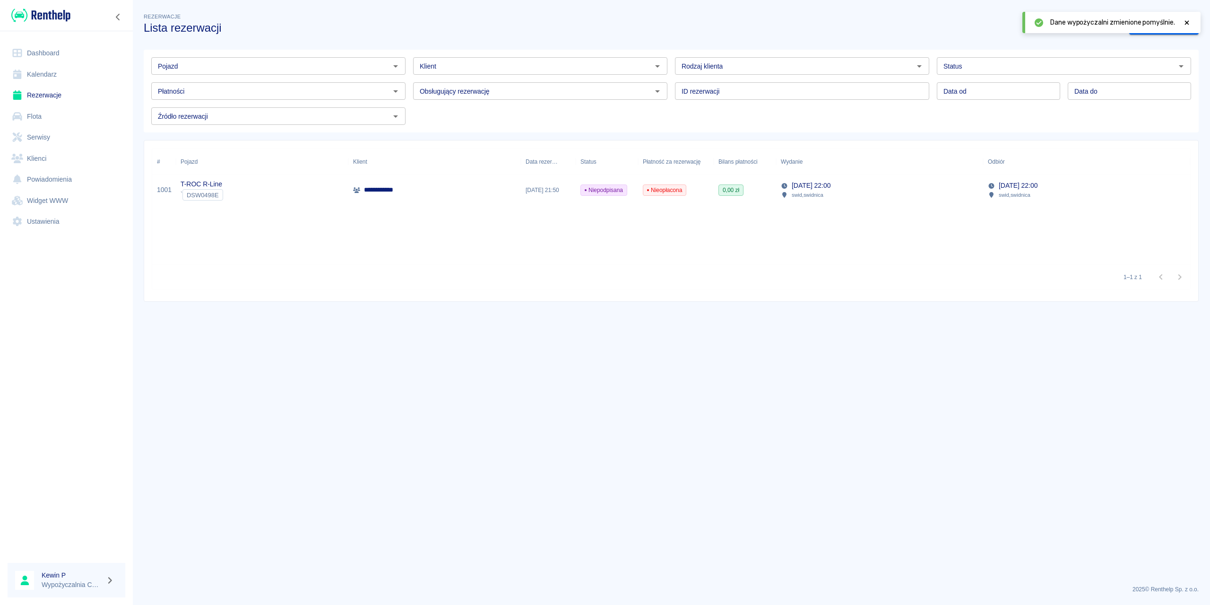
click at [907, 191] on div "[DATE] 22:00 swid , swidnica" at bounding box center [879, 190] width 207 height 30
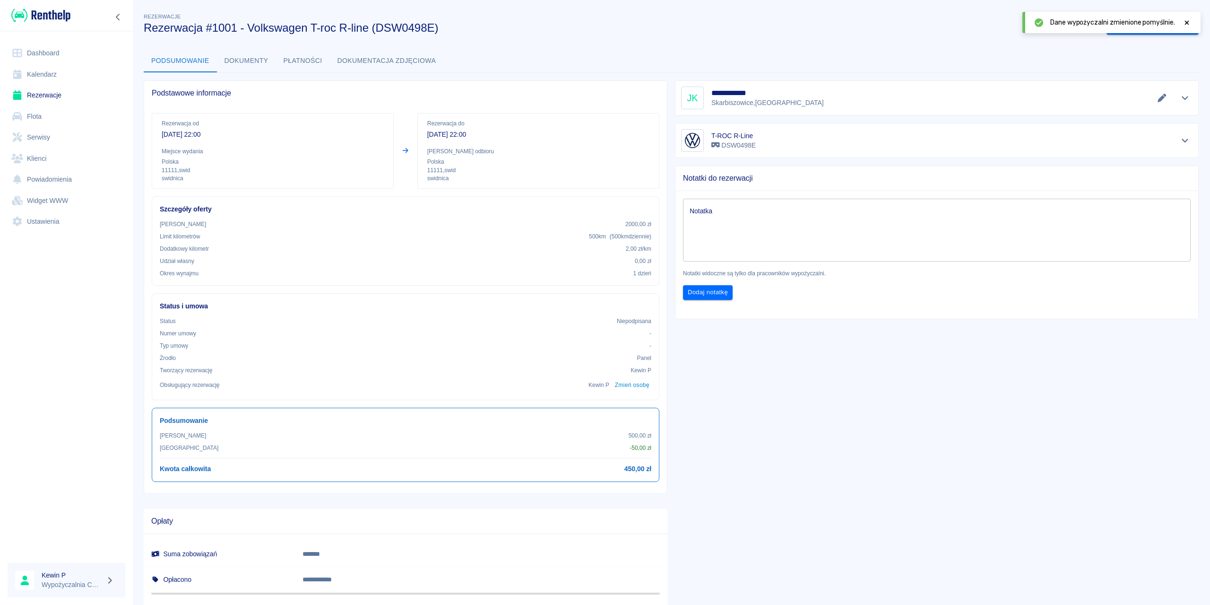
drag, startPoint x: 1184, startPoint y: 22, endPoint x: 1178, endPoint y: 24, distance: 6.9
click at [907, 22] on icon at bounding box center [1187, 22] width 9 height 7
click at [907, 26] on button "drop-down" at bounding box center [1189, 25] width 19 height 17
click at [907, 44] on li "Modyfikuj rezerwację" at bounding box center [1146, 46] width 77 height 16
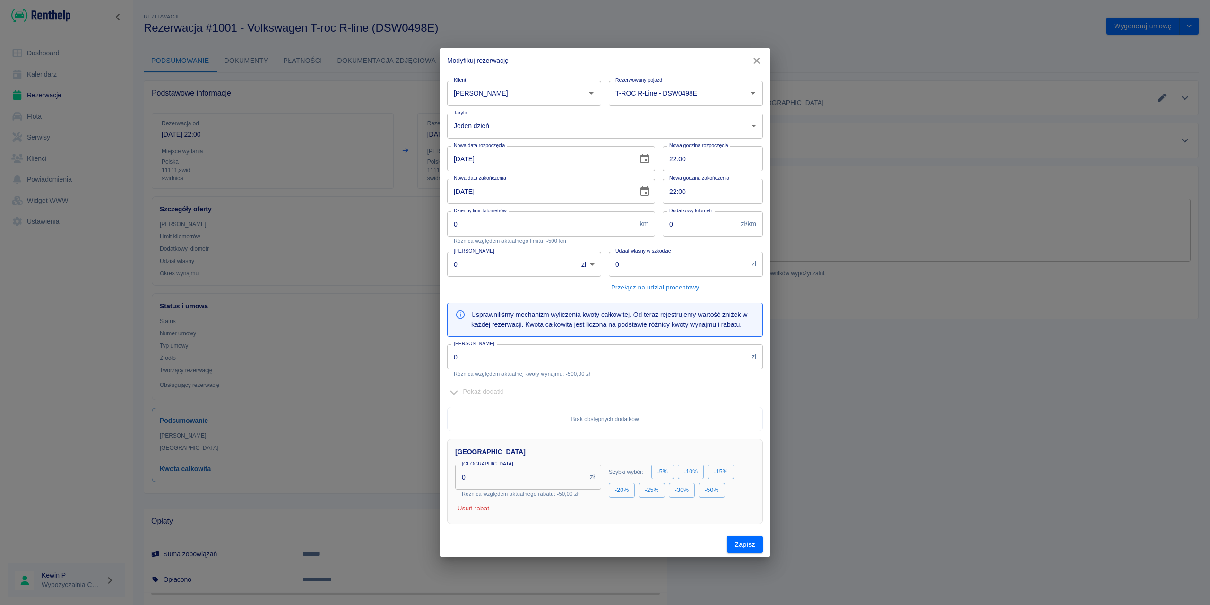
type input "500"
type input "2"
type input "2000"
type input "500"
type input "50"
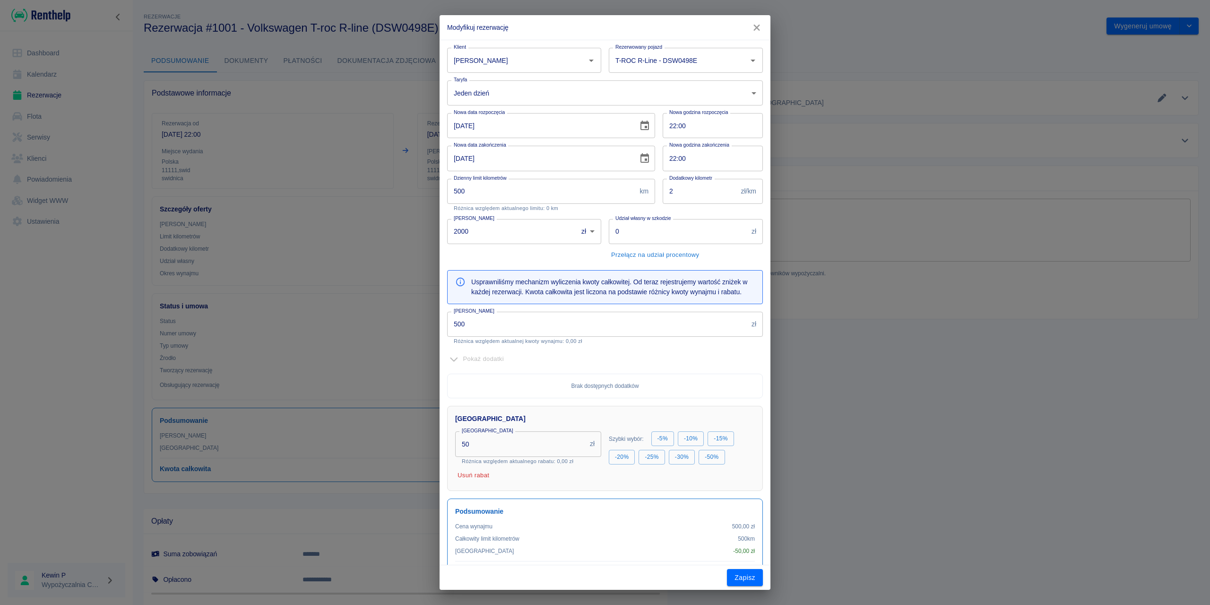
click at [641, 155] on icon "Choose date, selected date is 27 sie 2025" at bounding box center [645, 157] width 9 height 9
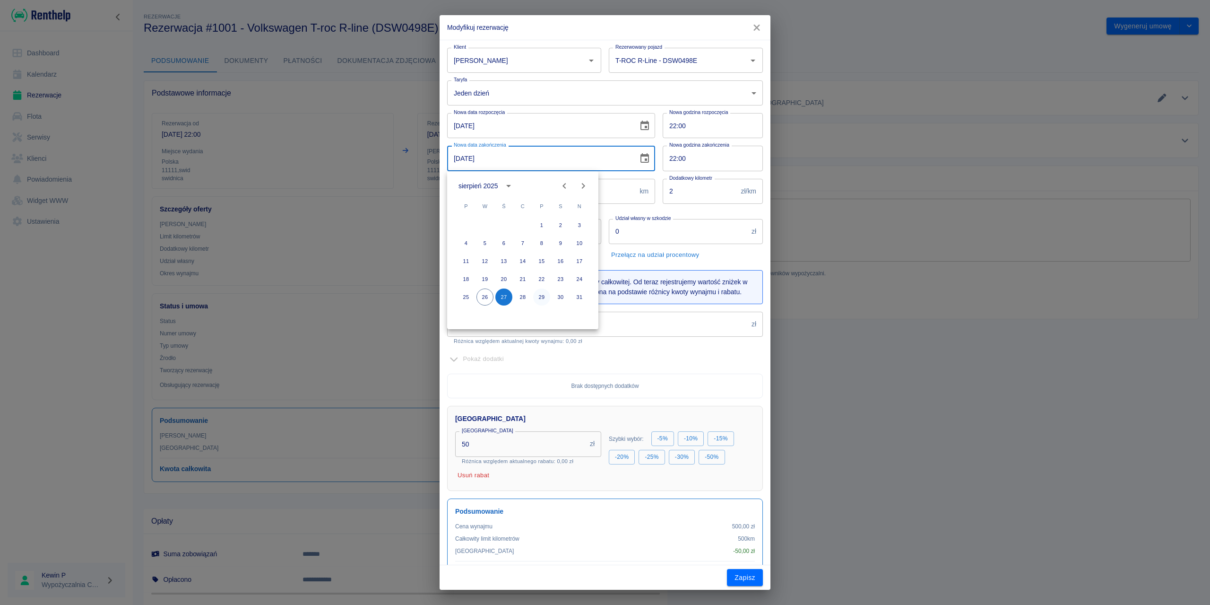
click at [538, 293] on button "29" at bounding box center [541, 296] width 17 height 17
type input "[DATE]"
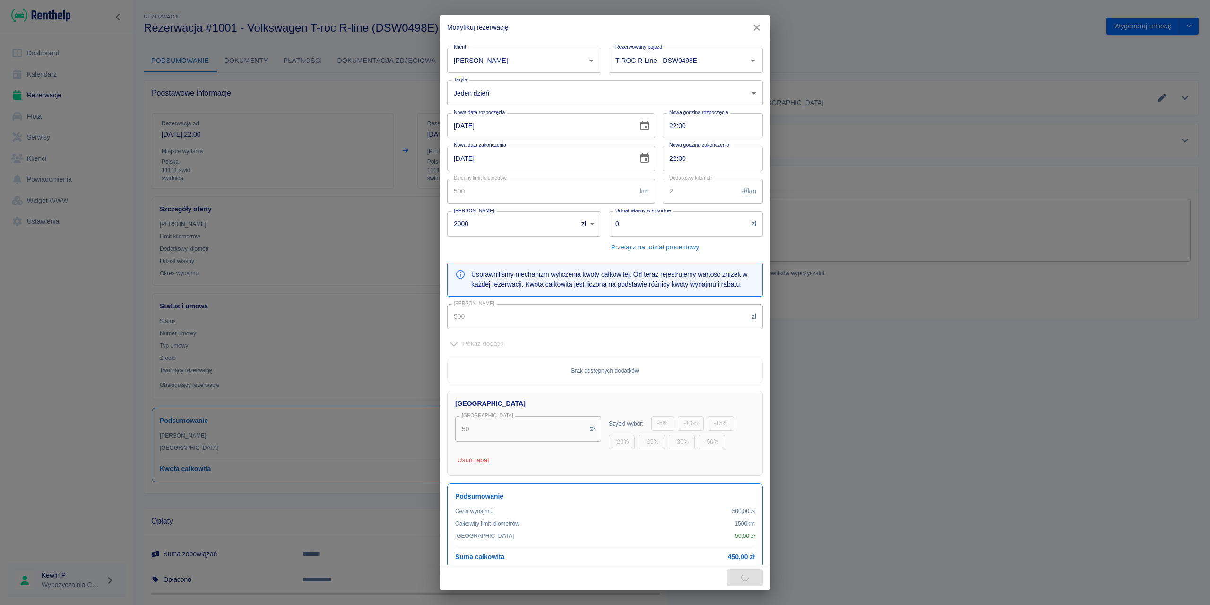
type input "1500"
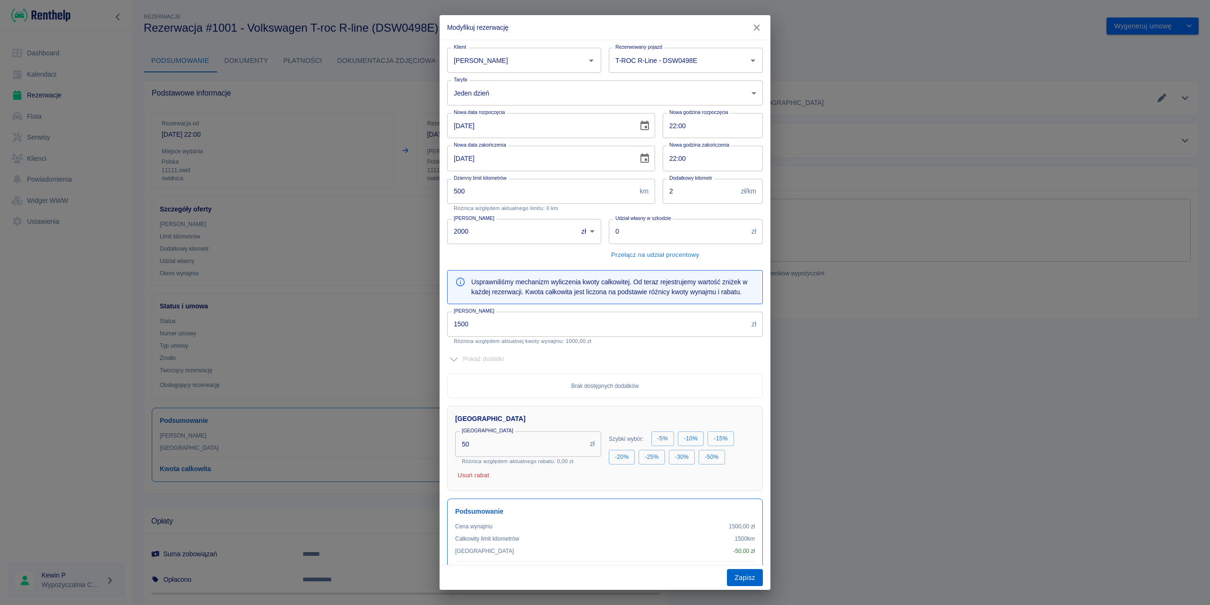
click at [745, 434] on button "Zapisz" at bounding box center [745, 577] width 36 height 17
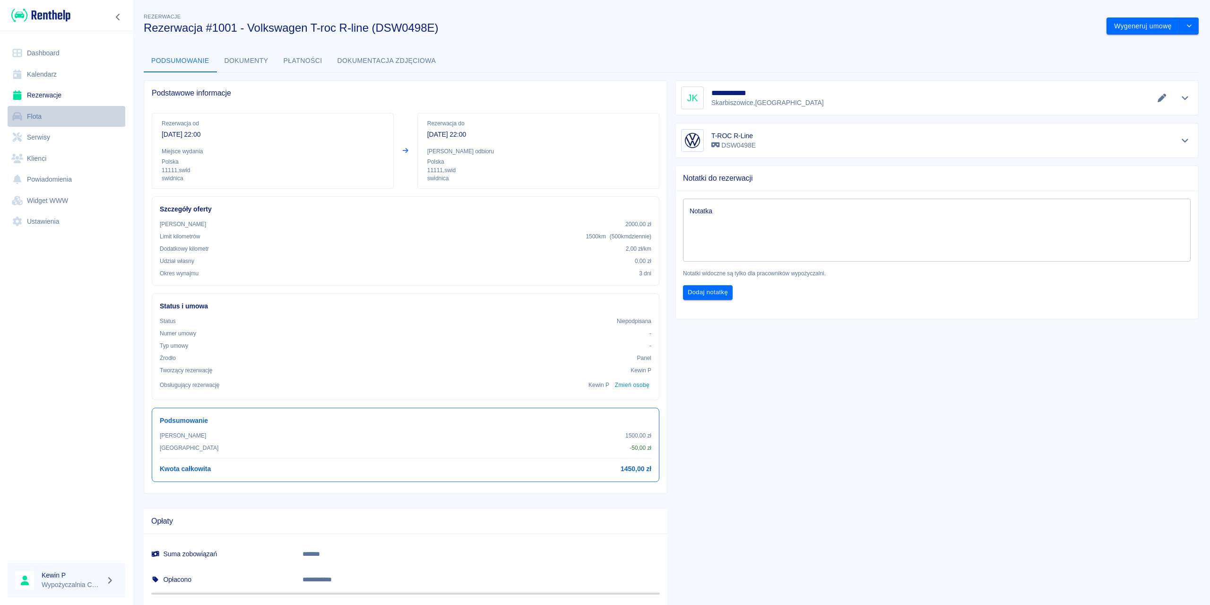
click at [64, 115] on link "Flota" at bounding box center [67, 116] width 118 height 21
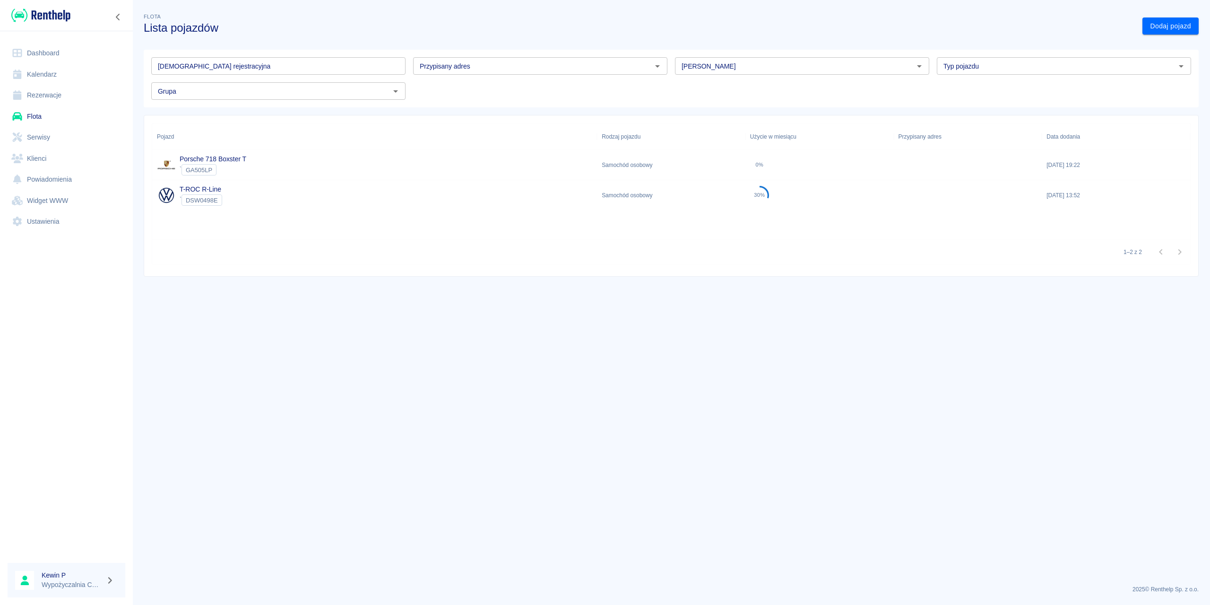
click at [269, 191] on div "T-ROC R-Line ` DSW0498E" at bounding box center [374, 195] width 445 height 30
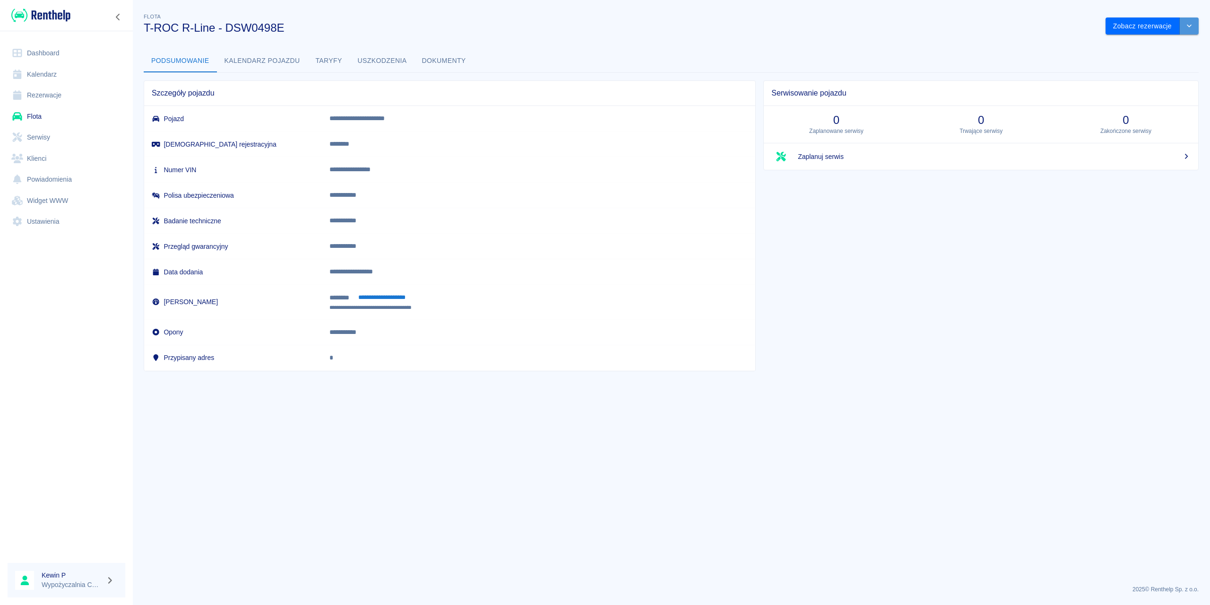
click at [907, 26] on button "drop-down" at bounding box center [1189, 25] width 19 height 17
click at [907, 43] on li "Zaktualizuj dane pojazdu" at bounding box center [1153, 46] width 88 height 16
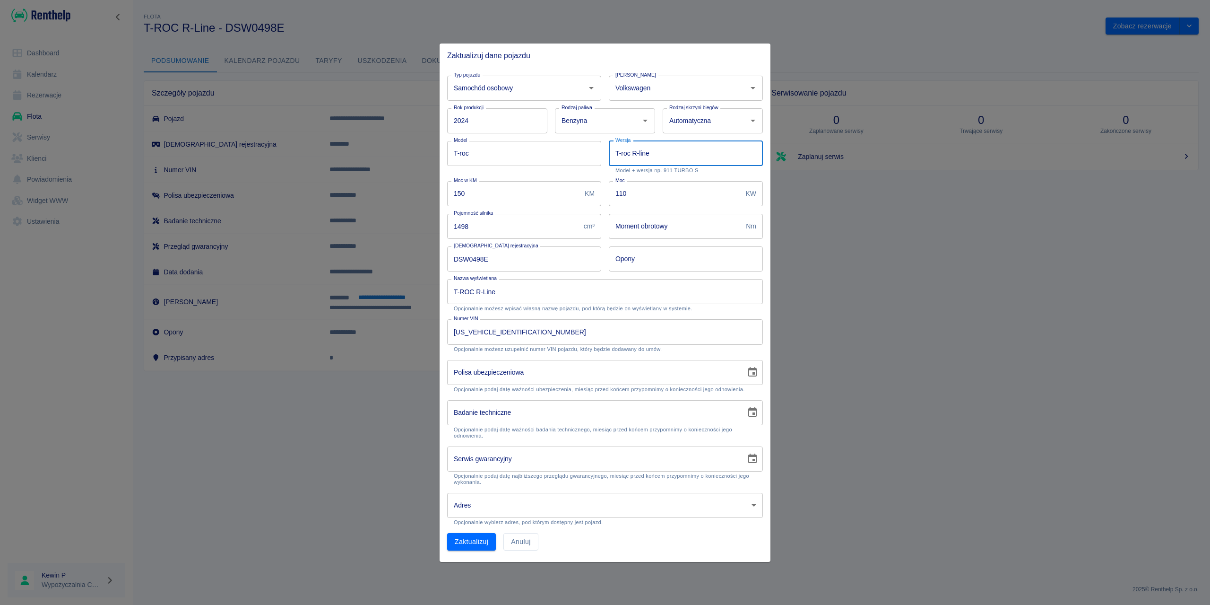
drag, startPoint x: 632, startPoint y: 155, endPoint x: 588, endPoint y: 152, distance: 45.0
click at [587, 157] on div "Typ pojazdu Samochód osobowy Typ pojazdu Marka Volkswagen Marka Rok produkcji 2…" at bounding box center [601, 309] width 323 height 482
type input "R-line"
click at [474, 434] on button "Zaktualizuj" at bounding box center [471, 541] width 49 height 17
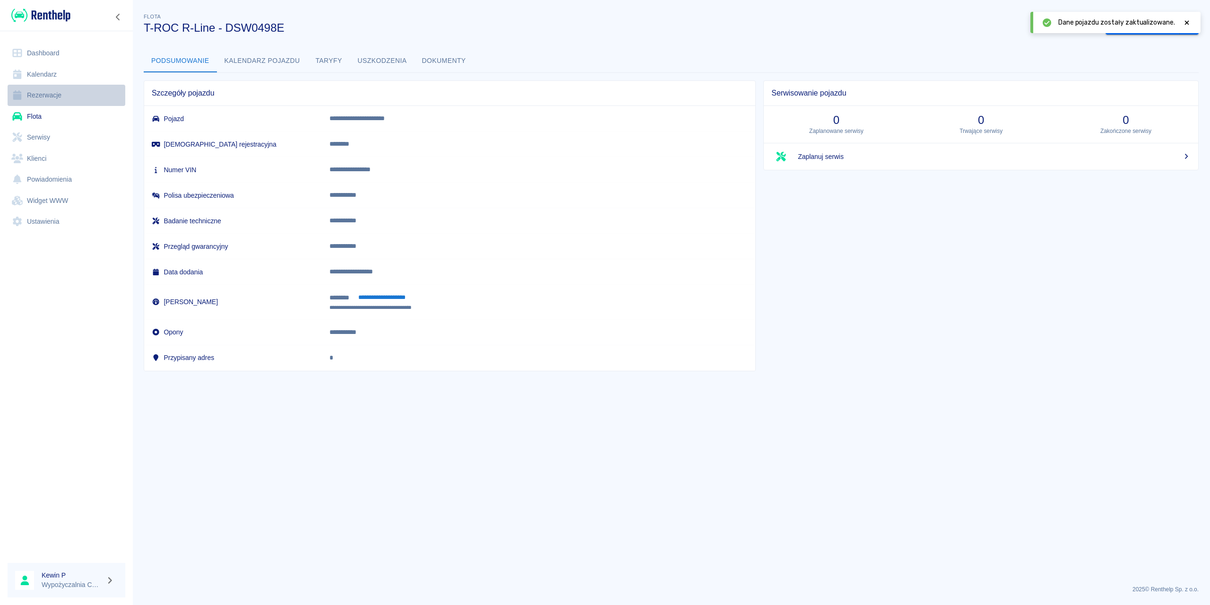
click at [55, 103] on link "Rezerwacje" at bounding box center [67, 95] width 118 height 21
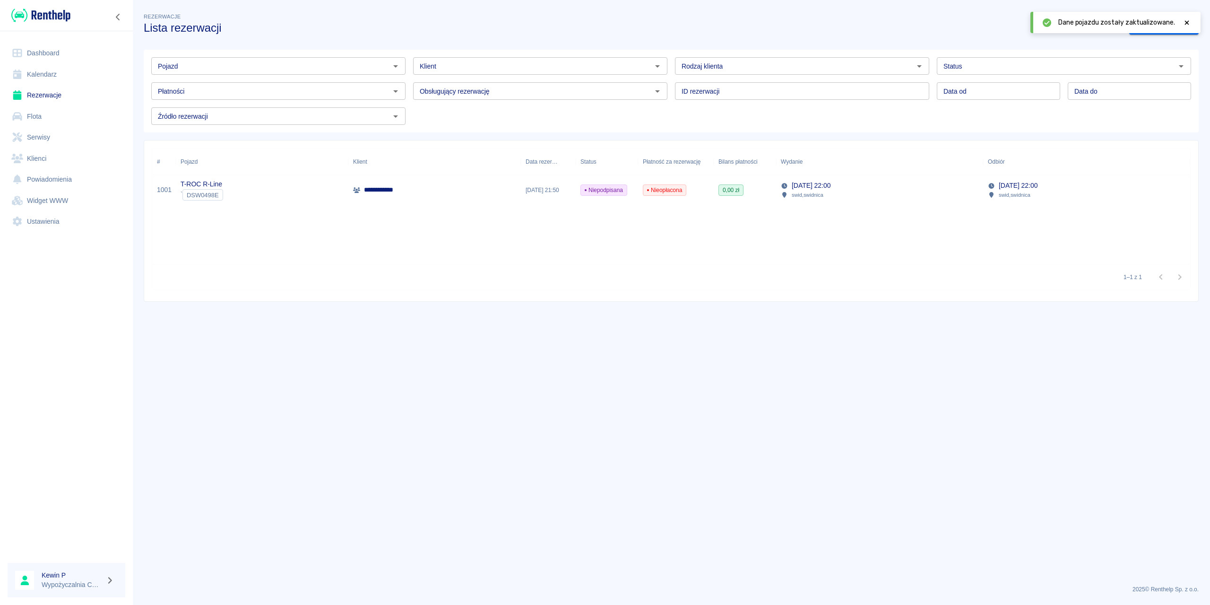
click at [907, 183] on div "[DATE] 22:00 swid , swidnica" at bounding box center [1086, 190] width 207 height 30
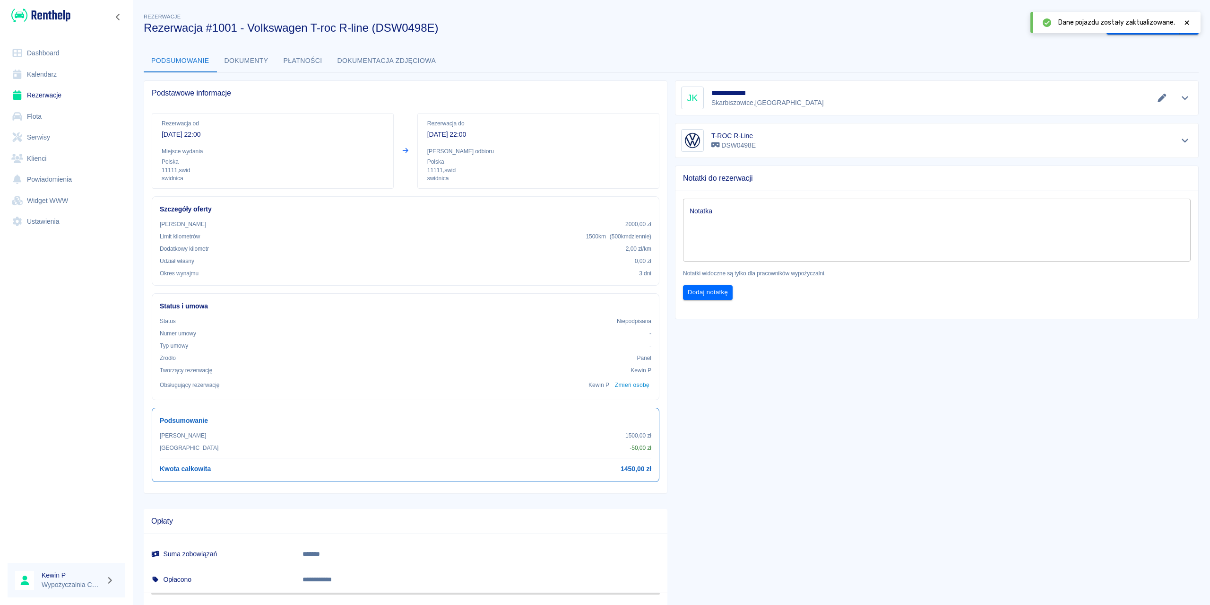
click at [907, 19] on icon at bounding box center [1187, 22] width 9 height 7
click at [49, 73] on link "Kalendarz" at bounding box center [67, 74] width 118 height 21
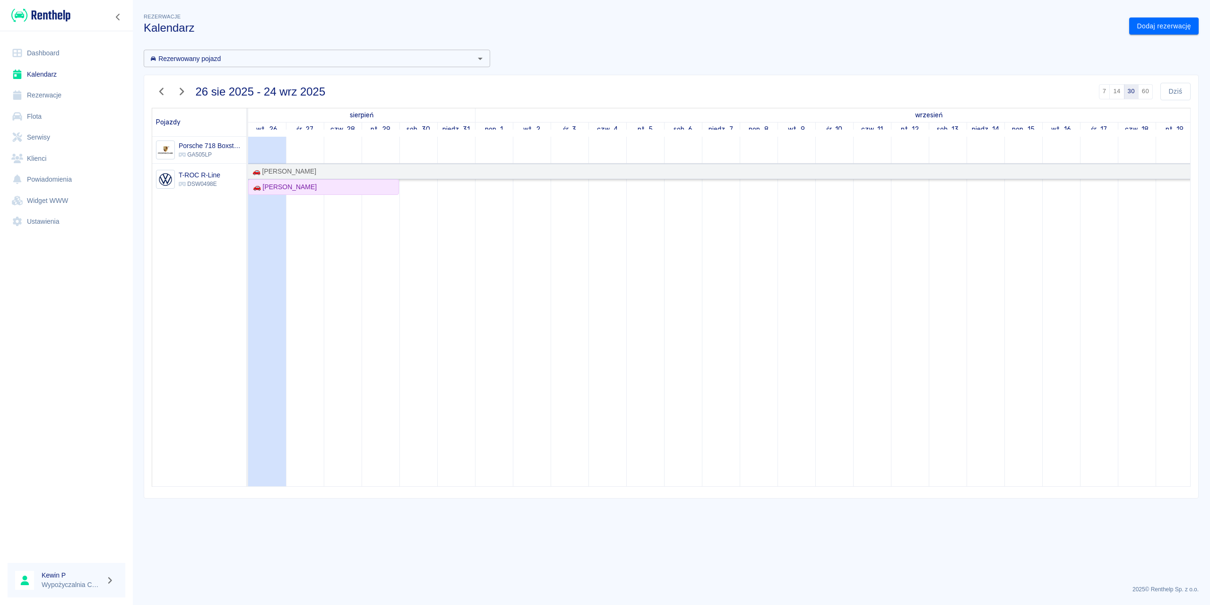
click at [334, 172] on div "🚗 [PERSON_NAME]" at bounding box center [796, 171] width 1095 height 10
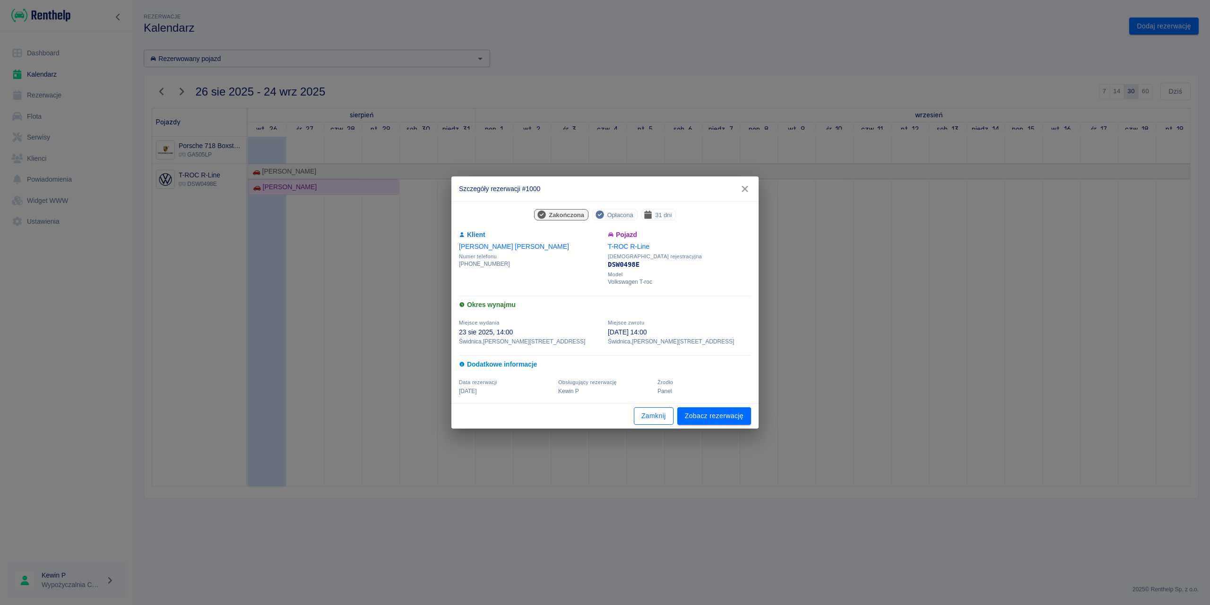
click at [645, 414] on button "Zamknij" at bounding box center [654, 415] width 40 height 17
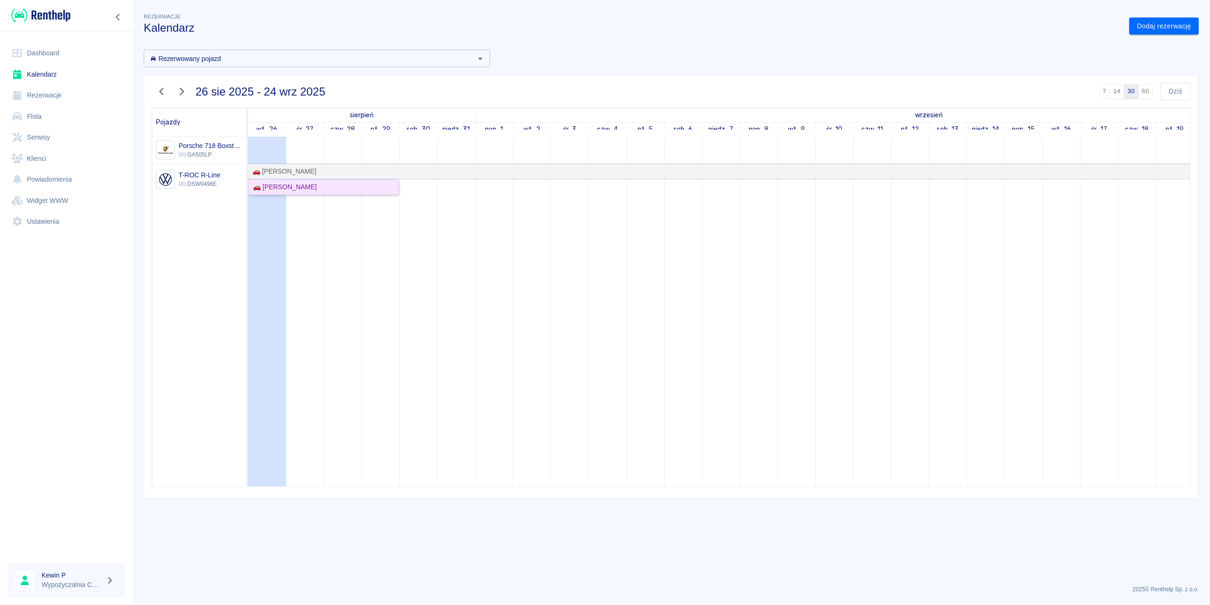
click at [321, 187] on div "🚗 [PERSON_NAME]" at bounding box center [323, 187] width 149 height 10
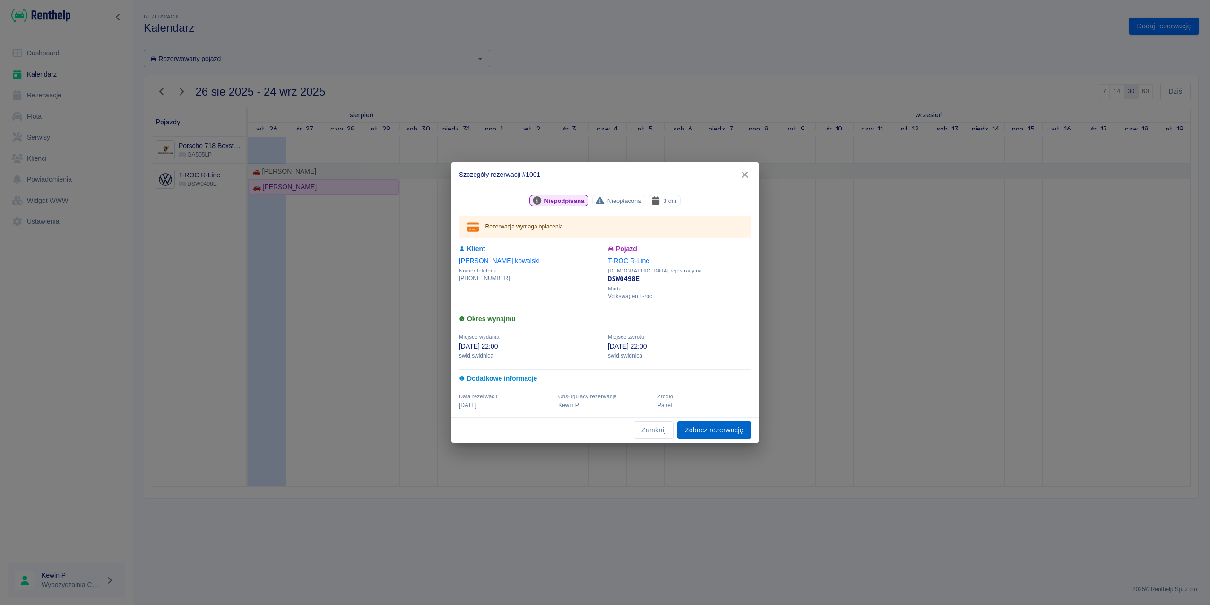
click at [689, 430] on link "Zobacz rezerwację" at bounding box center [714, 429] width 74 height 17
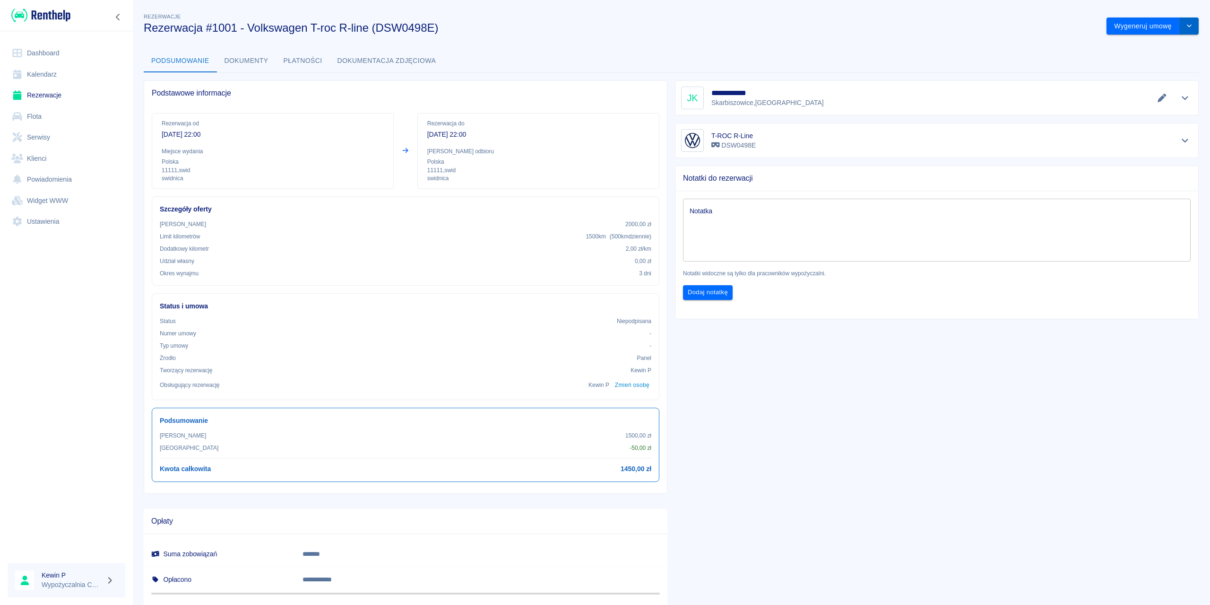
click at [907, 25] on button "drop-down" at bounding box center [1189, 25] width 19 height 17
click at [907, 46] on li "Modyfikuj rezerwację" at bounding box center [1146, 46] width 77 height 16
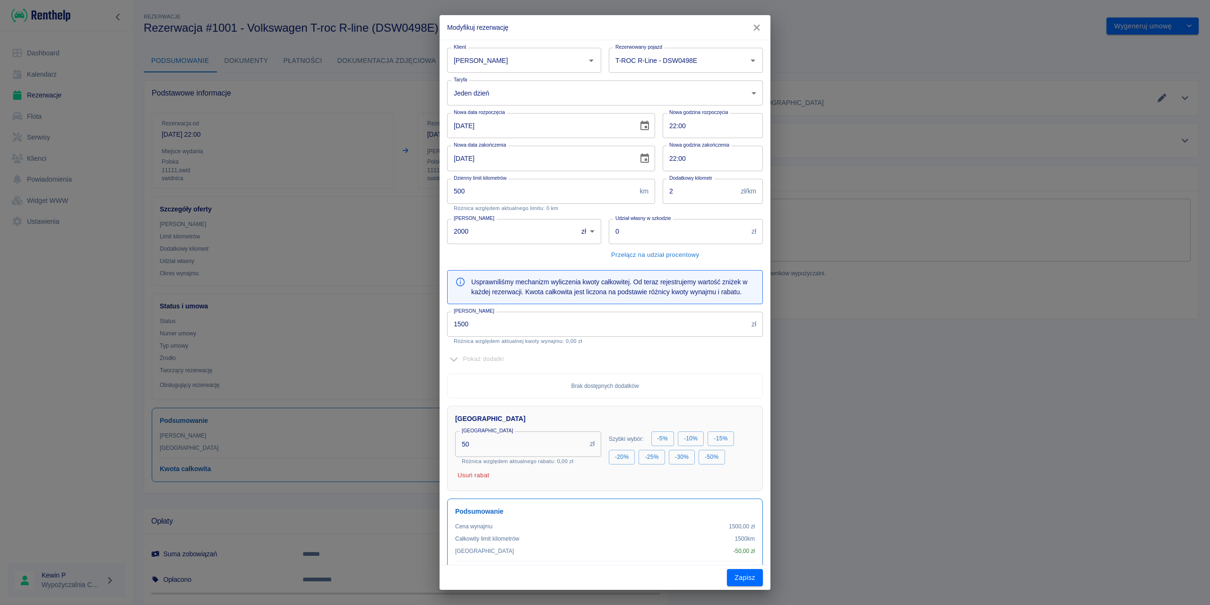
click at [635, 159] on button "Choose date, selected date is 29 sie 2025" at bounding box center [644, 158] width 19 height 19
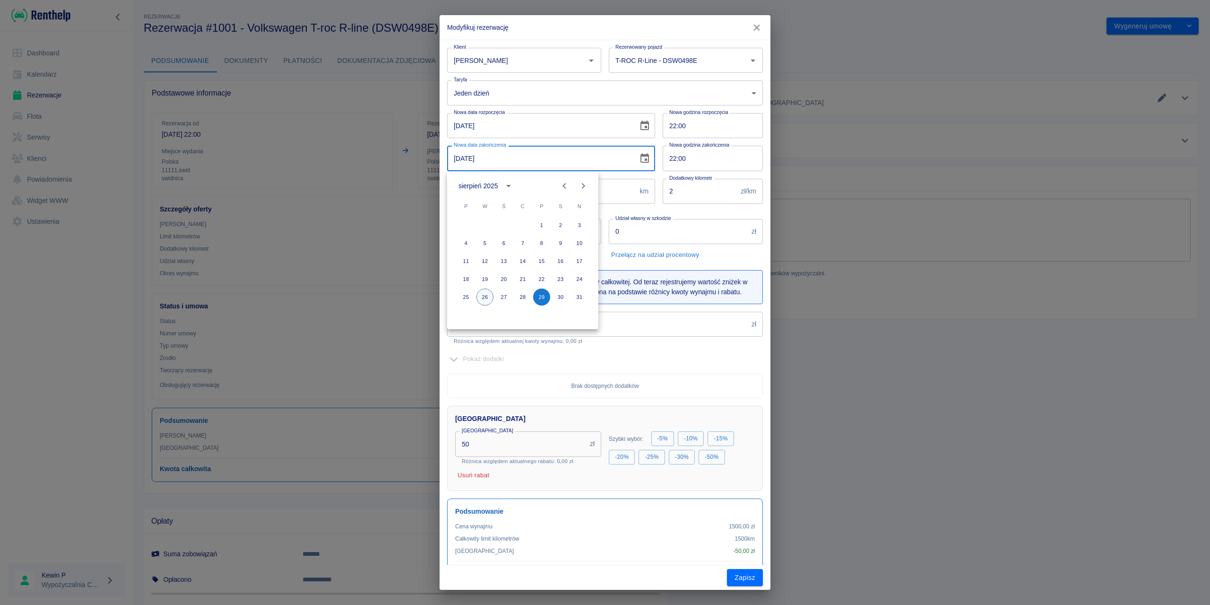
click at [487, 294] on button "26" at bounding box center [484, 296] width 17 height 17
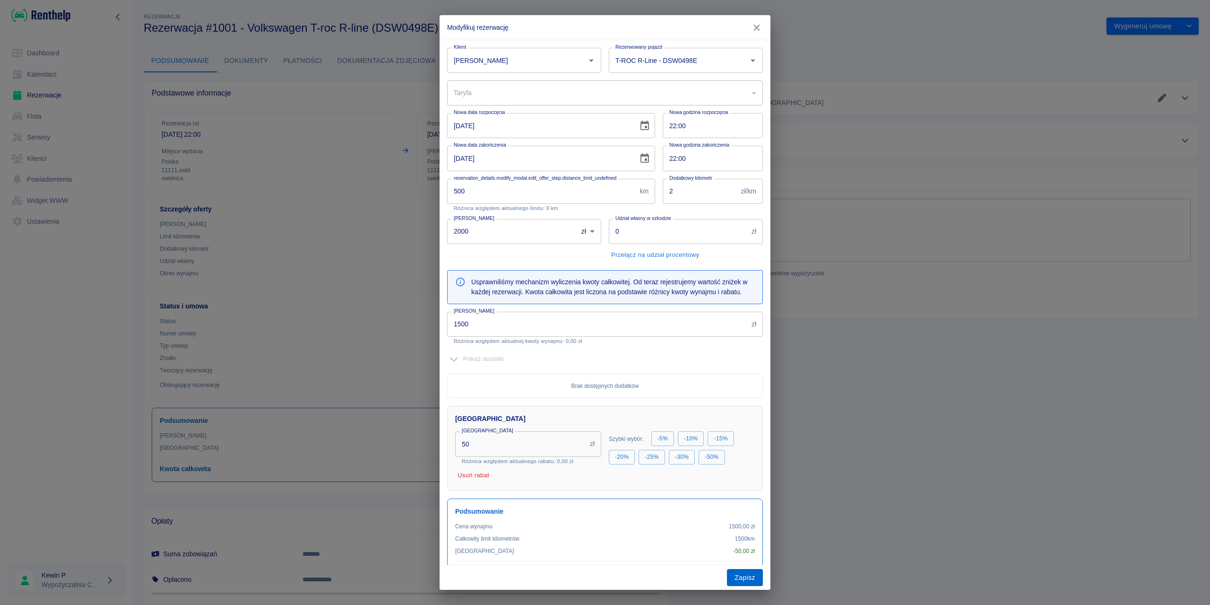
click at [744, 434] on button "Zapisz" at bounding box center [745, 577] width 36 height 17
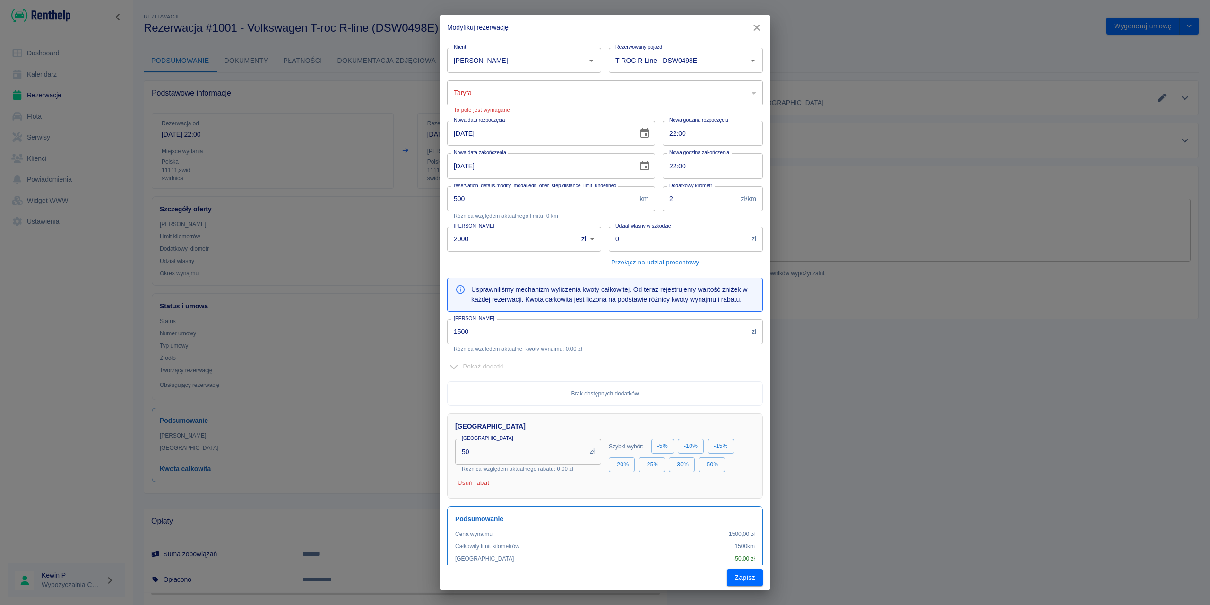
click at [540, 104] on div "​" at bounding box center [605, 92] width 316 height 25
click at [543, 101] on div "​" at bounding box center [605, 92] width 316 height 25
click at [643, 166] on icon "Choose date, selected date is 26 sie 2025" at bounding box center [645, 165] width 9 height 9
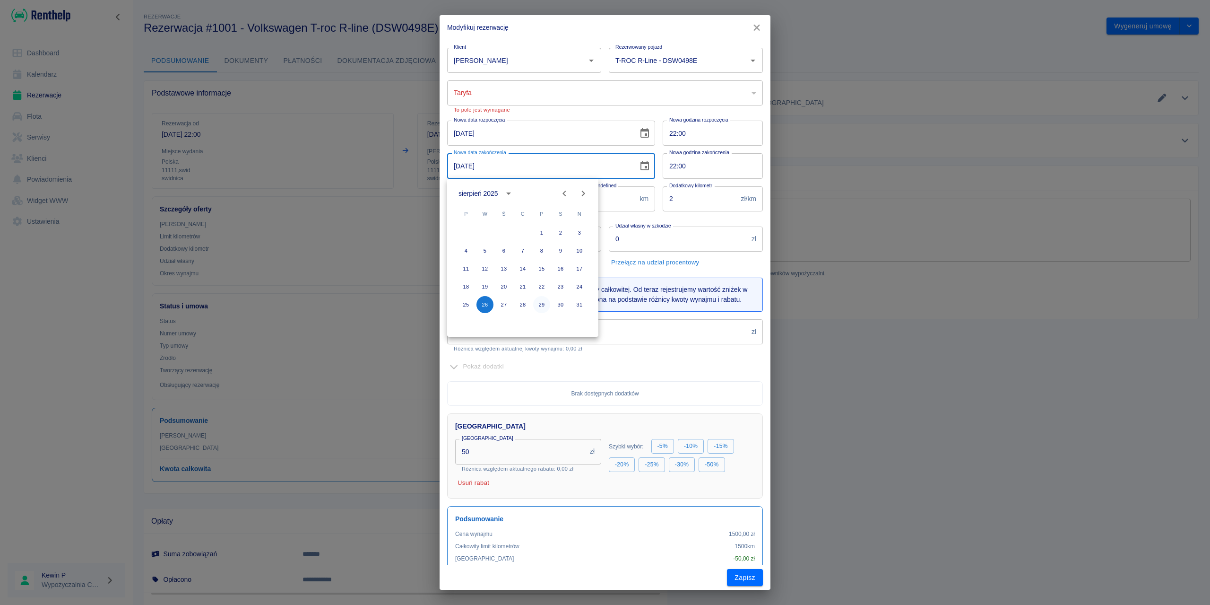
click at [536, 303] on button "29" at bounding box center [541, 304] width 17 height 17
type input "[DATE]"
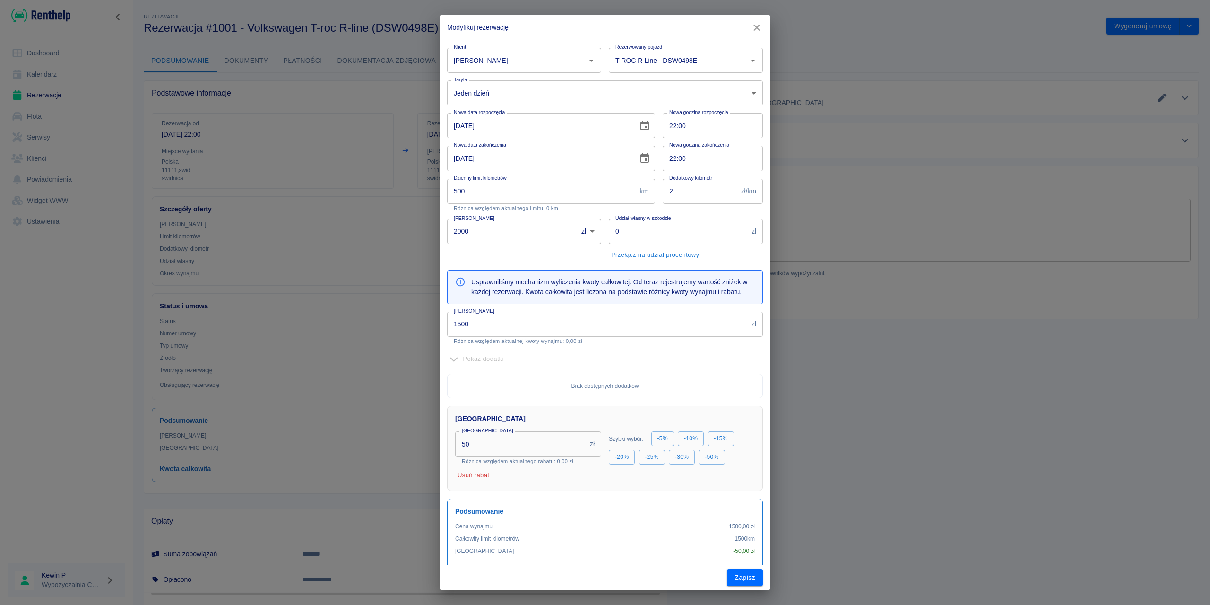
click at [621, 101] on body "Używamy plików Cookies, by zapewnić Ci najlepsze możliwe doświadczenie. Aby dow…" at bounding box center [605, 302] width 1210 height 605
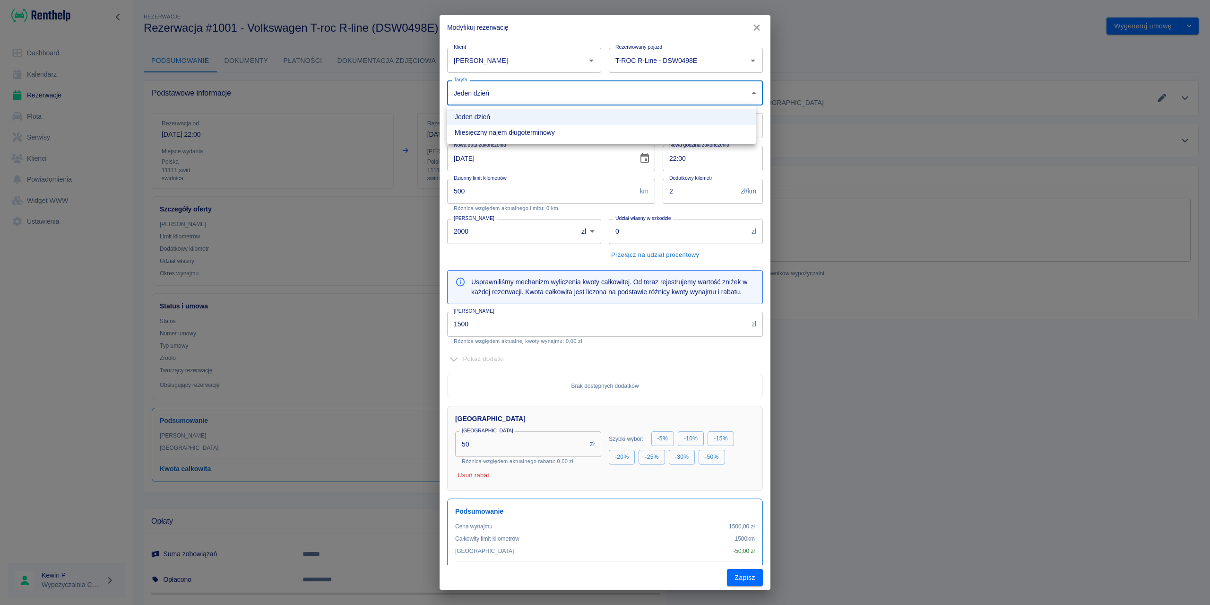
click at [541, 98] on div at bounding box center [605, 302] width 1210 height 605
click at [754, 434] on button "Zapisz" at bounding box center [745, 577] width 36 height 17
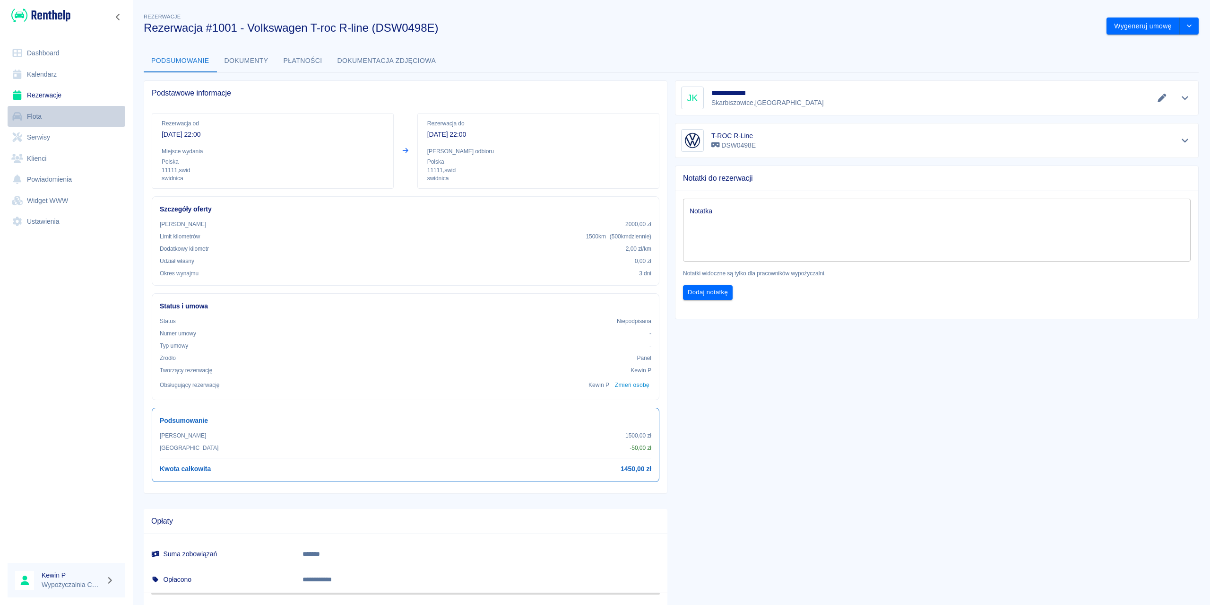
click at [74, 117] on link "Flota" at bounding box center [67, 116] width 118 height 21
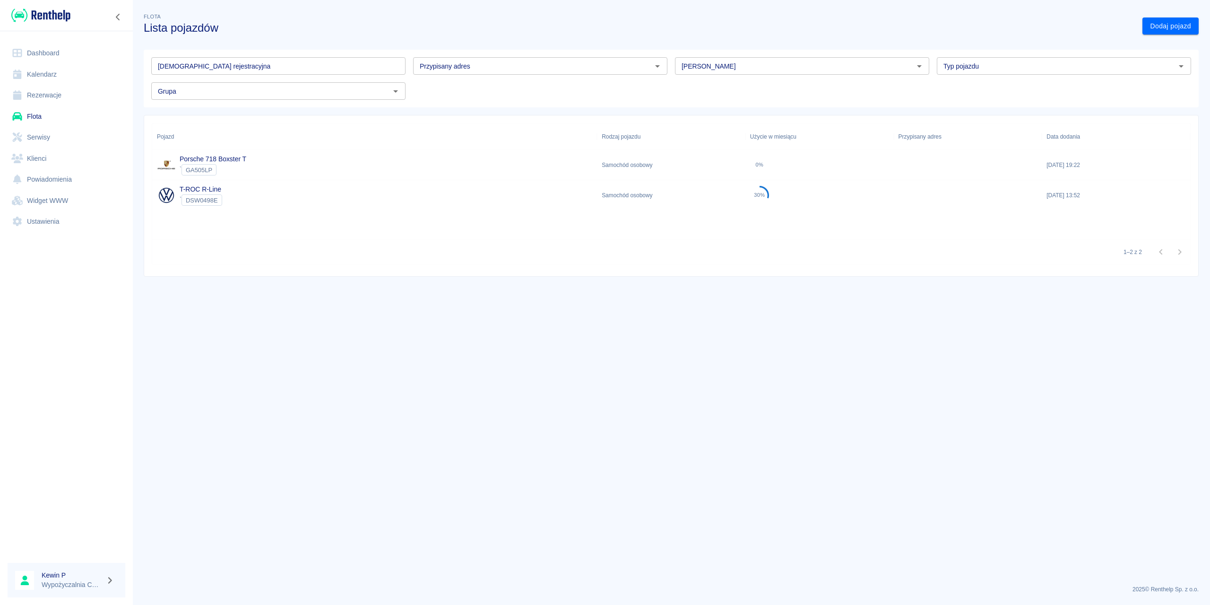
click at [499, 208] on div "T-ROC R-Line ` DSW0498E" at bounding box center [374, 195] width 445 height 30
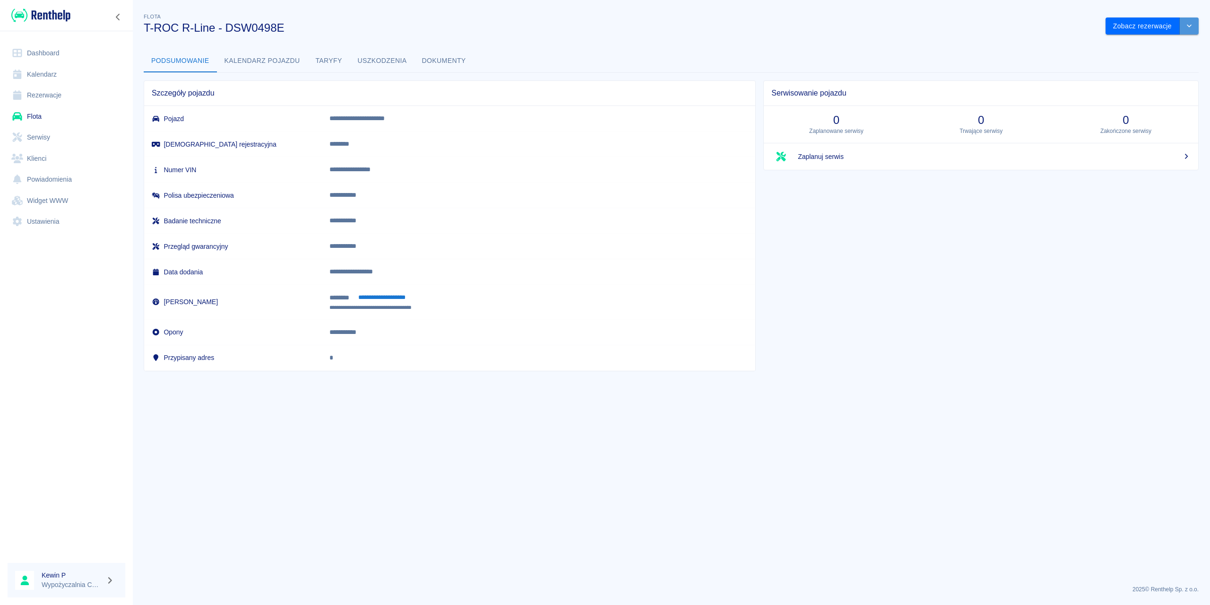
click at [907, 31] on button "drop-down" at bounding box center [1189, 25] width 19 height 17
click at [907, 42] on li "Zaktualizuj dane pojazdu" at bounding box center [1153, 46] width 88 height 16
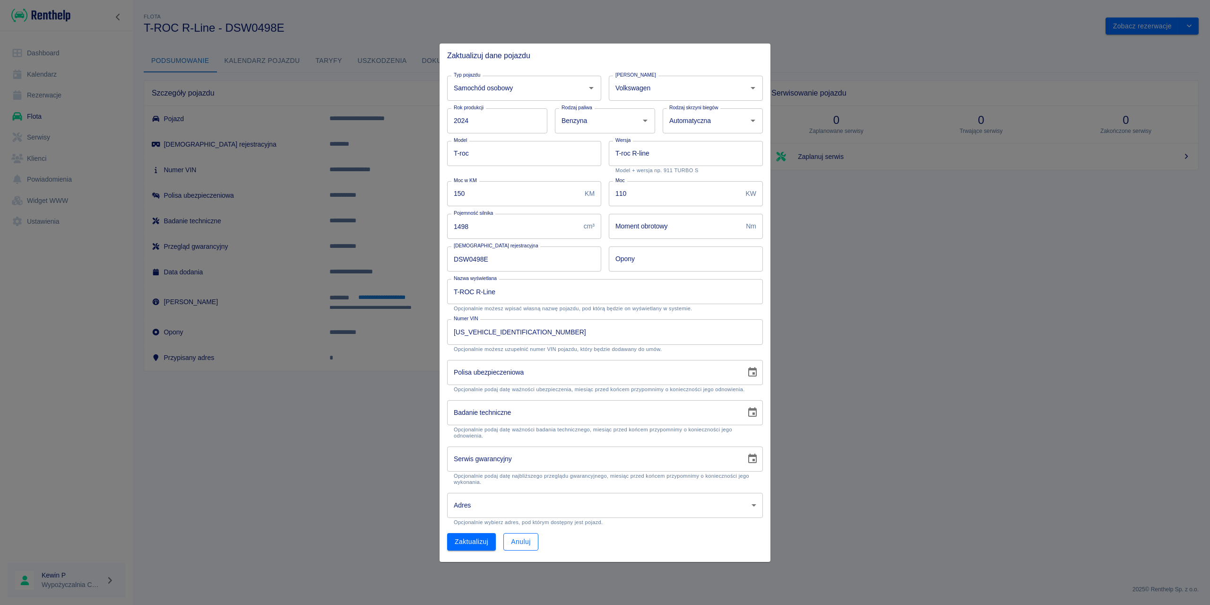
click at [532, 434] on button "Anuluj" at bounding box center [520, 541] width 35 height 17
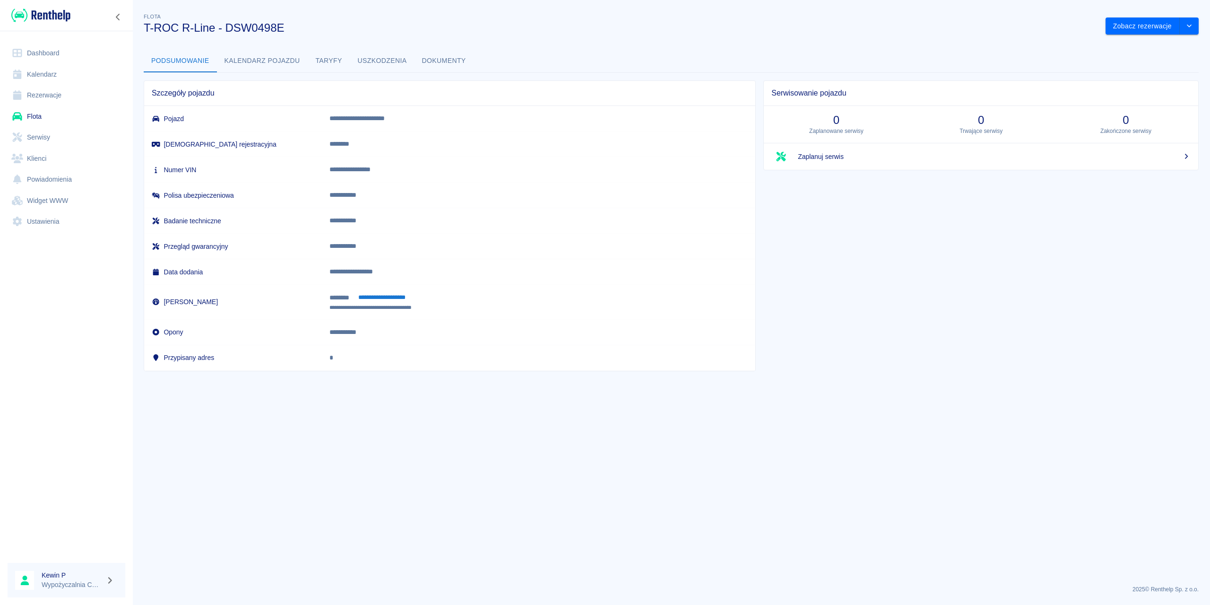
click at [51, 223] on link "Ustawienia" at bounding box center [67, 221] width 118 height 21
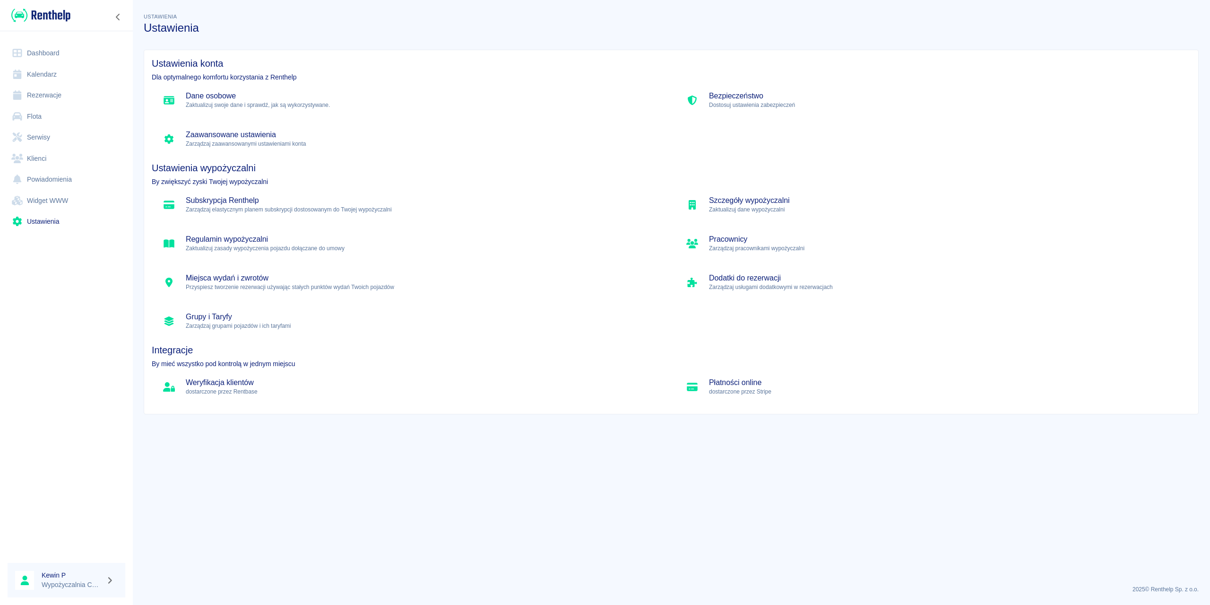
click at [753, 208] on p "Zaktualizuj dane wypożyczalni" at bounding box center [946, 209] width 474 height 9
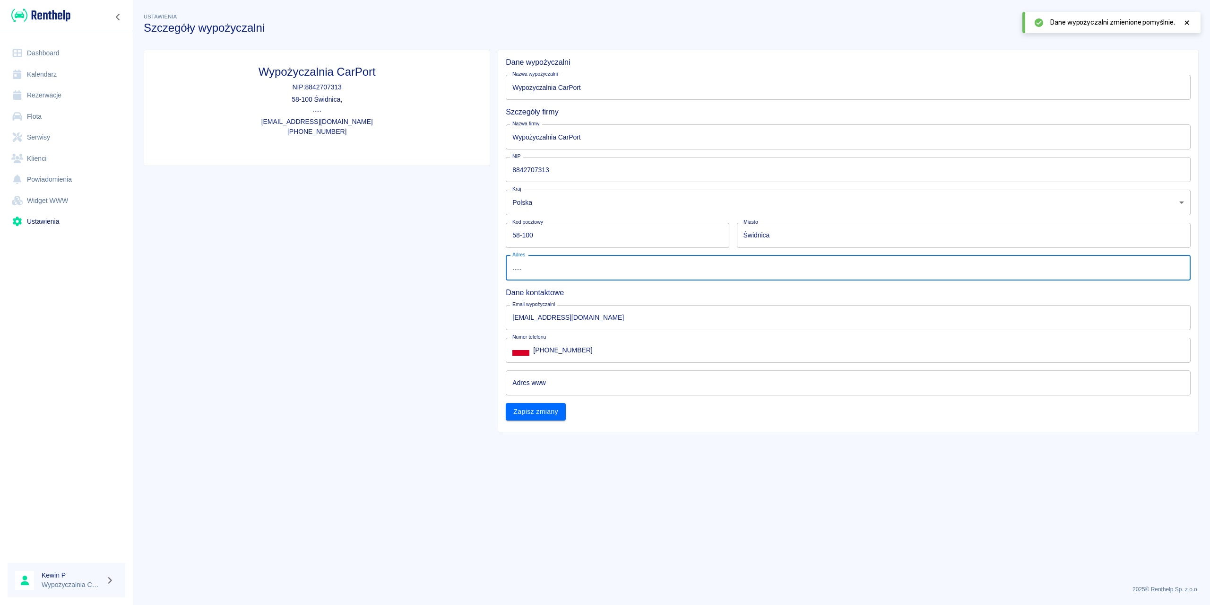
drag, startPoint x: 520, startPoint y: 270, endPoint x: 474, endPoint y: 267, distance: 46.0
click at [474, 267] on div "Wypożyczalnia CarPort NIP: 8842707313 58-100 Świdnica , ..... [EMAIL_ADDRESS][D…" at bounding box center [667, 237] width 1063 height 390
type input "Z"
type input "Krzywoustego 2"
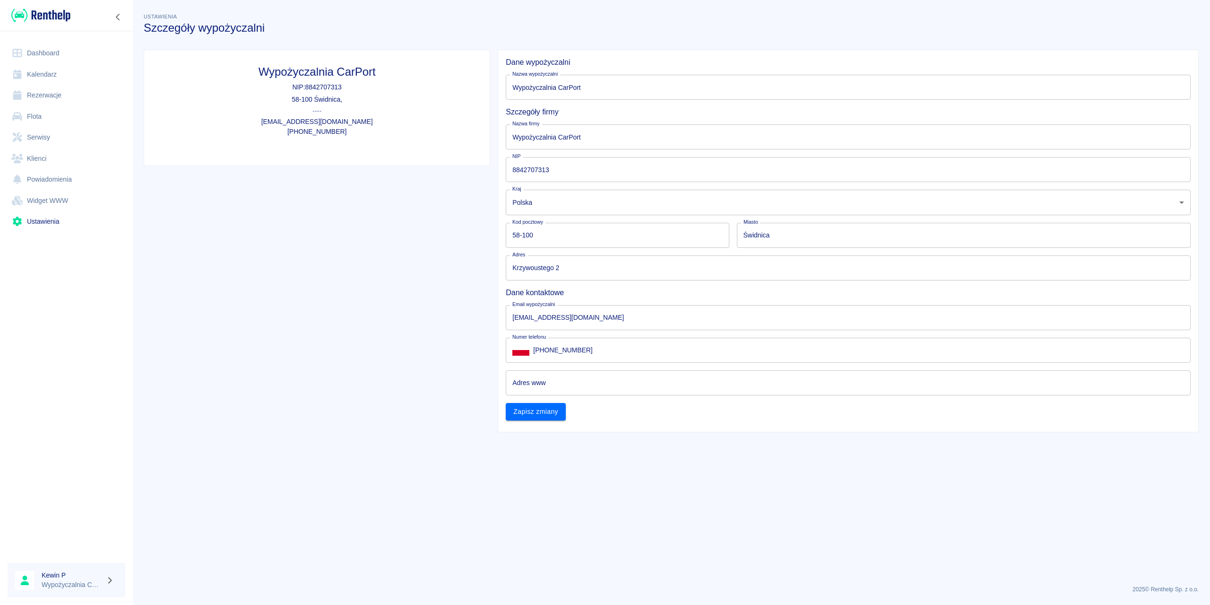
click at [503, 434] on main "Ustawienia Szczegóły wypożyczalni Wypożyczalnia CarPort NIP: 8842707313 58-100 …" at bounding box center [671, 294] width 1078 height 566
click at [535, 415] on button "Zapisz zmiany" at bounding box center [536, 411] width 60 height 17
click at [38, 112] on link "Flota" at bounding box center [67, 116] width 118 height 21
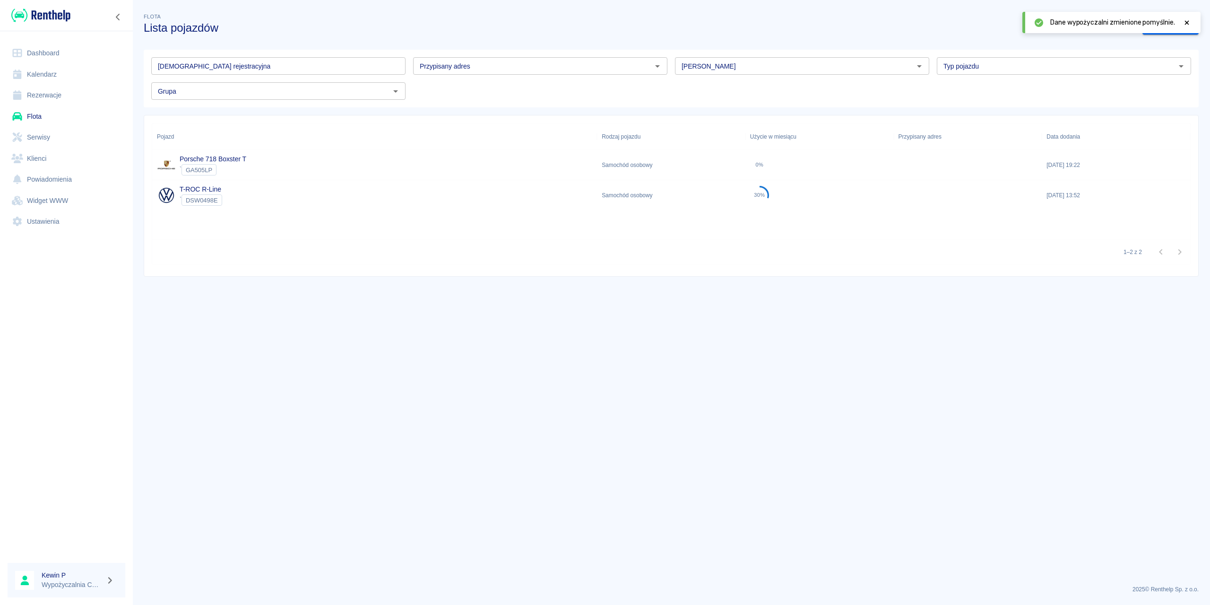
click at [52, 95] on link "Rezerwacje" at bounding box center [67, 95] width 118 height 21
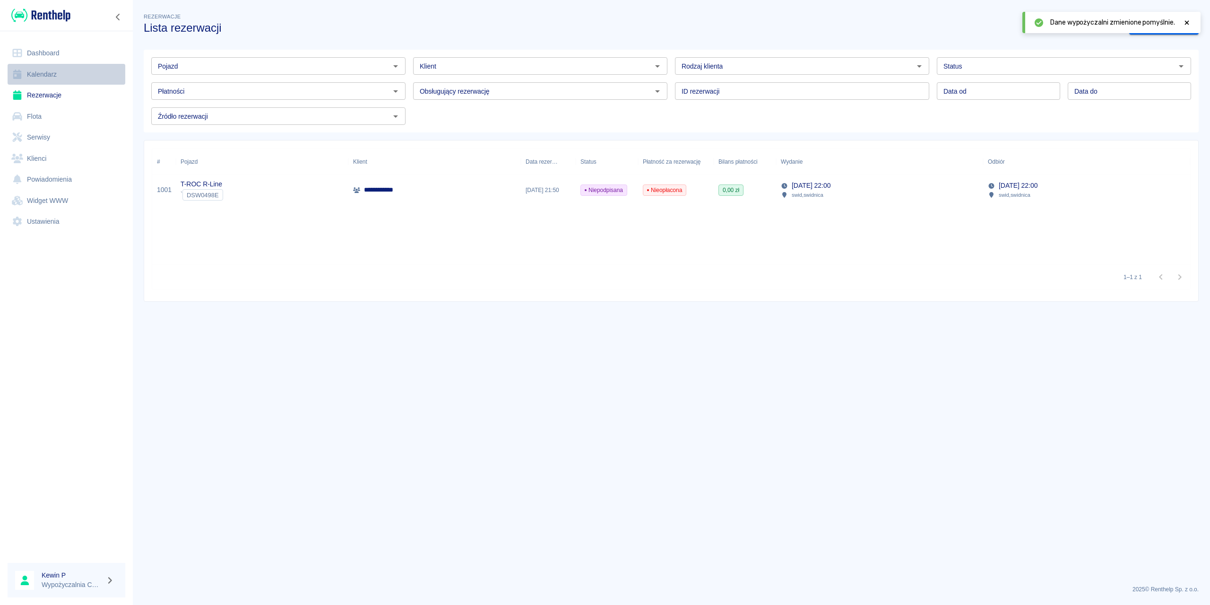
click at [55, 68] on link "Kalendarz" at bounding box center [67, 74] width 118 height 21
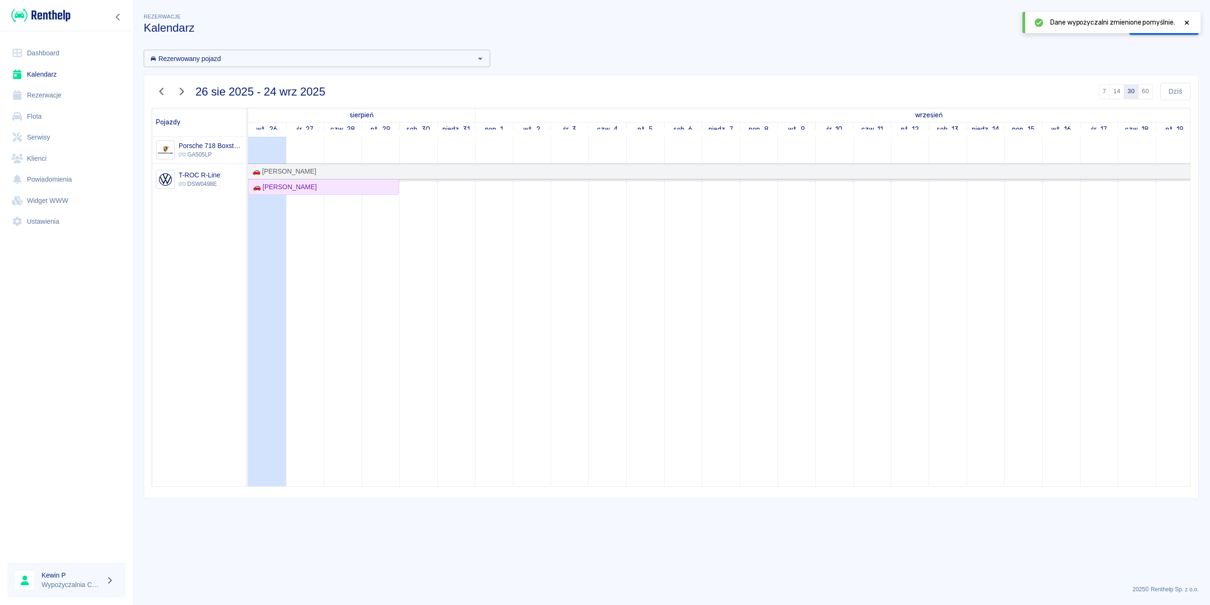
click at [275, 168] on div "🚗 [PERSON_NAME]" at bounding box center [283, 171] width 68 height 10
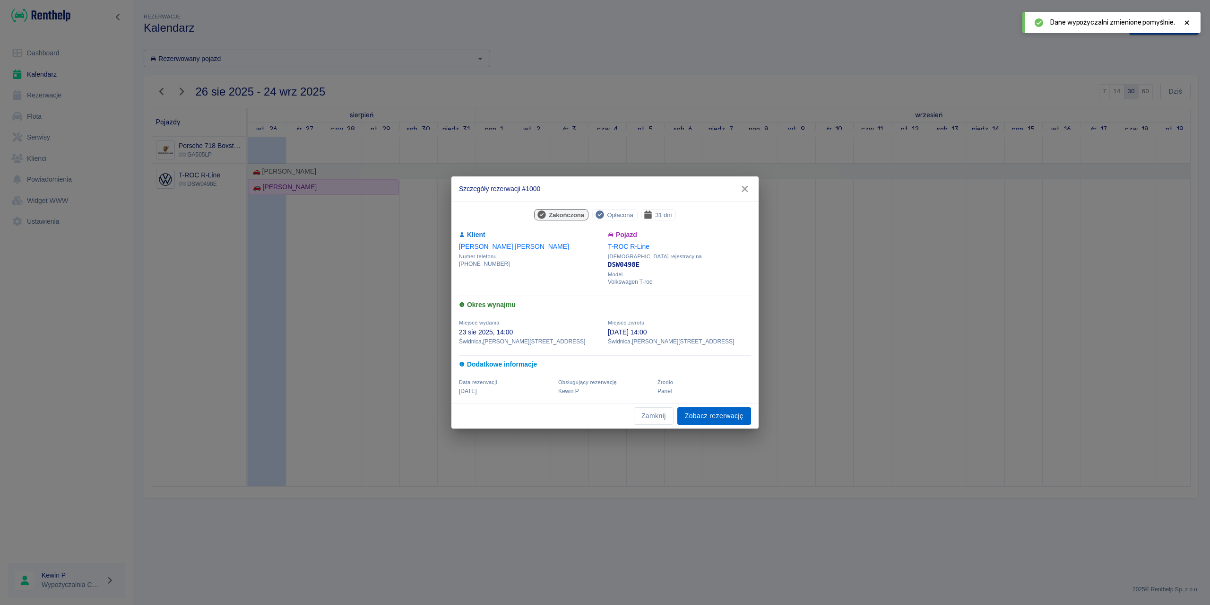
click at [691, 416] on link "Zobacz rezerwację" at bounding box center [714, 415] width 74 height 17
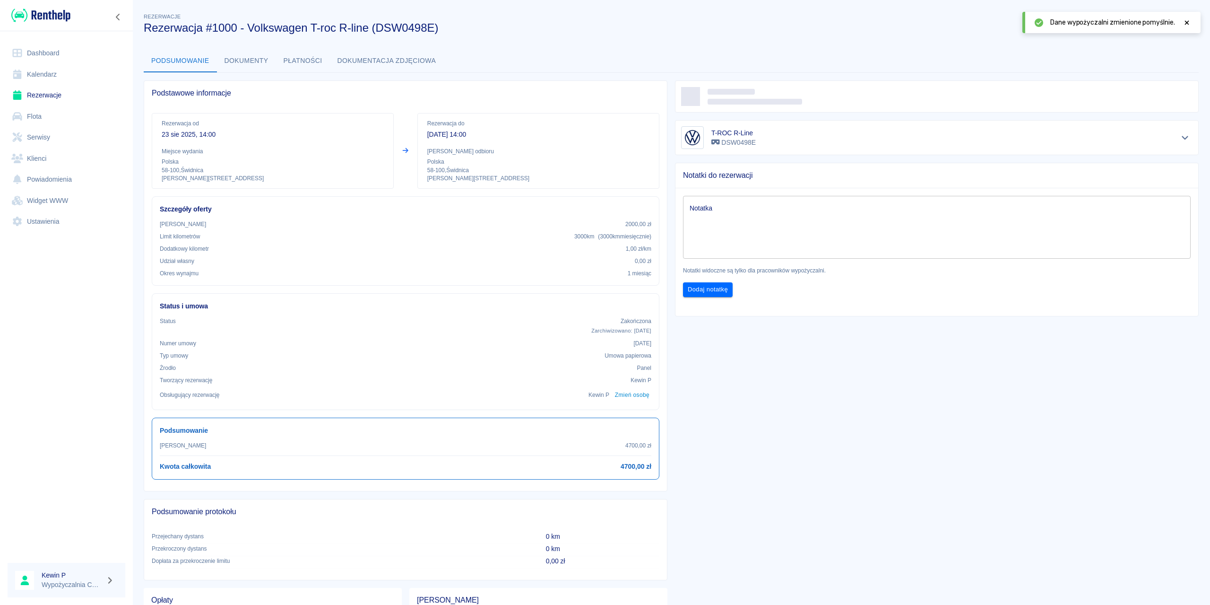
click at [907, 24] on icon at bounding box center [1187, 22] width 9 height 7
click at [448, 134] on p "[DATE] 14:00" at bounding box center [538, 135] width 222 height 10
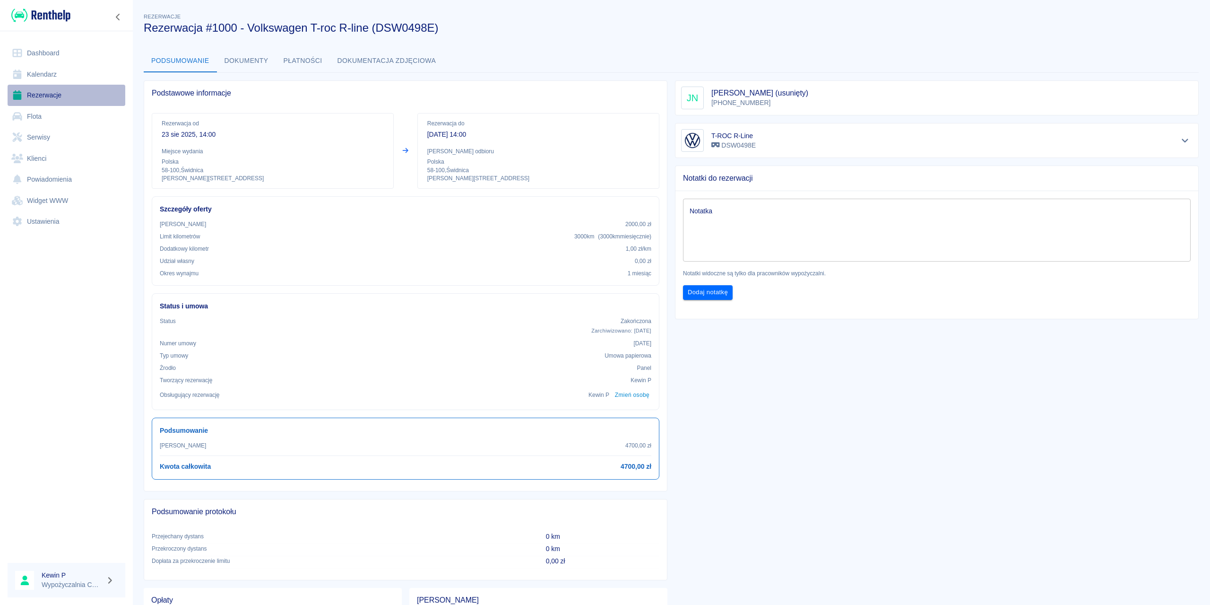
click at [48, 95] on link "Rezerwacje" at bounding box center [67, 95] width 118 height 21
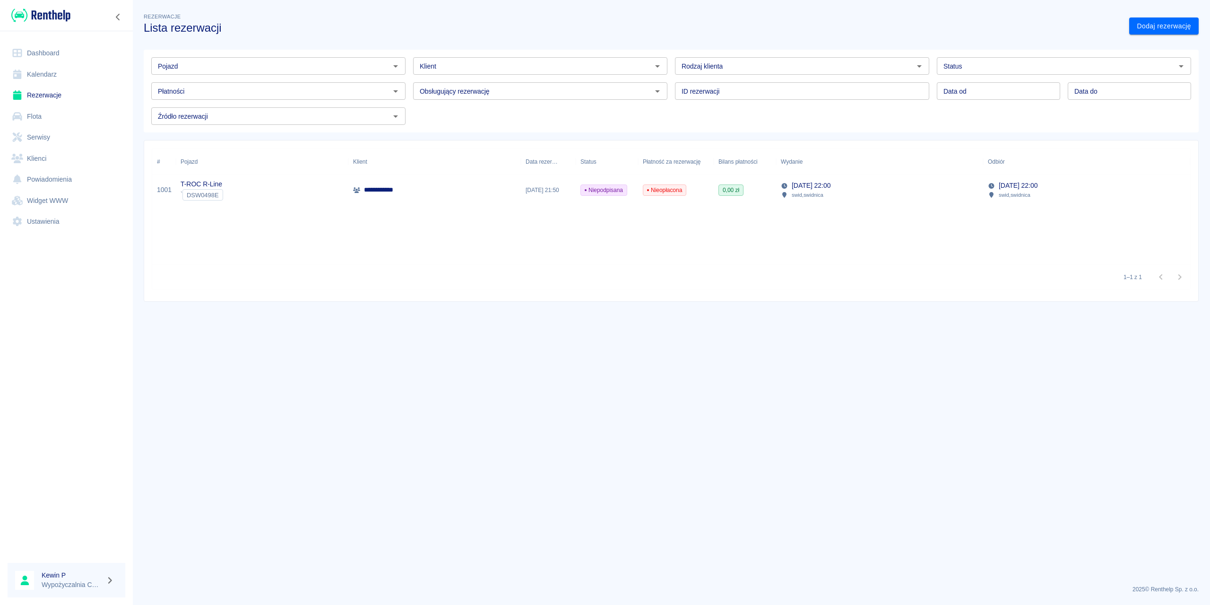
click at [281, 191] on div "T-ROC R-Line ` DSW0498E" at bounding box center [262, 190] width 173 height 30
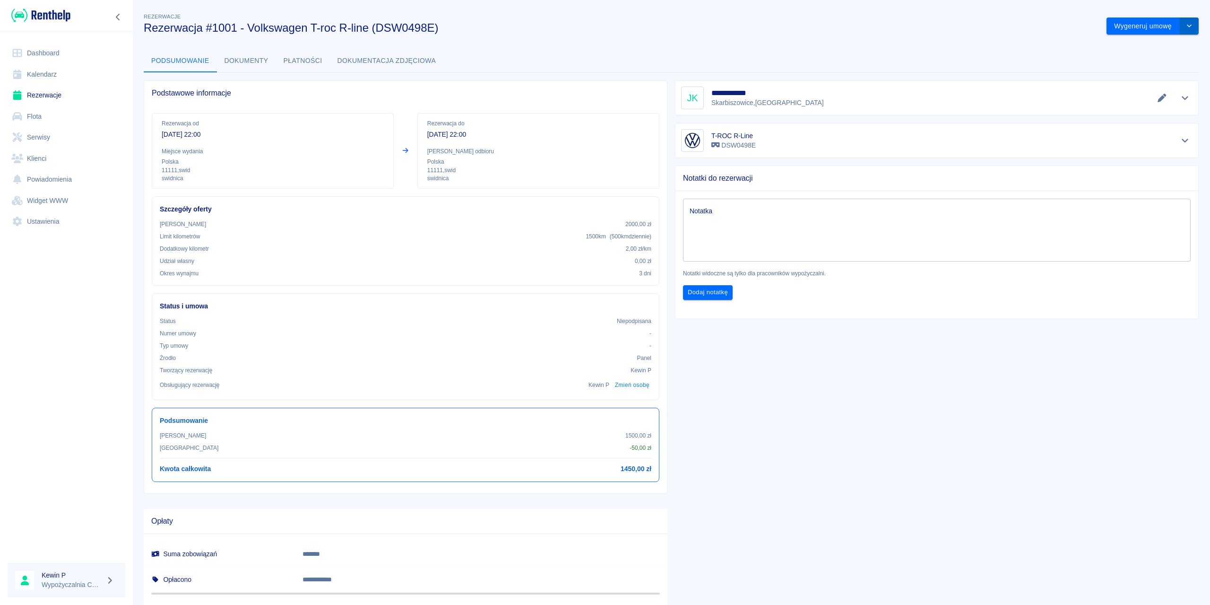
click at [907, 29] on button "drop-down" at bounding box center [1189, 25] width 19 height 17
click at [907, 46] on li "Modyfikuj rezerwację" at bounding box center [1146, 46] width 77 height 16
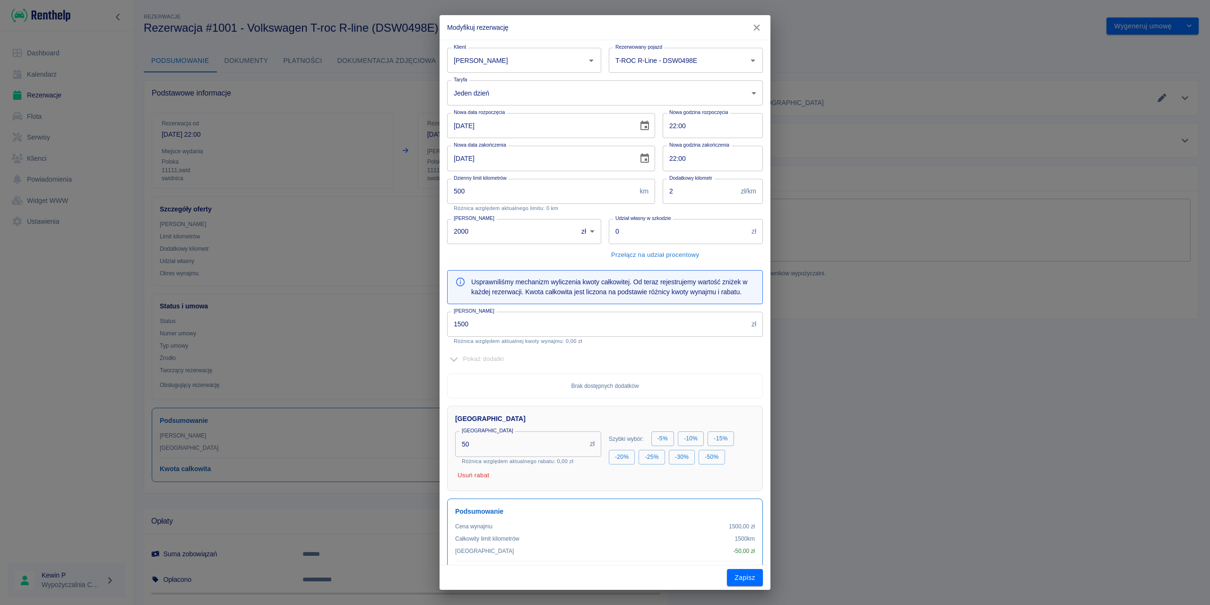
click at [505, 154] on input "[DATE]" at bounding box center [539, 158] width 184 height 25
click at [641, 159] on icon "Choose date, selected date is 29 sie 2025" at bounding box center [645, 157] width 9 height 9
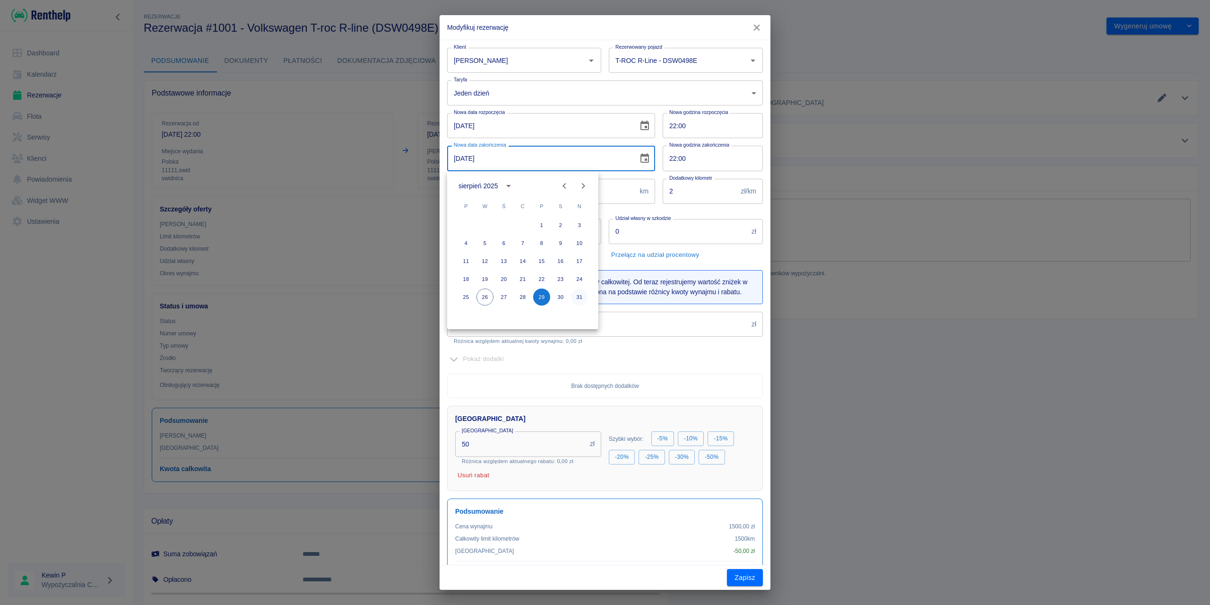
click at [574, 295] on button "31" at bounding box center [579, 296] width 17 height 17
type input "[DATE]"
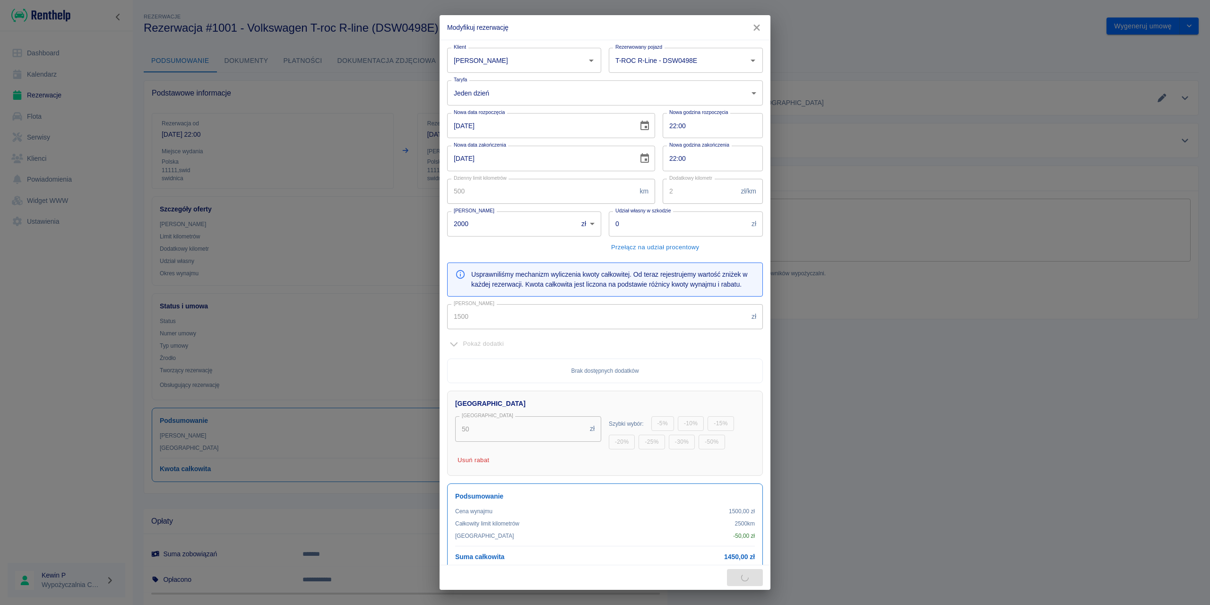
type input "2500"
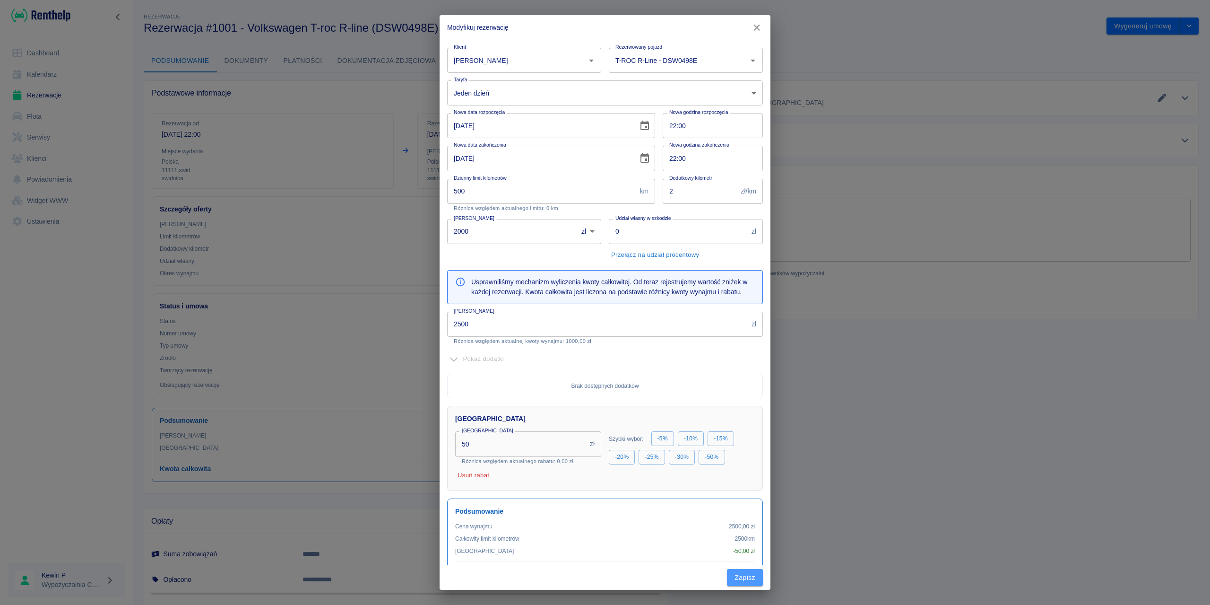
click at [740, 434] on button "Zapisz" at bounding box center [745, 577] width 36 height 17
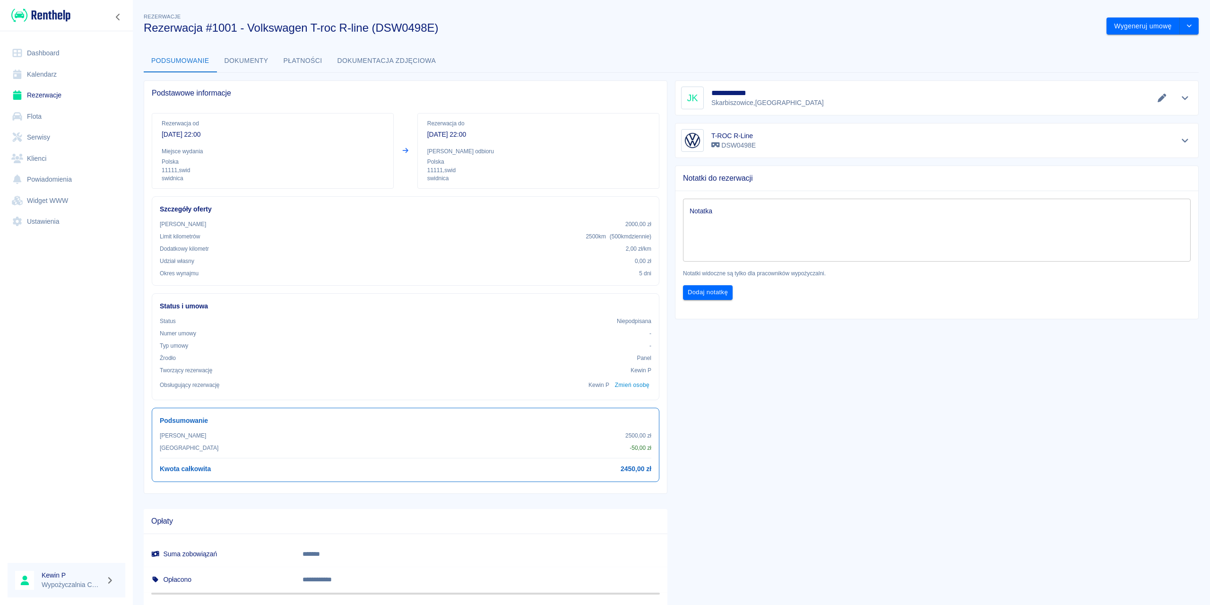
click at [30, 223] on link "Ustawienia" at bounding box center [67, 221] width 118 height 21
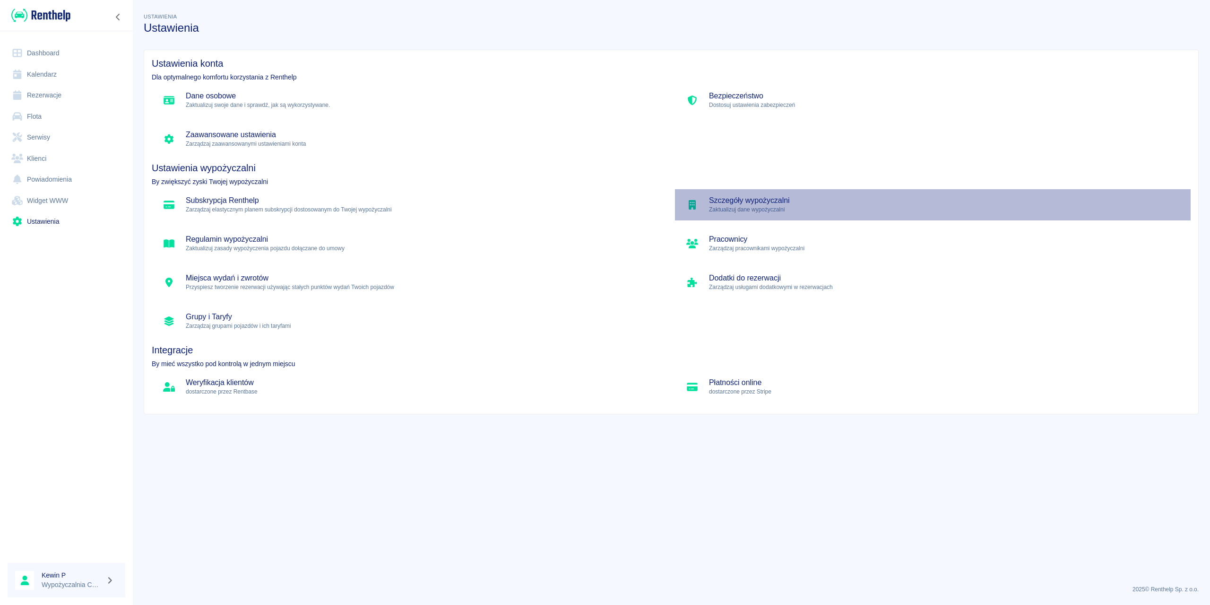
click at [735, 205] on p "Zaktualizuj dane wypożyczalni" at bounding box center [946, 209] width 474 height 9
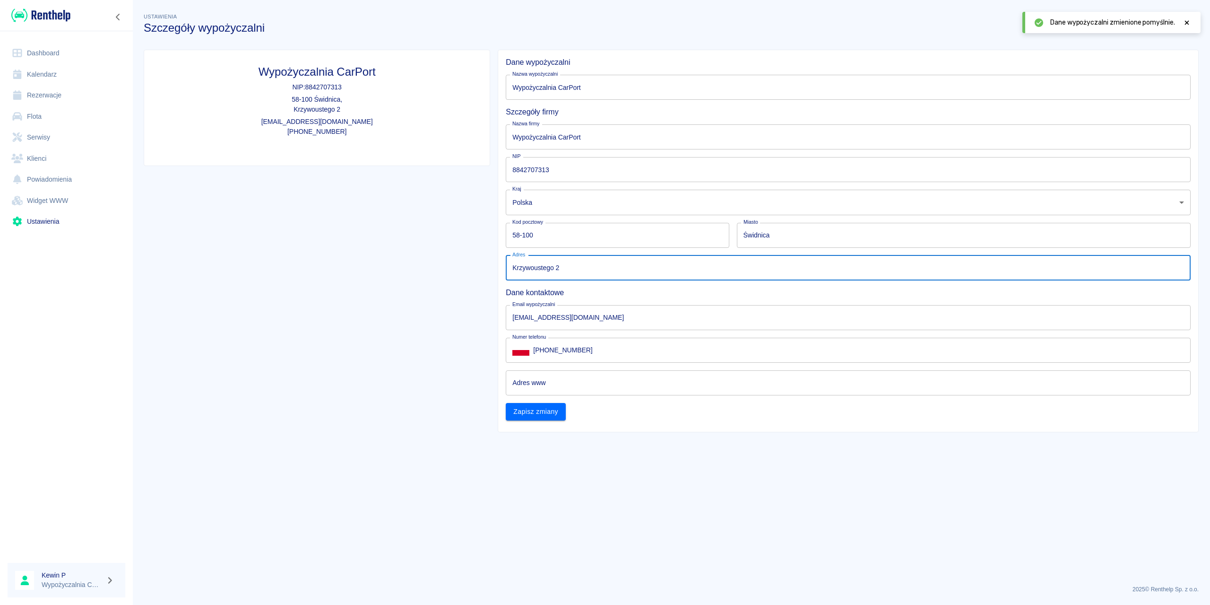
drag, startPoint x: 498, startPoint y: 272, endPoint x: 433, endPoint y: 277, distance: 64.9
click at [441, 274] on div "Wypożyczalnia CarPort NIP: 8842707313 58-100 [STREET_ADDRESS][EMAIL_ADDRESS][DO…" at bounding box center [667, 237] width 1063 height 390
paste input "[PERSON_NAME][STREET_ADDRESS]"
type input "[PERSON_NAME][STREET_ADDRESS]"
click at [424, 287] on div "Wypożyczalnia CarPort NIP: 8842707313 58-100 [STREET_ADDRESS] [EMAIL_ADDRESS][D…" at bounding box center [313, 237] width 354 height 390
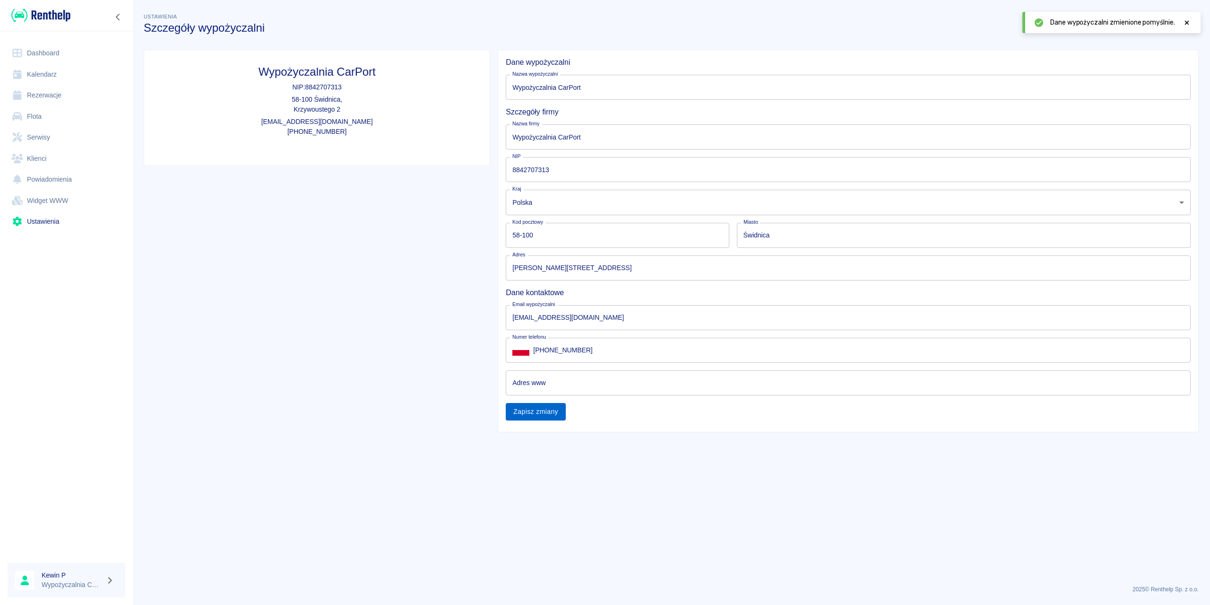
click at [546, 418] on button "Zapisz zmiany" at bounding box center [536, 411] width 60 height 17
